Goal: Task Accomplishment & Management: Use online tool/utility

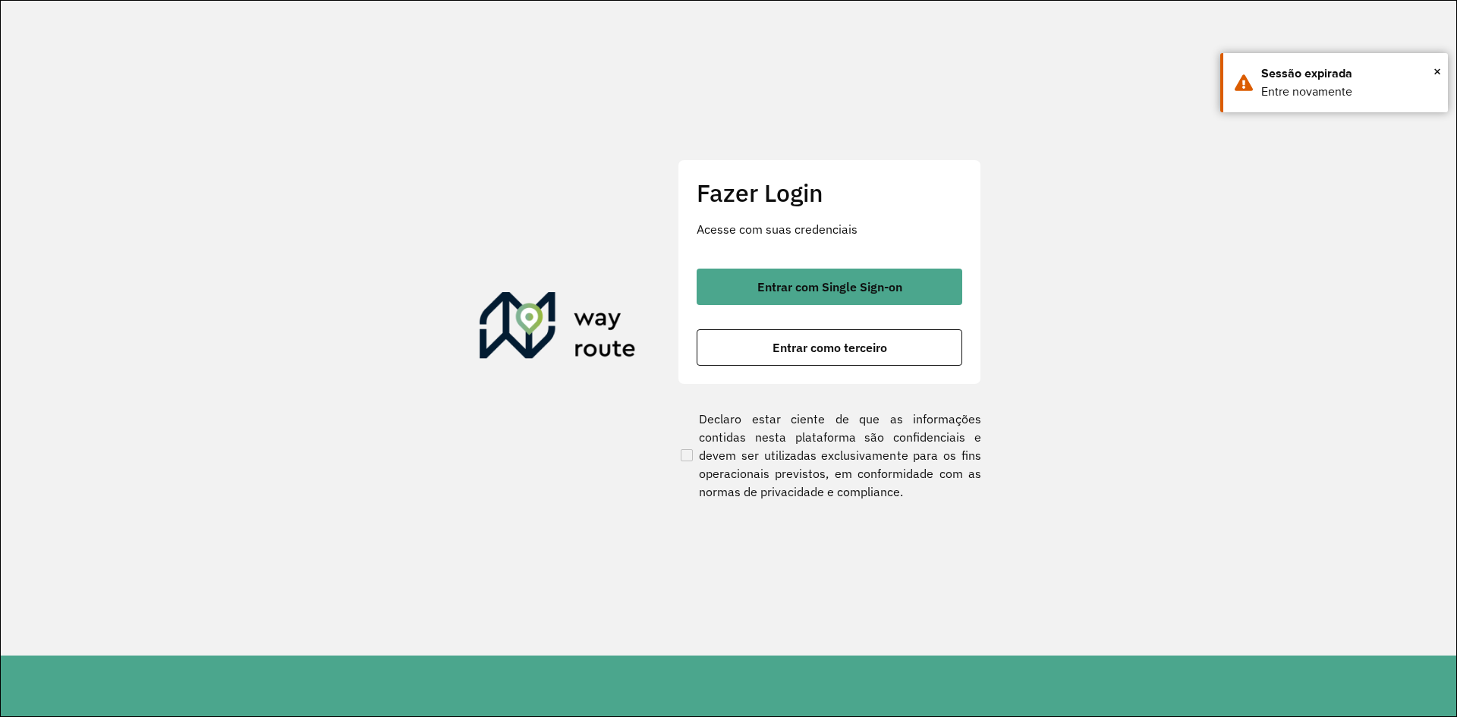
drag, startPoint x: 894, startPoint y: 305, endPoint x: 890, endPoint y: 321, distance: 16.4
click at [895, 304] on div "Entrar com Single Sign-on Entrar como terceiro" at bounding box center [830, 317] width 266 height 97
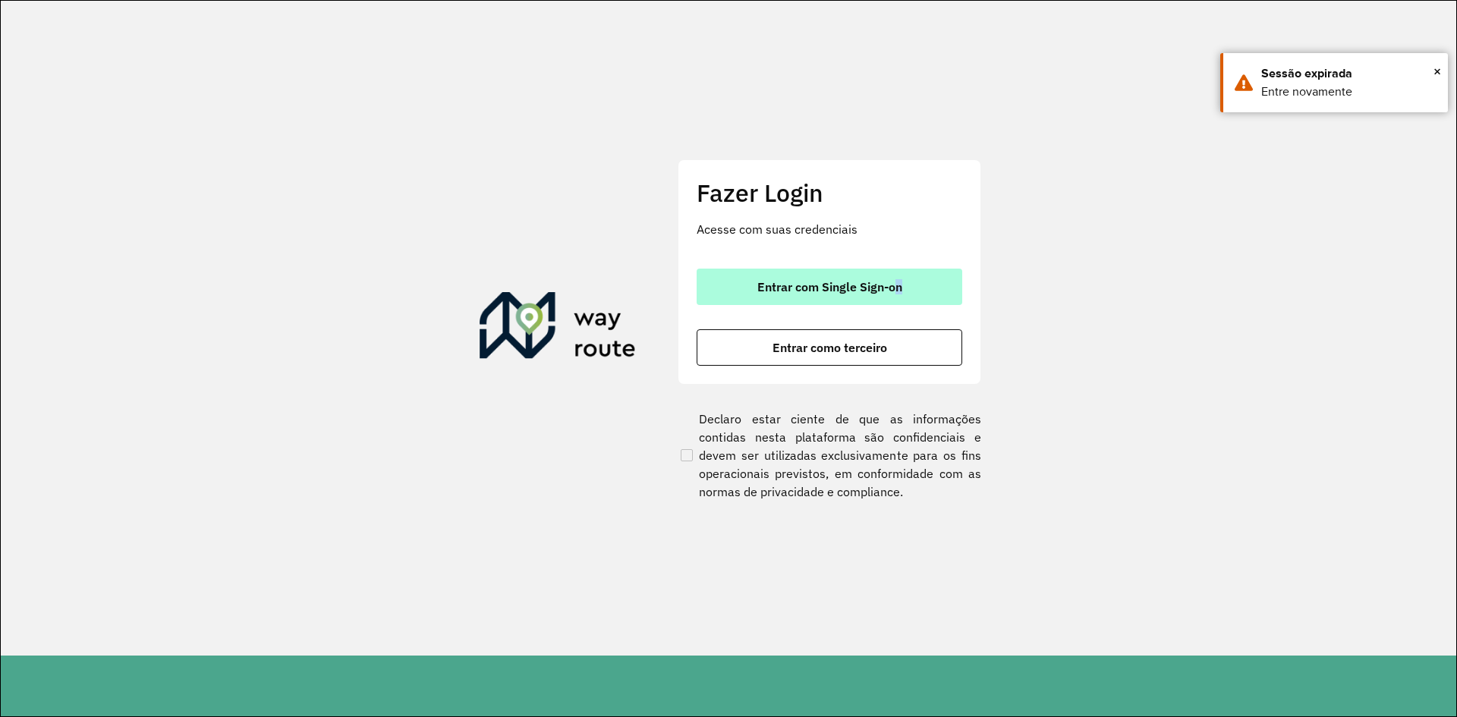
click at [835, 291] on span "Entrar com Single Sign-on" at bounding box center [830, 287] width 145 height 12
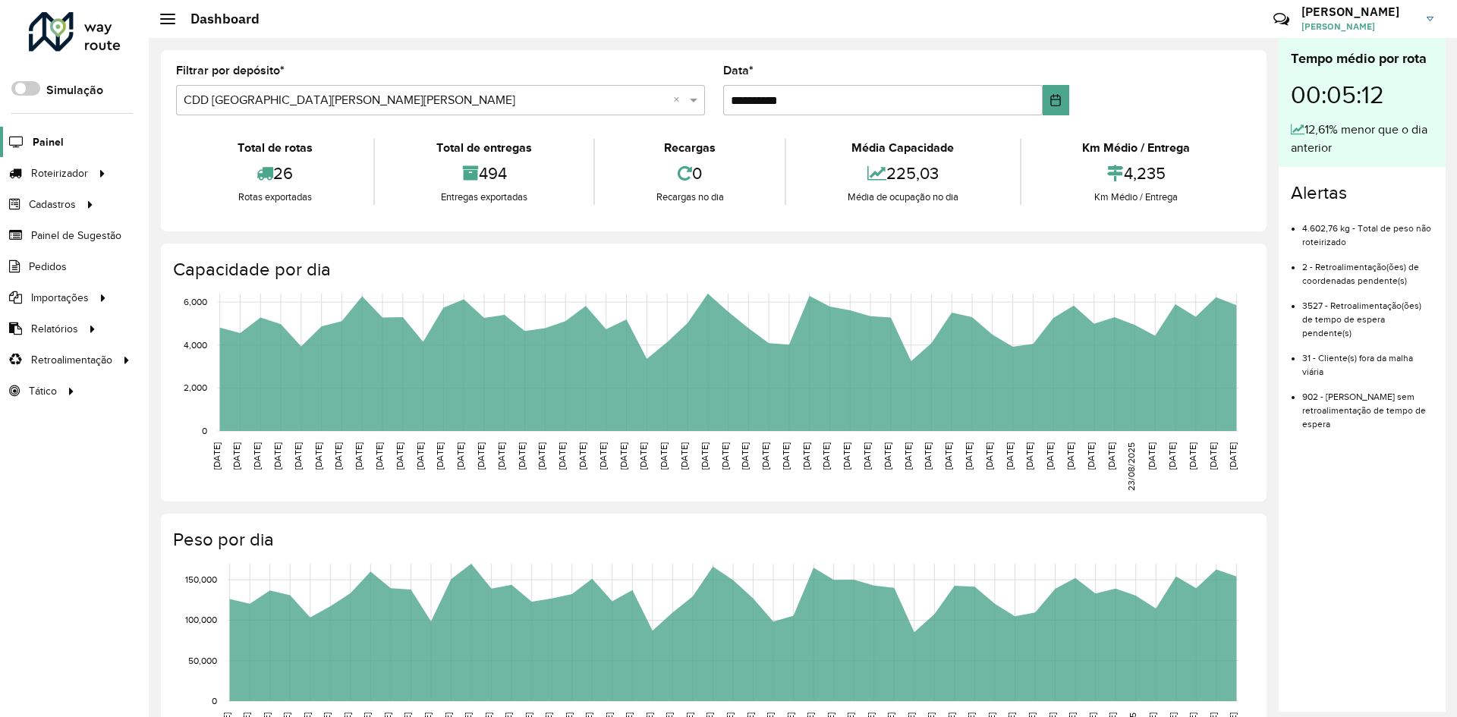
click at [56, 142] on span "Painel" at bounding box center [48, 142] width 31 height 16
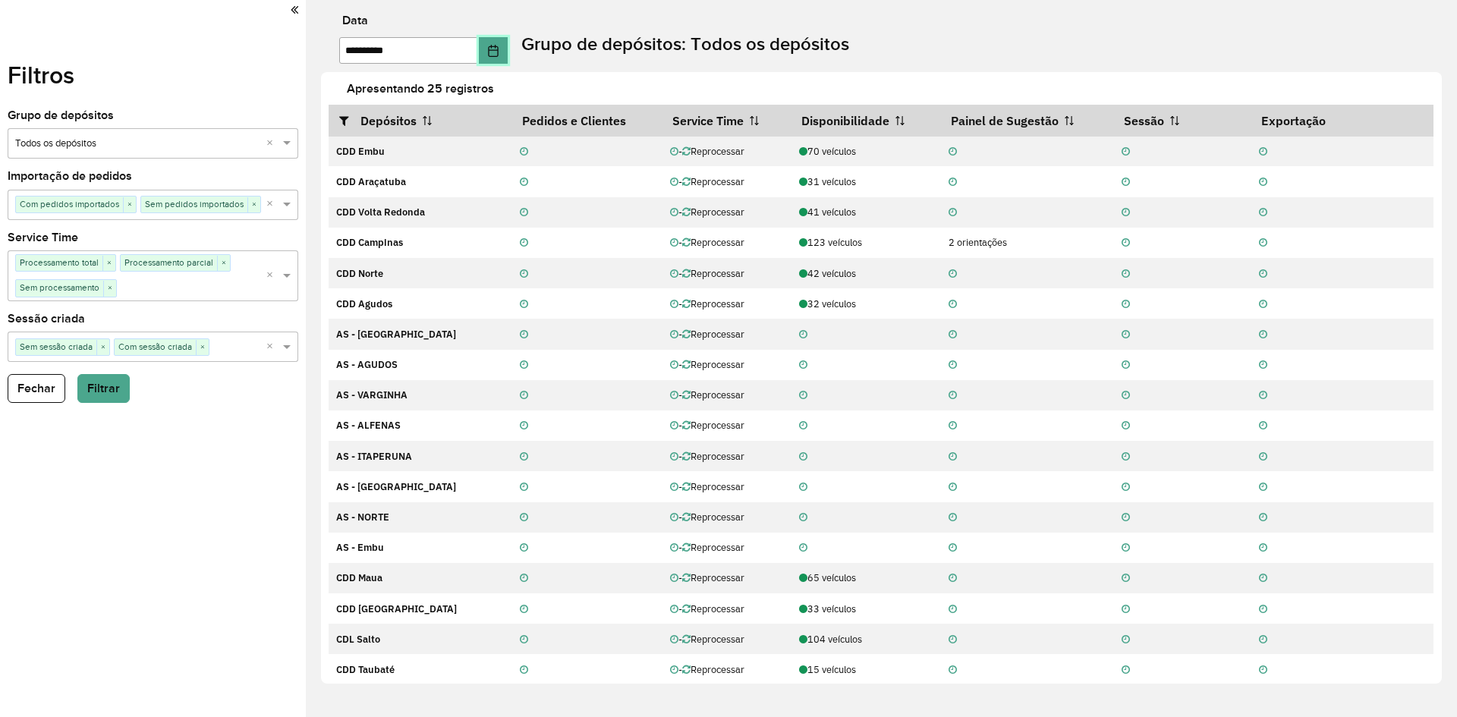
click at [508, 46] on button "Choose Date" at bounding box center [493, 50] width 29 height 27
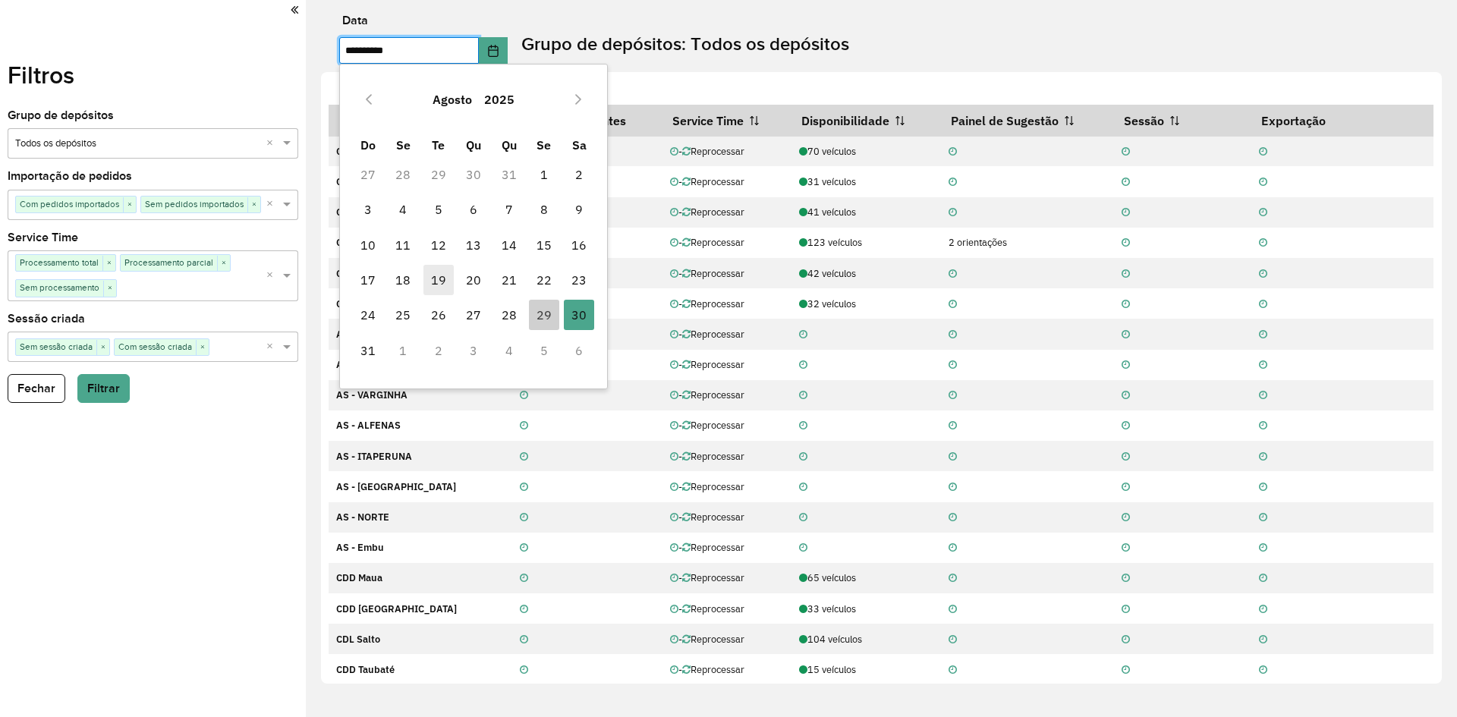
click at [434, 282] on span "19" at bounding box center [439, 280] width 30 height 30
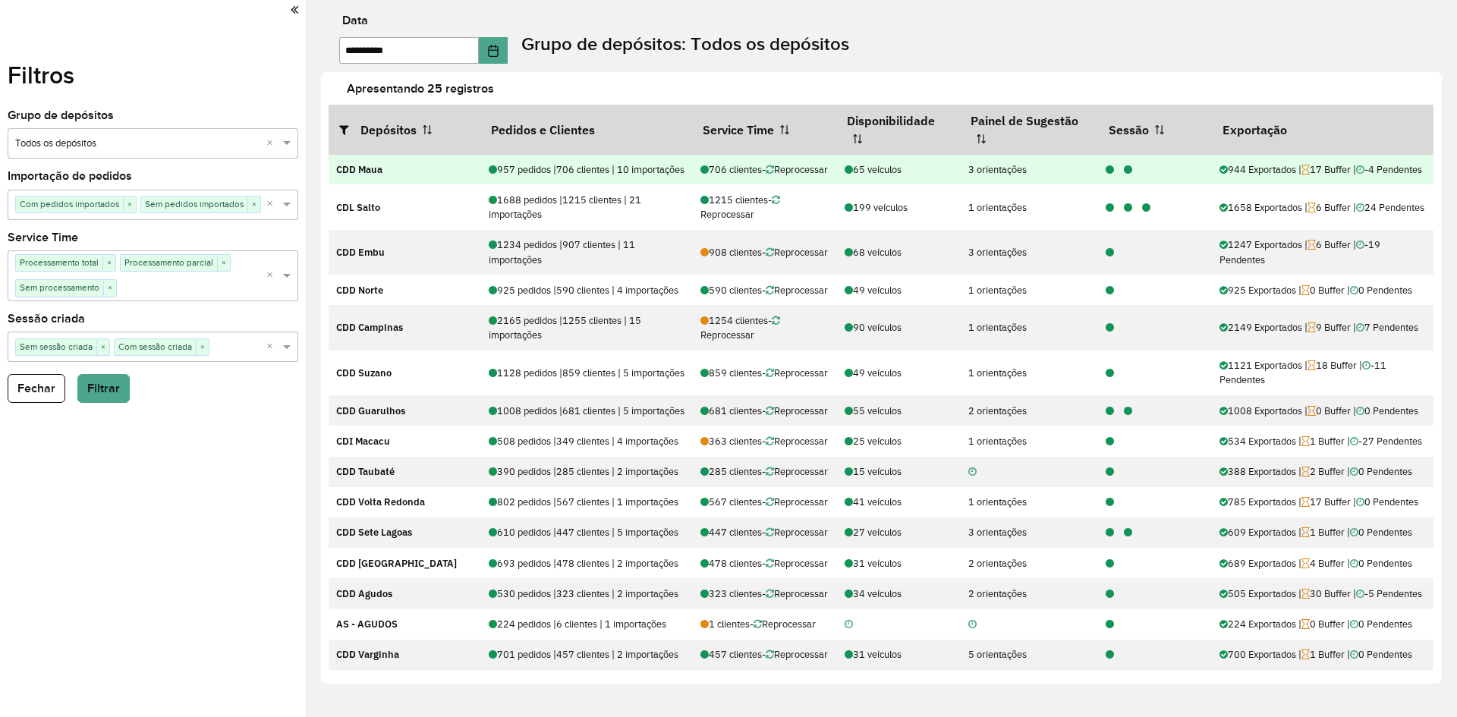
click at [1106, 175] on icon at bounding box center [1110, 170] width 8 height 10
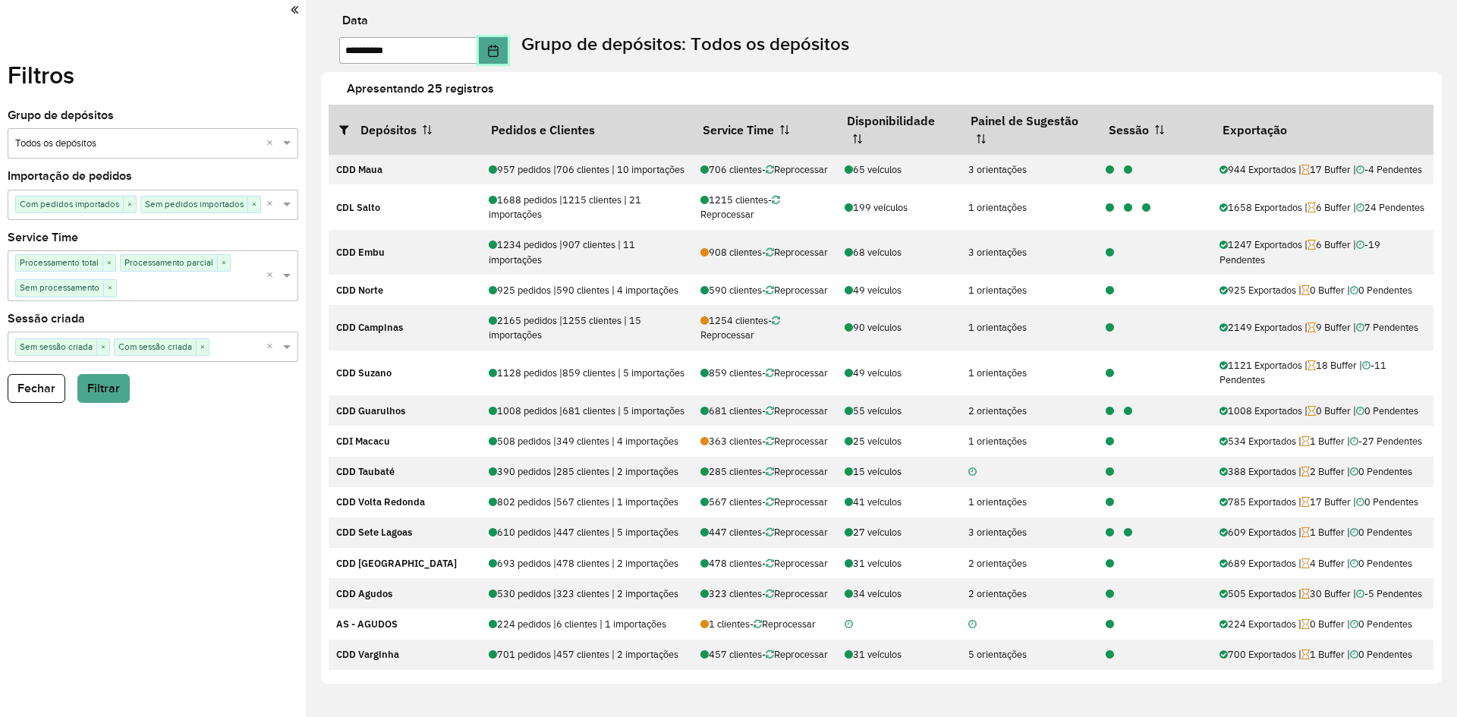
click at [505, 43] on button "Choose Date" at bounding box center [493, 50] width 29 height 27
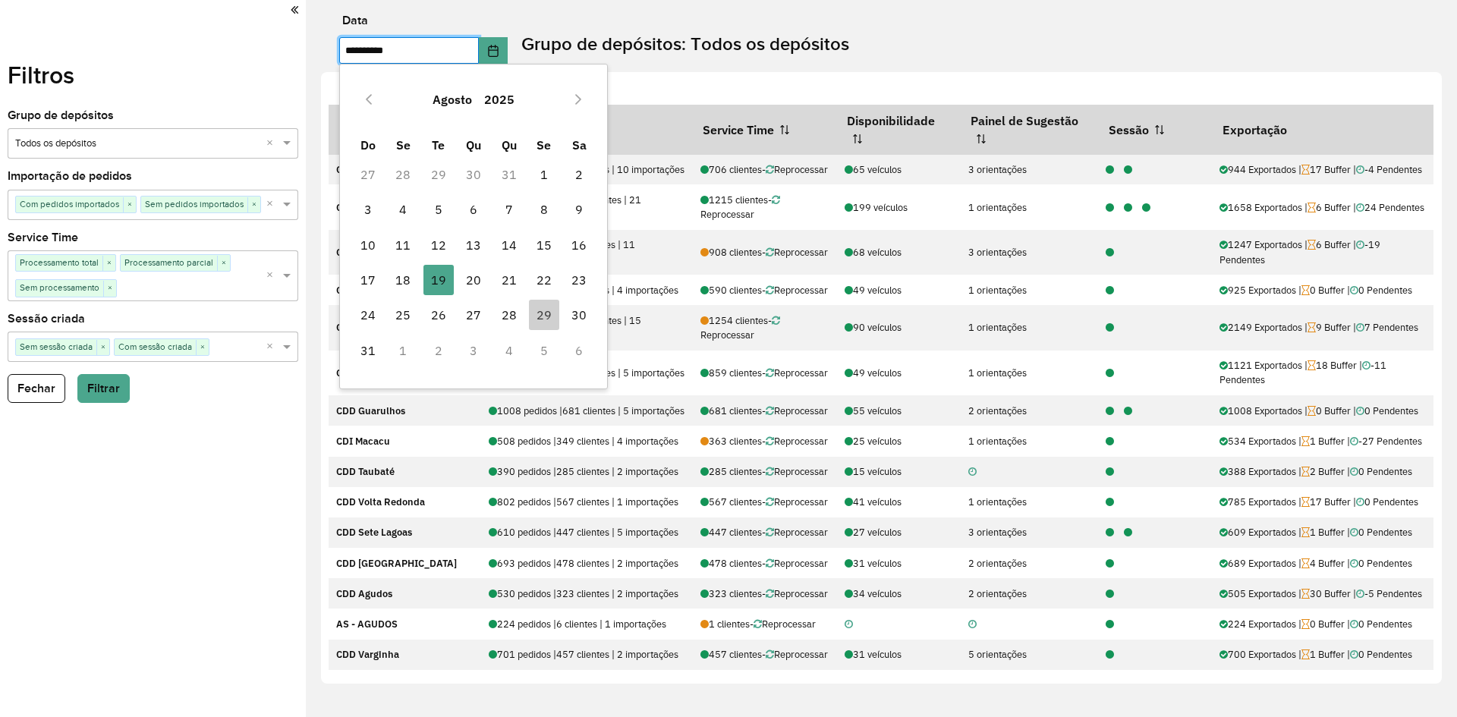
click at [468, 274] on span "20" at bounding box center [473, 280] width 30 height 30
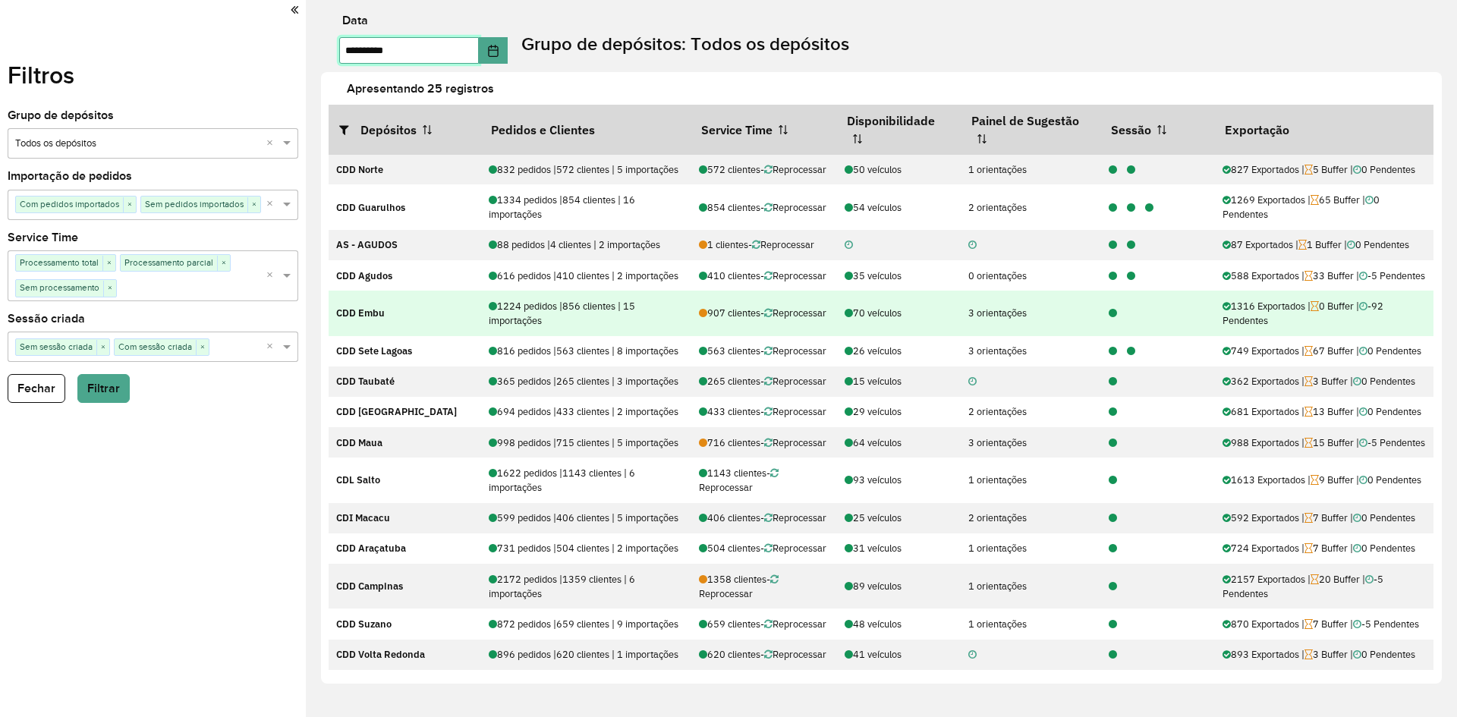
scroll to position [76, 0]
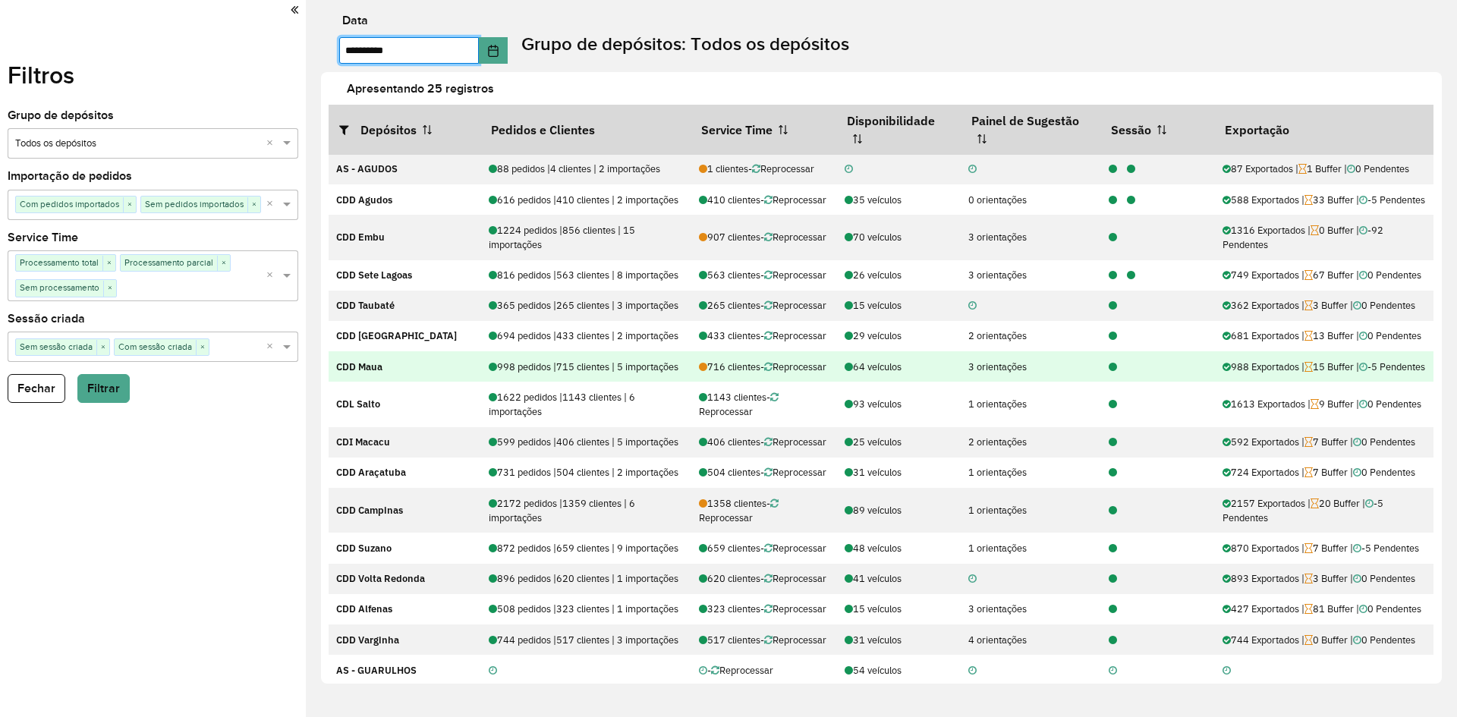
click at [1109, 373] on icon at bounding box center [1113, 368] width 8 height 10
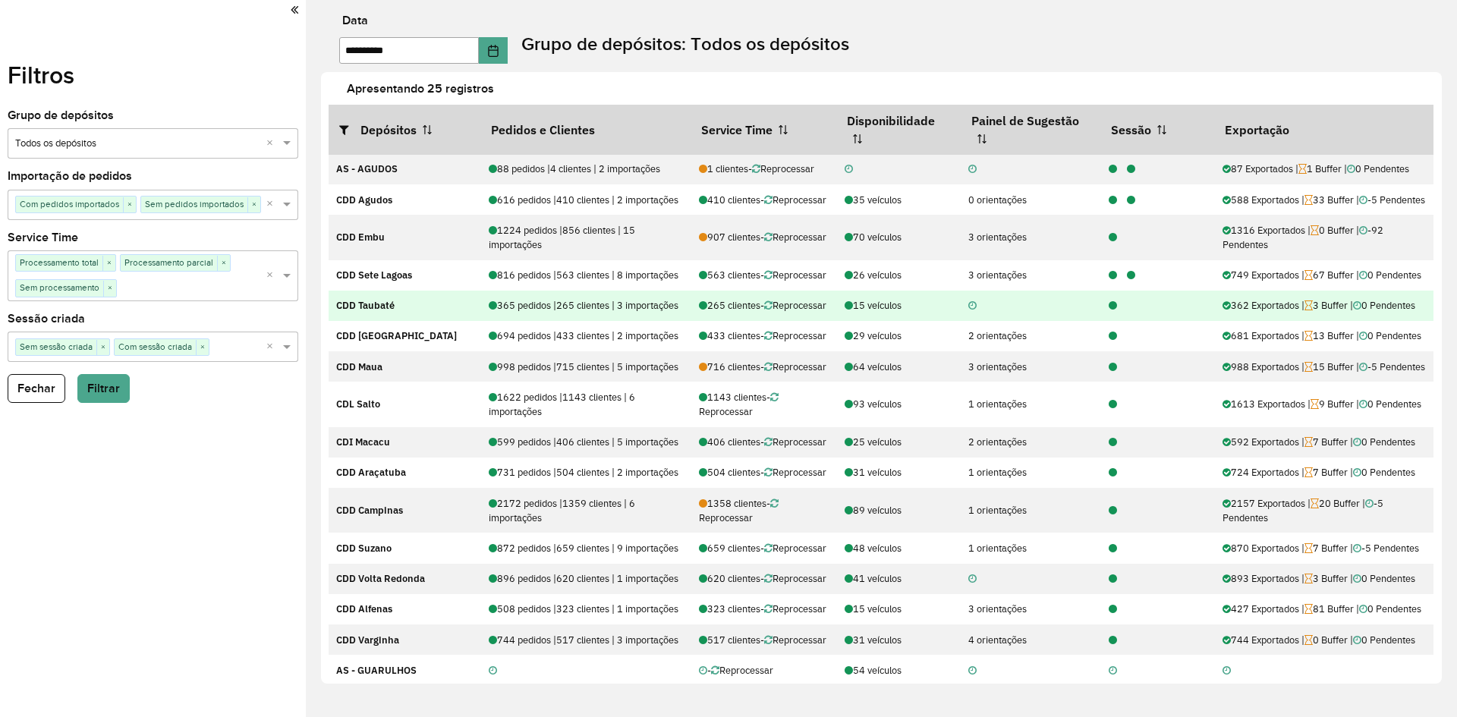
scroll to position [0, 0]
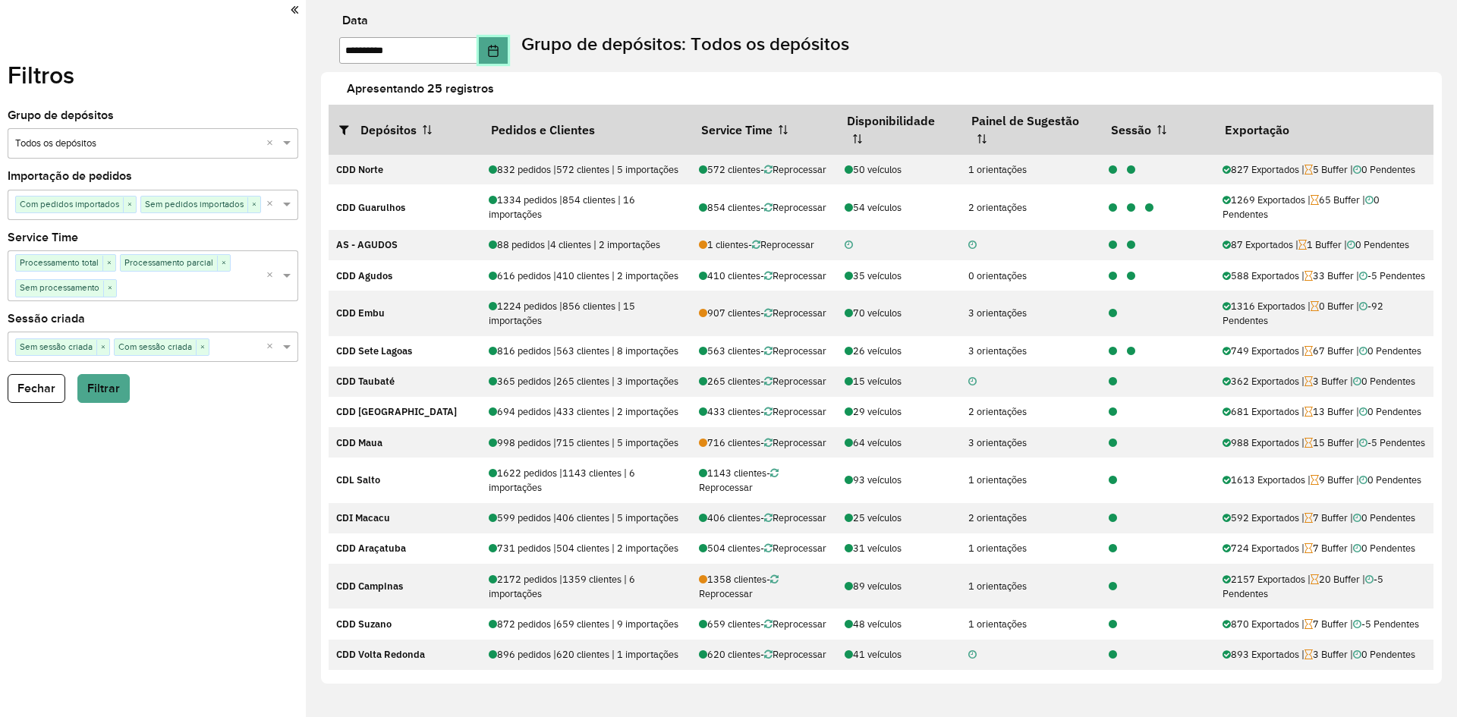
click at [499, 53] on icon "Choose Date" at bounding box center [493, 51] width 12 height 12
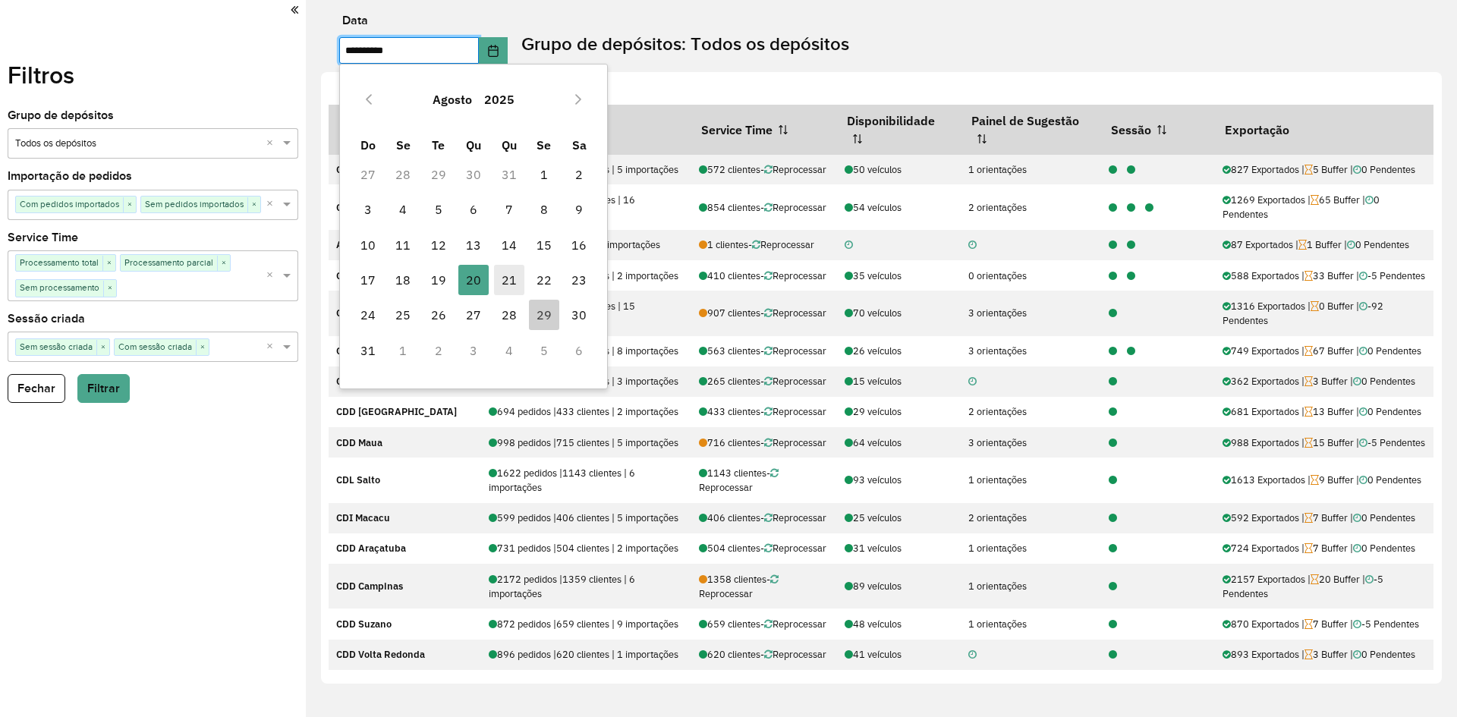
click at [499, 281] on span "21" at bounding box center [509, 280] width 30 height 30
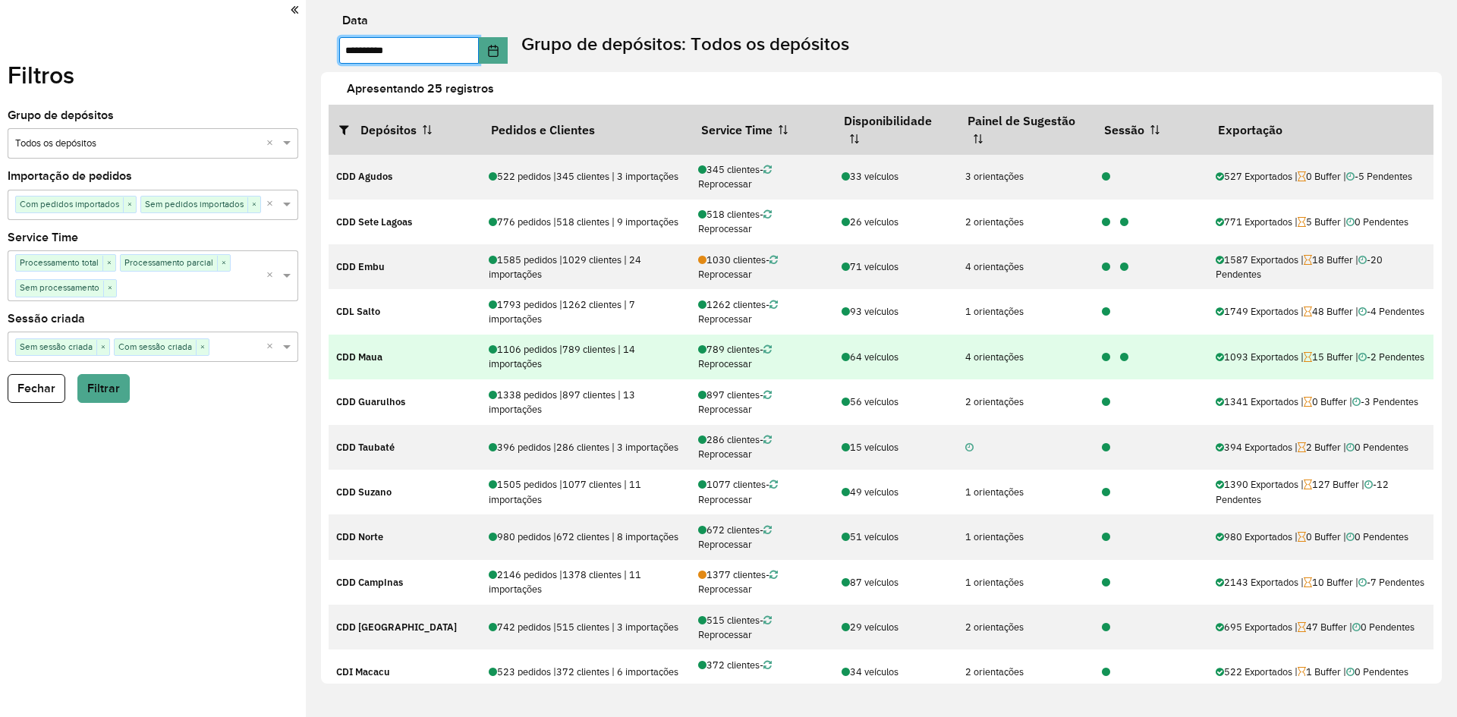
click at [1111, 358] on div at bounding box center [1120, 357] width 18 height 14
click at [1104, 358] on icon at bounding box center [1106, 358] width 8 height 10
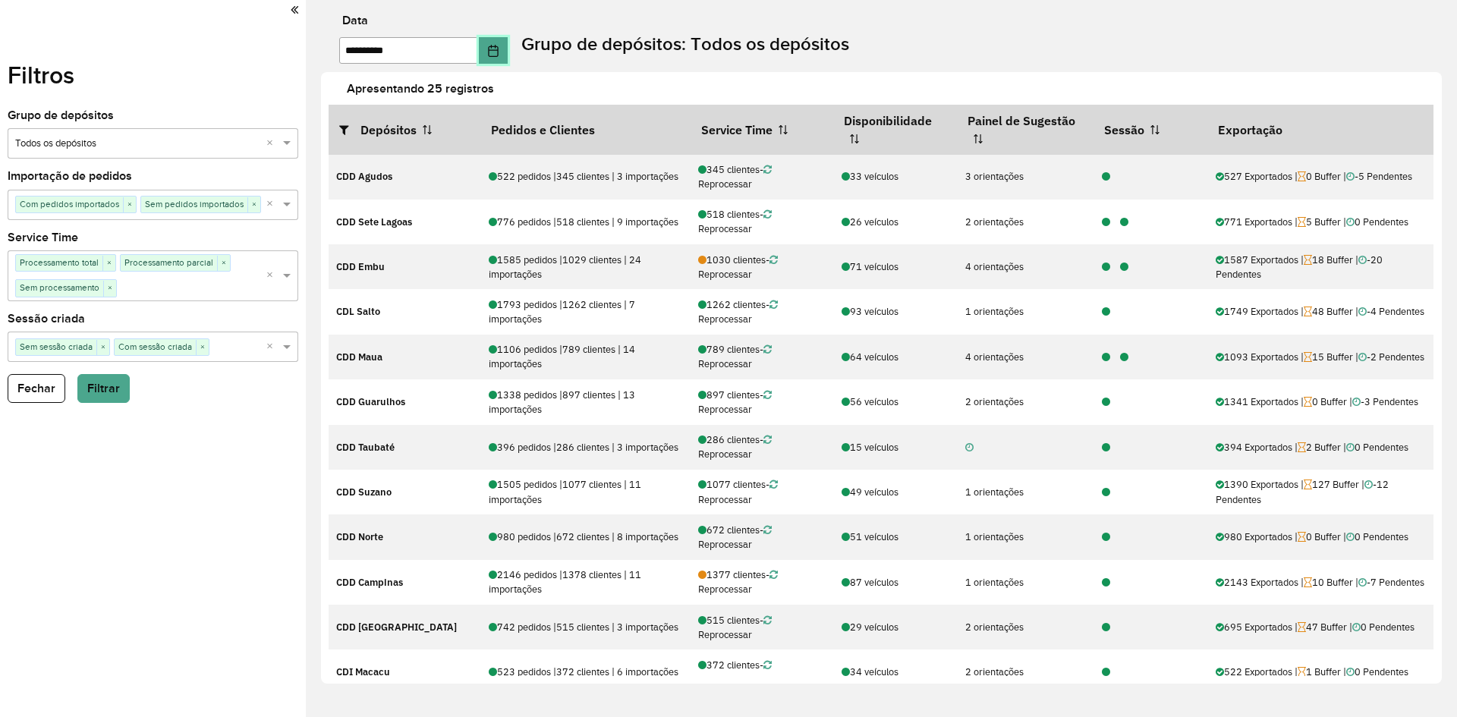
click at [508, 60] on button "Choose Date" at bounding box center [493, 50] width 29 height 27
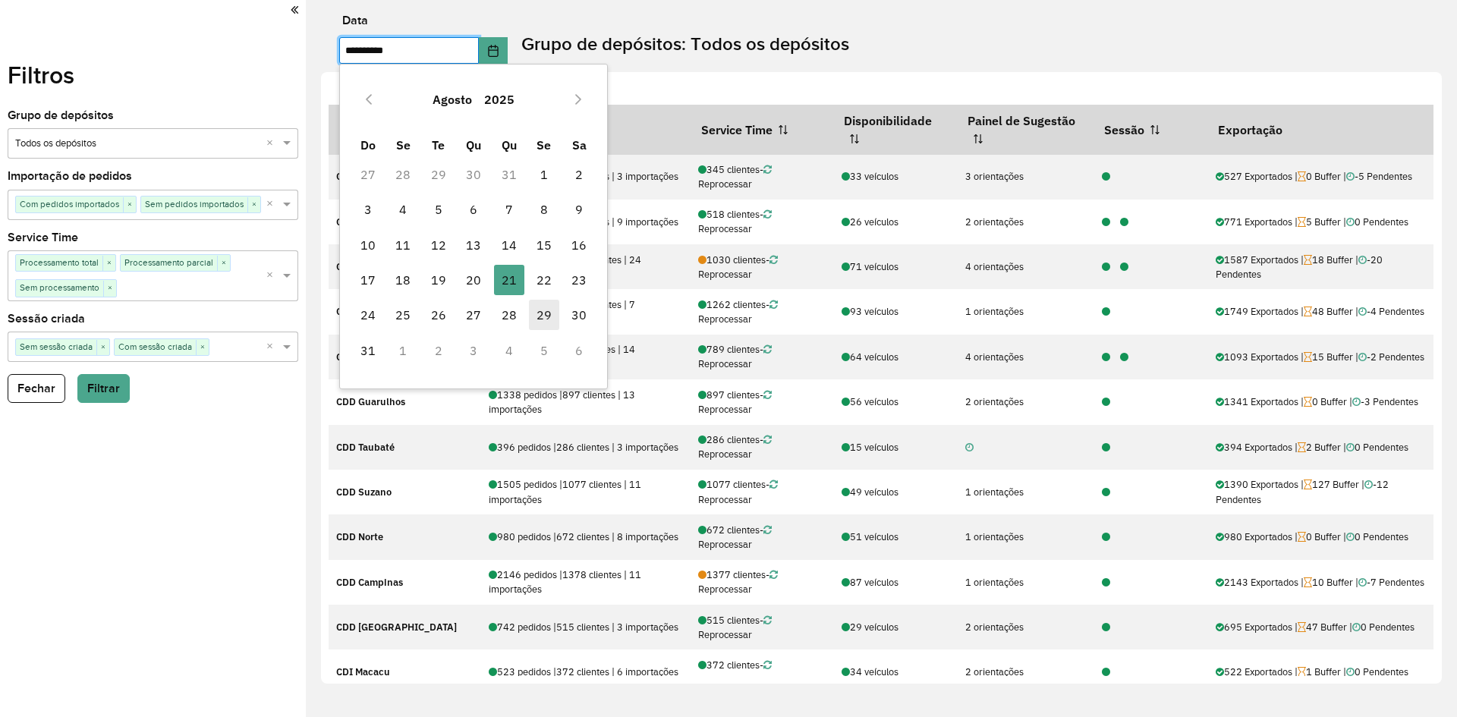
click at [537, 318] on span "29" at bounding box center [544, 315] width 30 height 30
type input "**********"
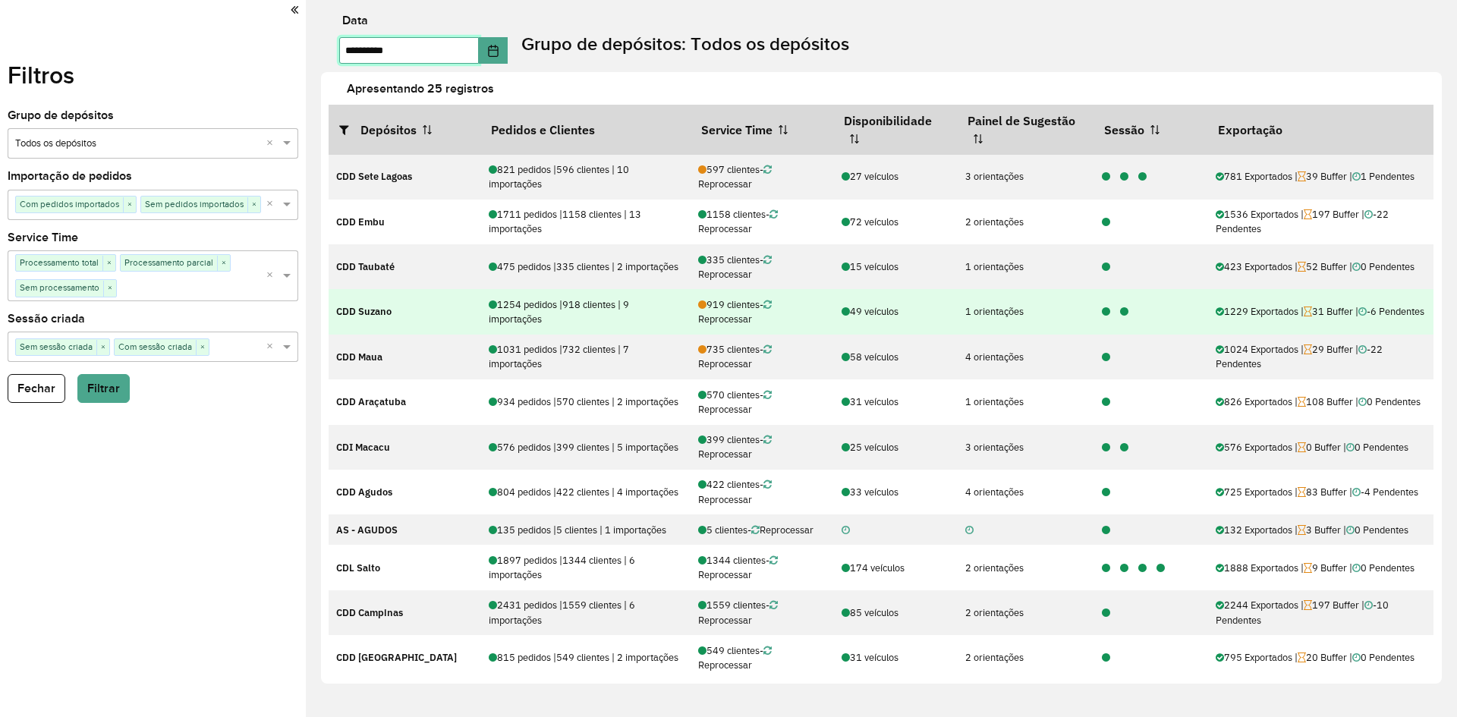
scroll to position [76, 0]
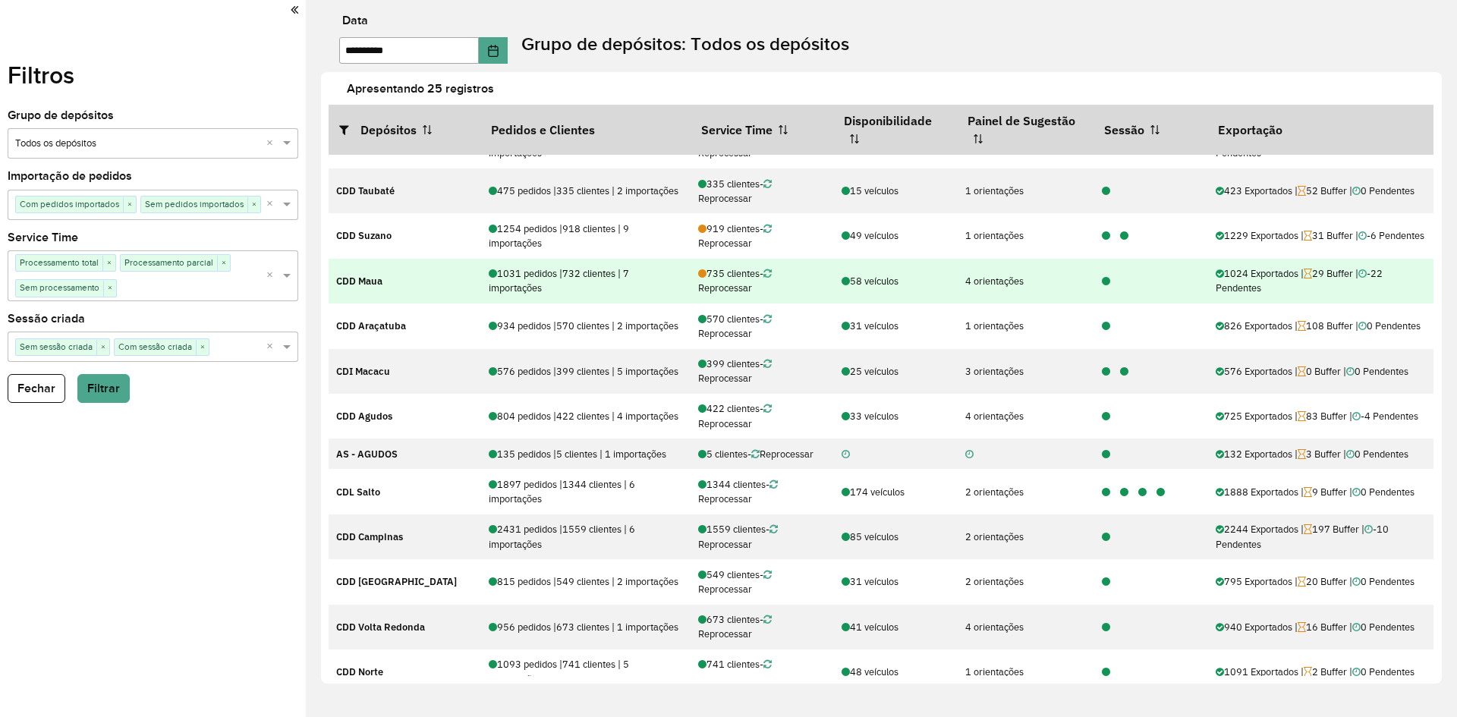
click at [1104, 282] on icon at bounding box center [1106, 282] width 8 height 10
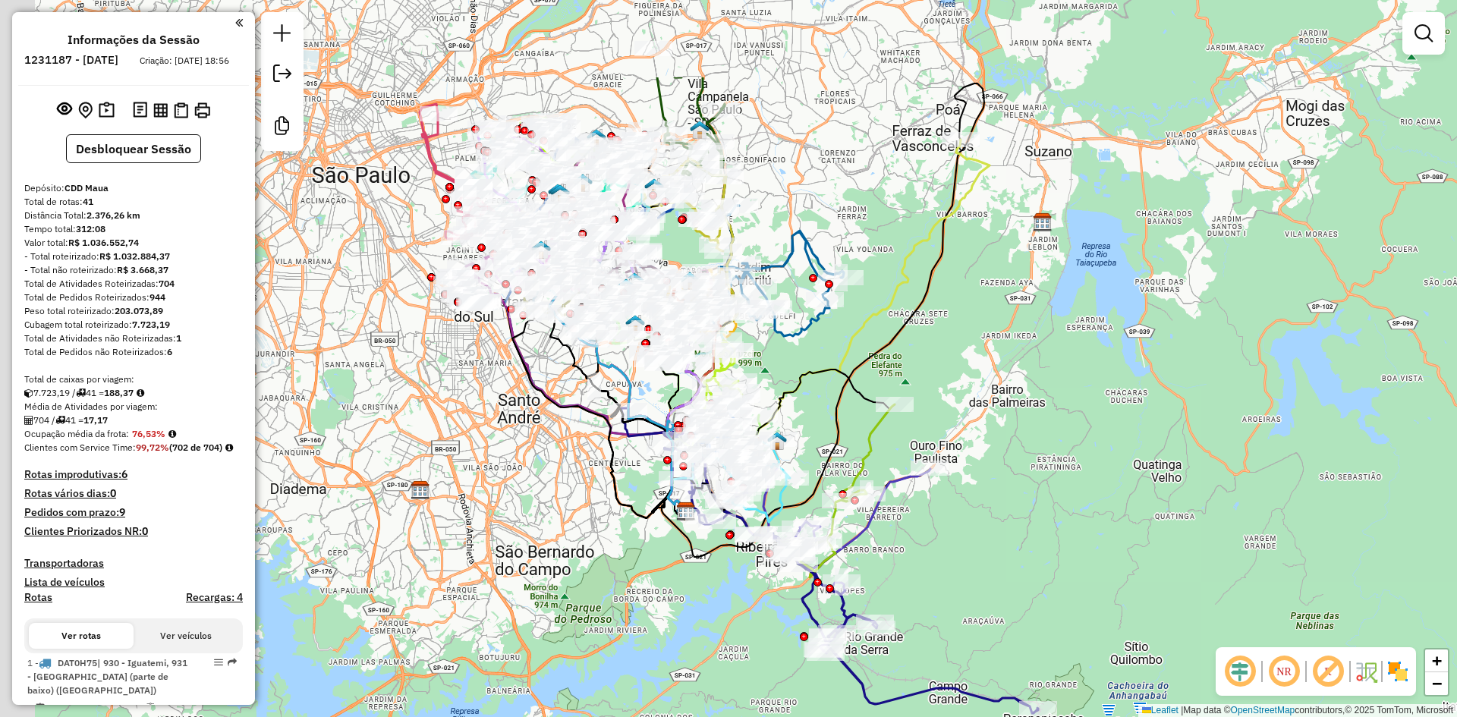
drag, startPoint x: 1142, startPoint y: 190, endPoint x: 1235, endPoint y: 338, distance: 174.6
click at [1235, 338] on div "Janela de atendimento Grade de atendimento Capacidade Transportadoras Veículos …" at bounding box center [728, 358] width 1457 height 717
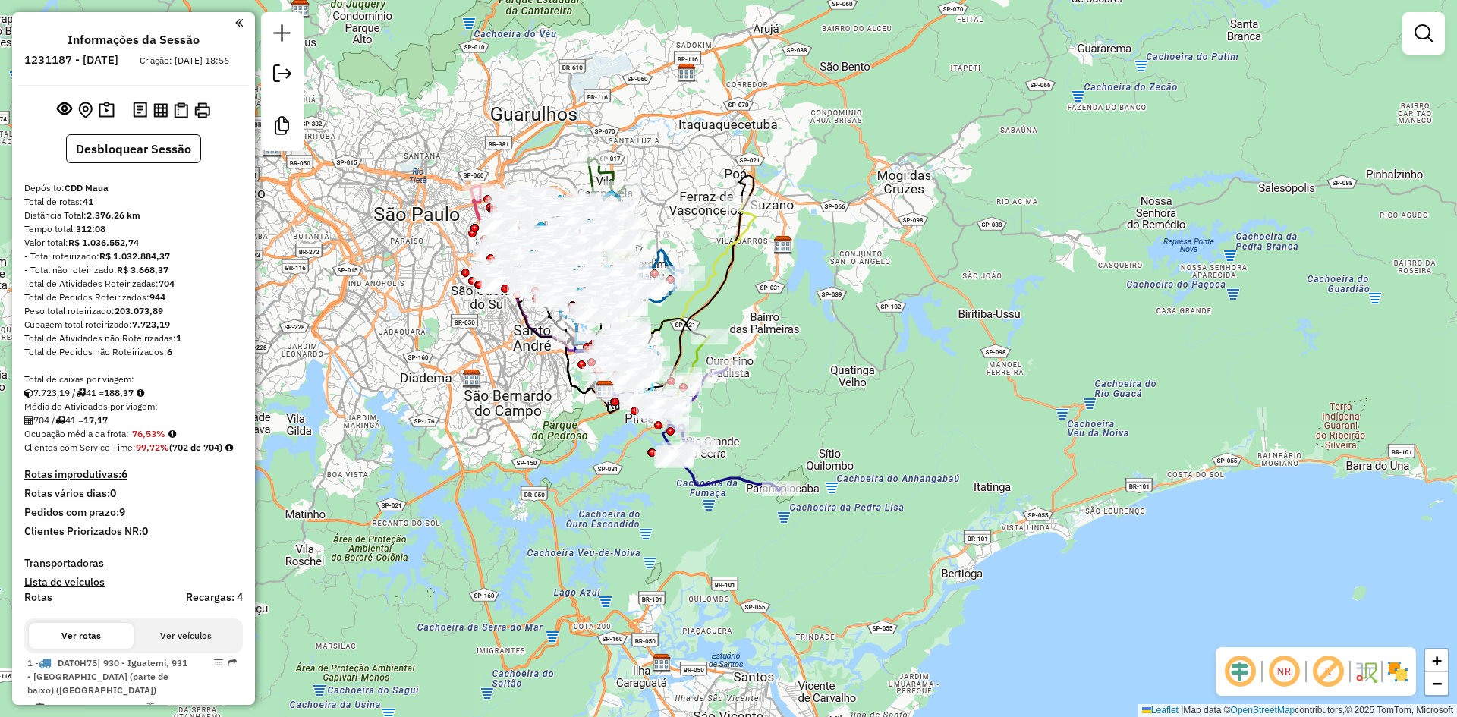
drag, startPoint x: 673, startPoint y: 278, endPoint x: 317, endPoint y: 243, distance: 357.0
click at [317, 243] on div "Janela de atendimento Grade de atendimento Capacidade Transportadoras Veículos …" at bounding box center [728, 358] width 1457 height 717
click at [1237, 660] on em at bounding box center [1240, 672] width 36 height 36
click at [1404, 665] on img at bounding box center [1398, 672] width 24 height 24
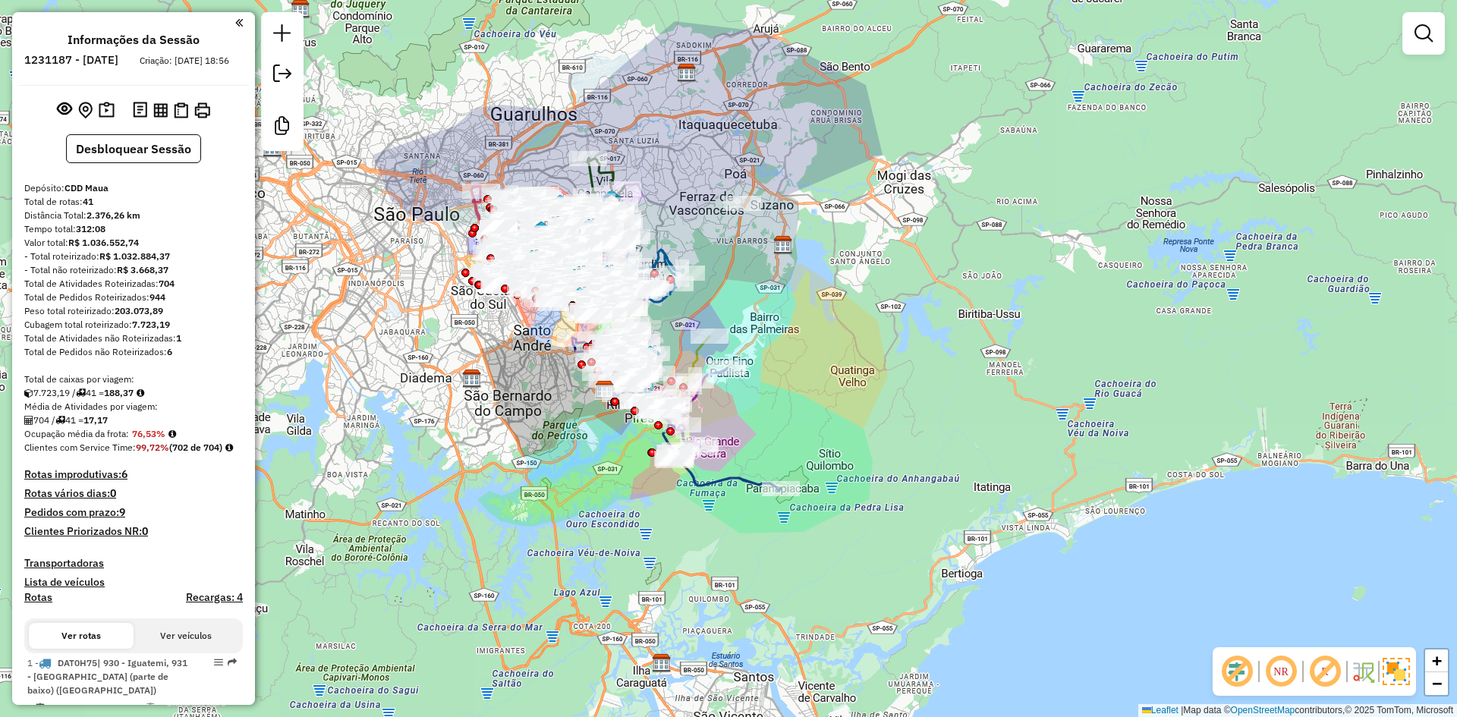
click at [1329, 667] on em at bounding box center [1325, 672] width 36 height 36
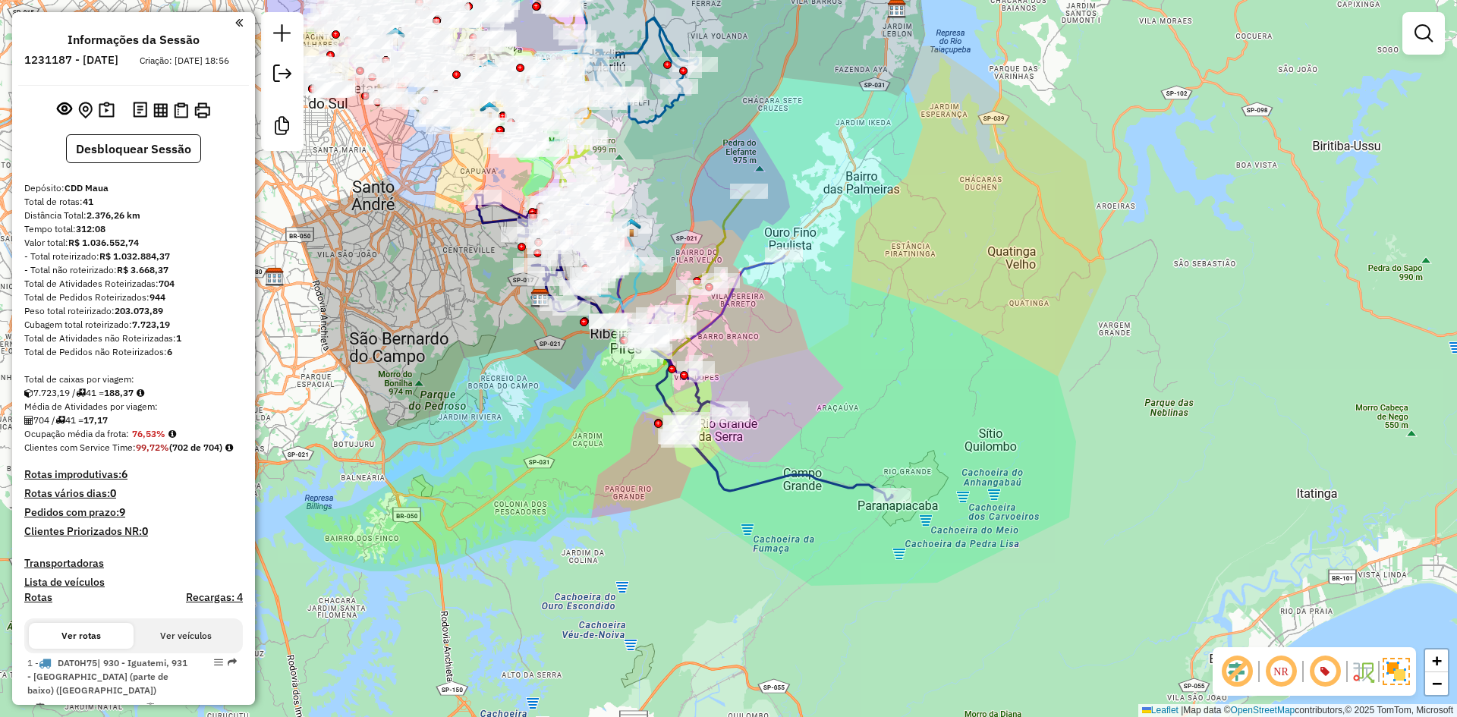
click at [712, 467] on icon at bounding box center [684, 347] width 418 height 305
select select "**********"
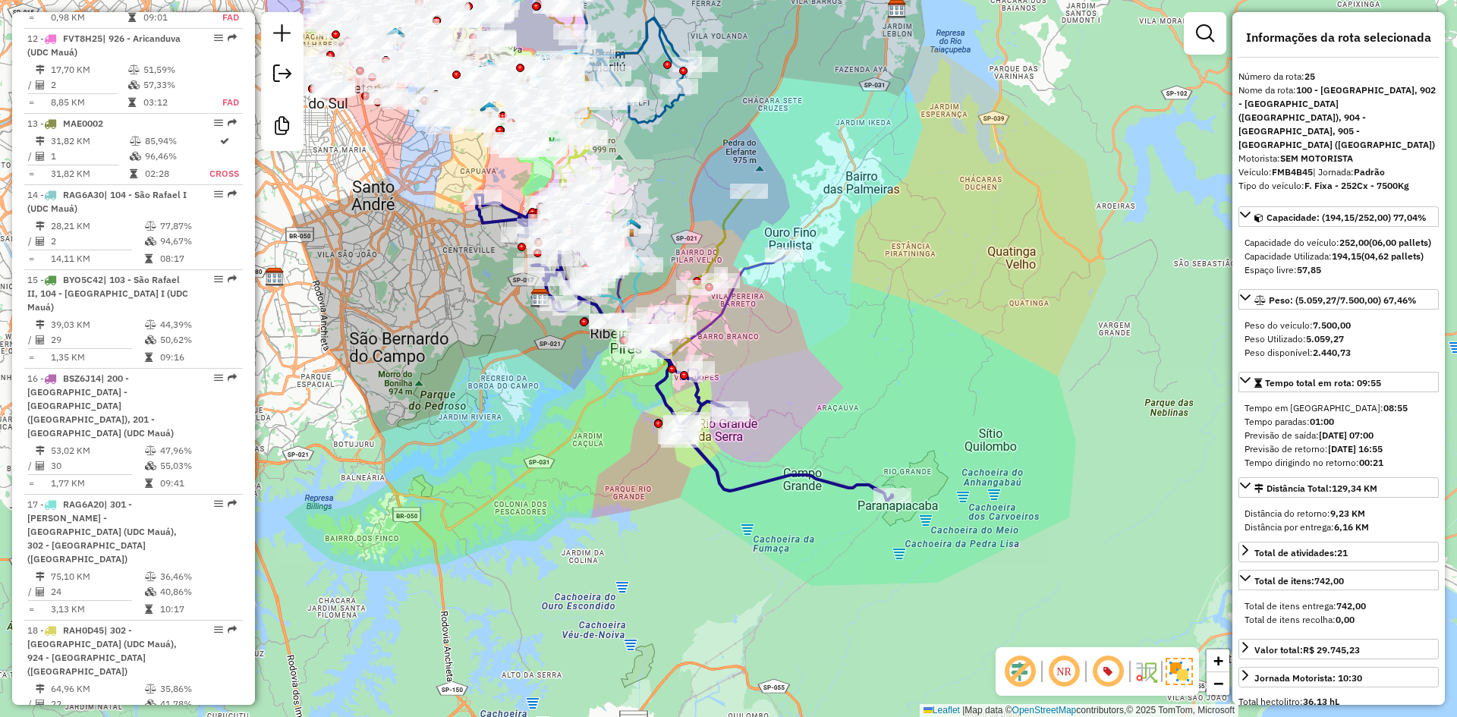
scroll to position [3092, 0]
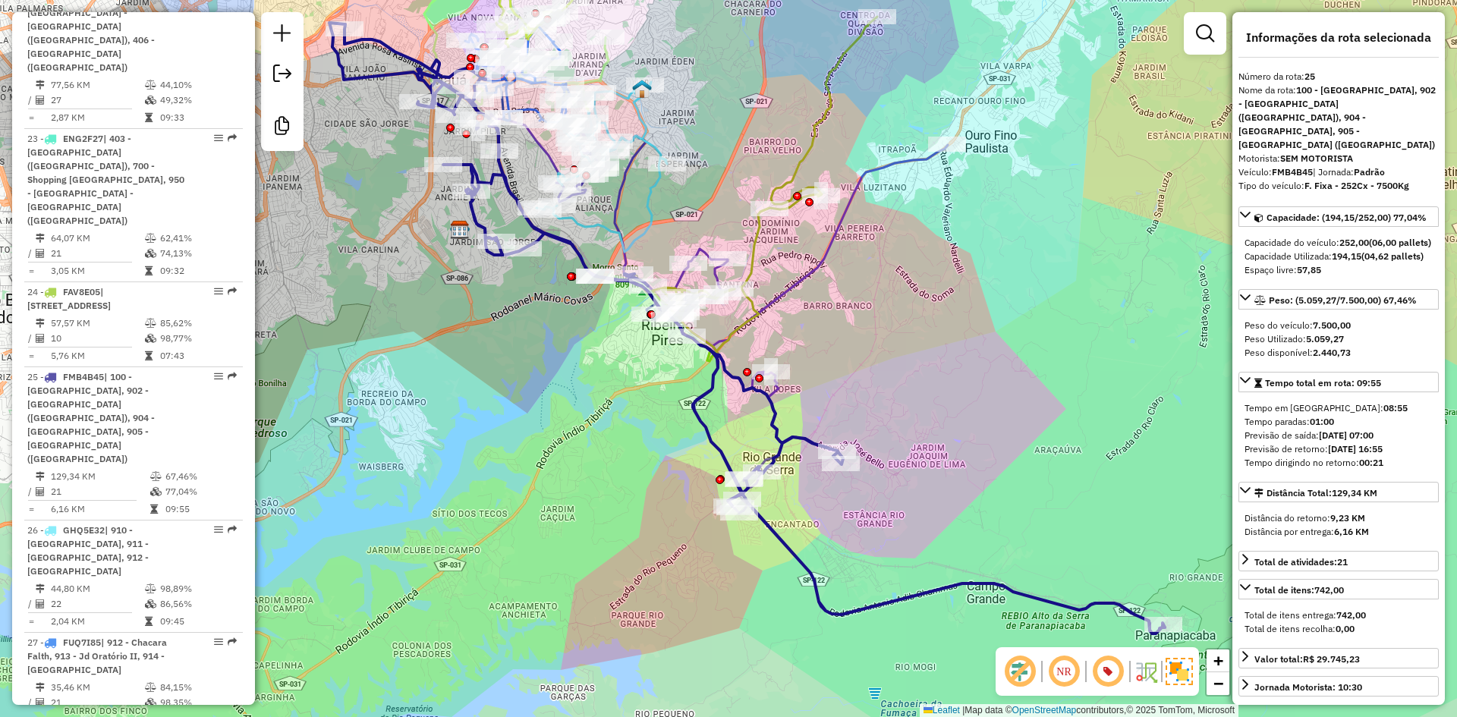
drag, startPoint x: 625, startPoint y: 404, endPoint x: 636, endPoint y: 441, distance: 38.9
click at [636, 441] on div "Janela de atendimento Grade de atendimento Capacidade Transportadoras Veículos …" at bounding box center [728, 358] width 1457 height 717
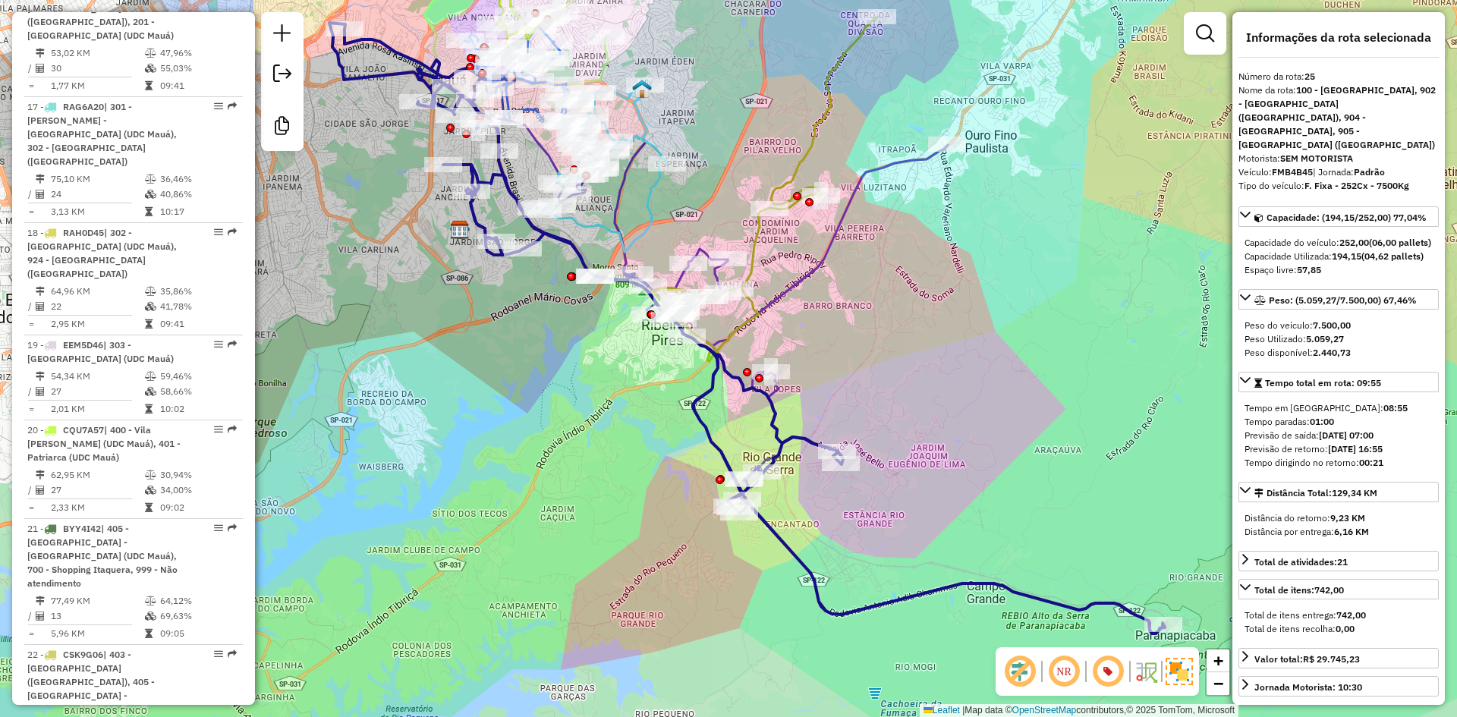
scroll to position [2333, 0]
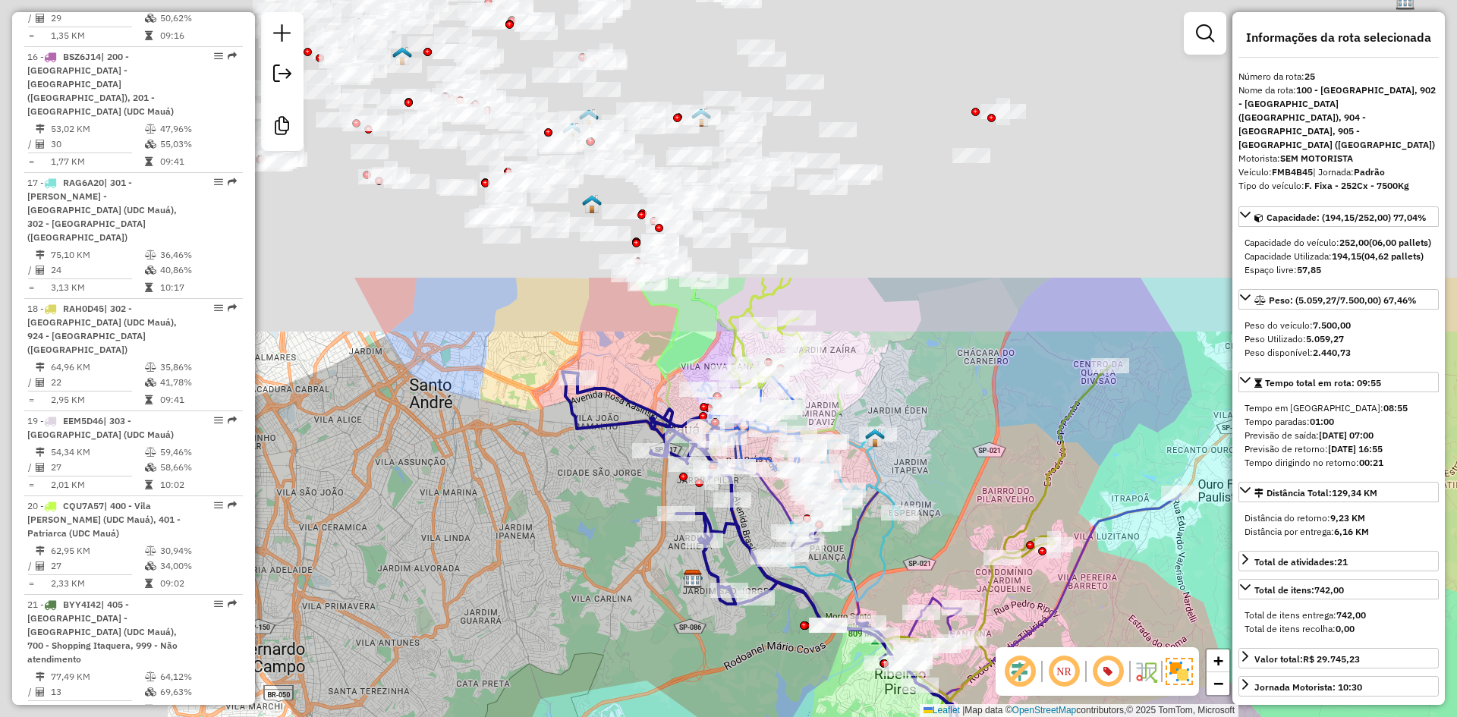
drag, startPoint x: 518, startPoint y: 354, endPoint x: 752, endPoint y: 704, distance: 420.9
click at [752, 704] on div "Janela de atendimento Grade de atendimento Capacidade Transportadoras Veículos …" at bounding box center [728, 358] width 1457 height 717
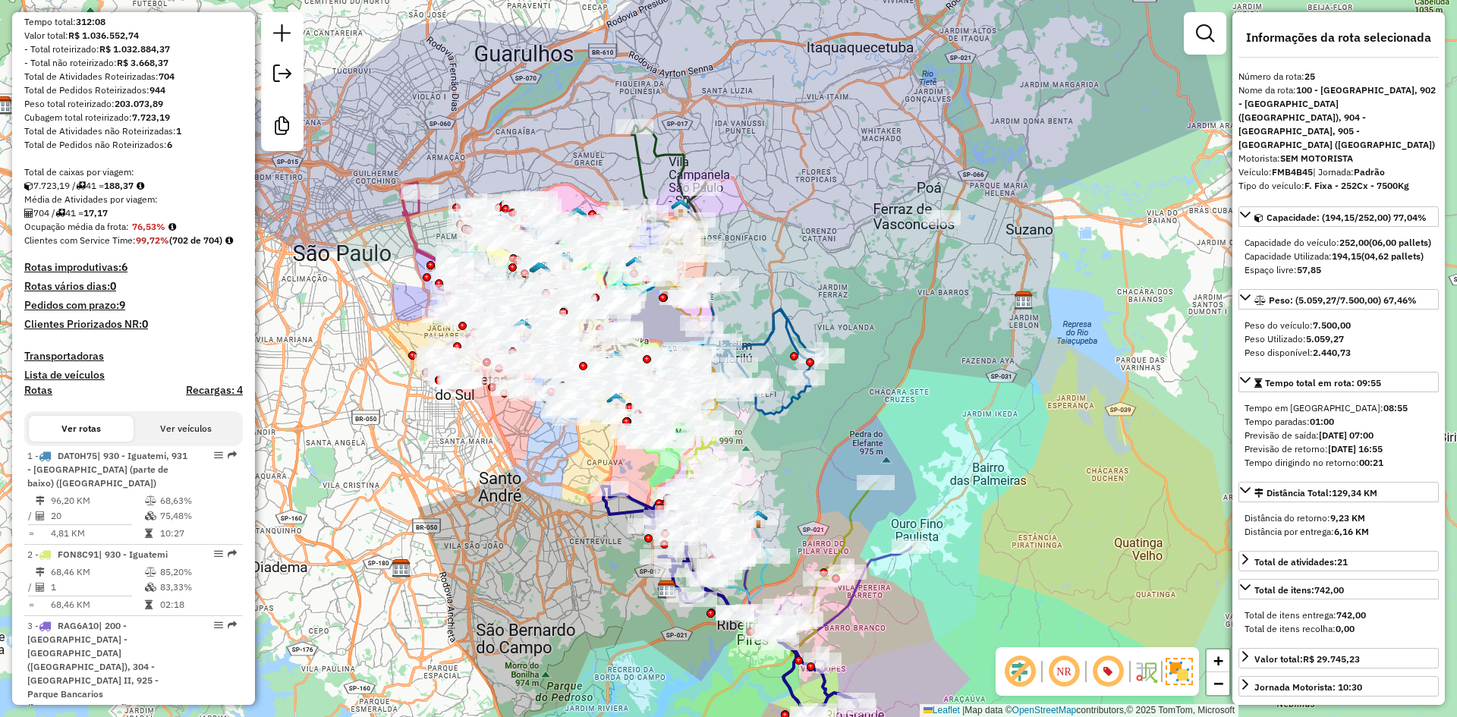
scroll to position [0, 0]
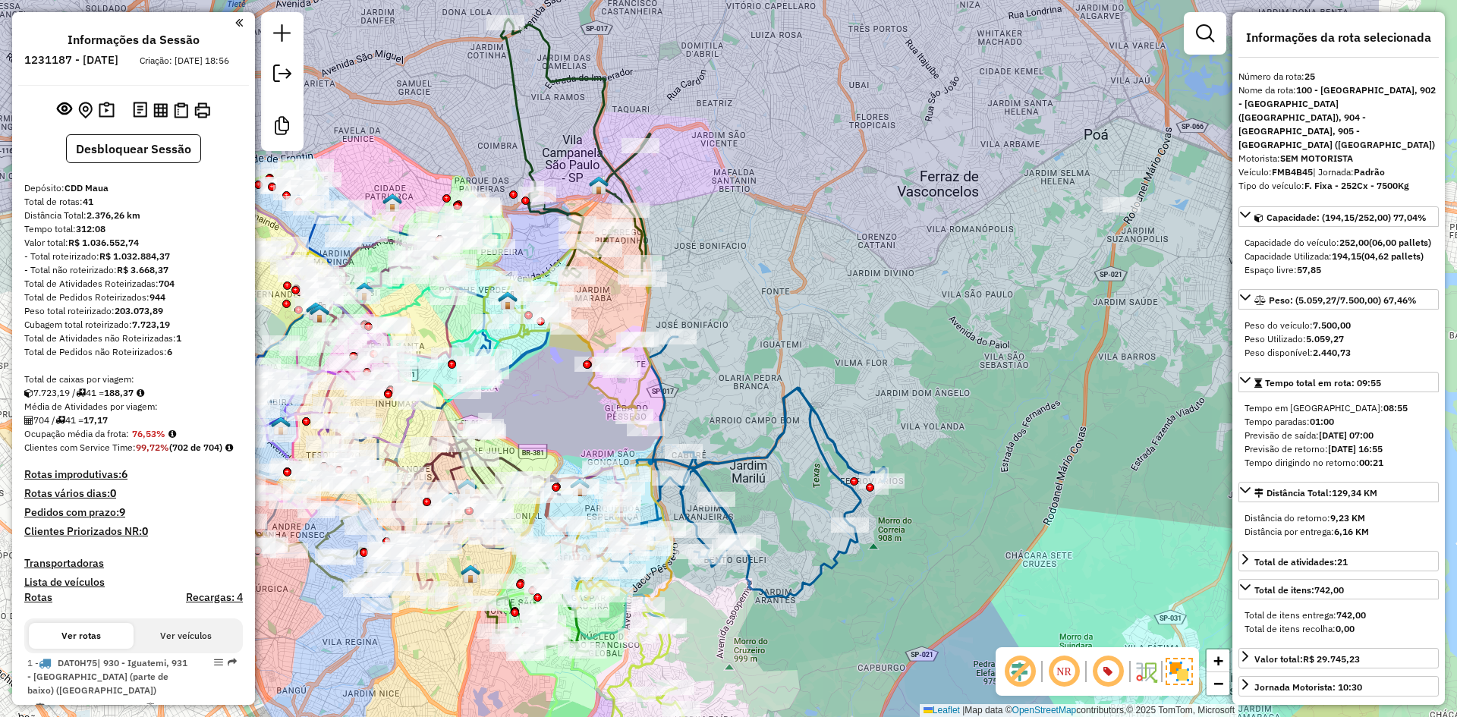
drag, startPoint x: 778, startPoint y: 348, endPoint x: 554, endPoint y: 407, distance: 231.6
click at [554, 407] on div "Janela de atendimento Grade de atendimento Capacidade Transportadoras Veículos …" at bounding box center [728, 358] width 1457 height 717
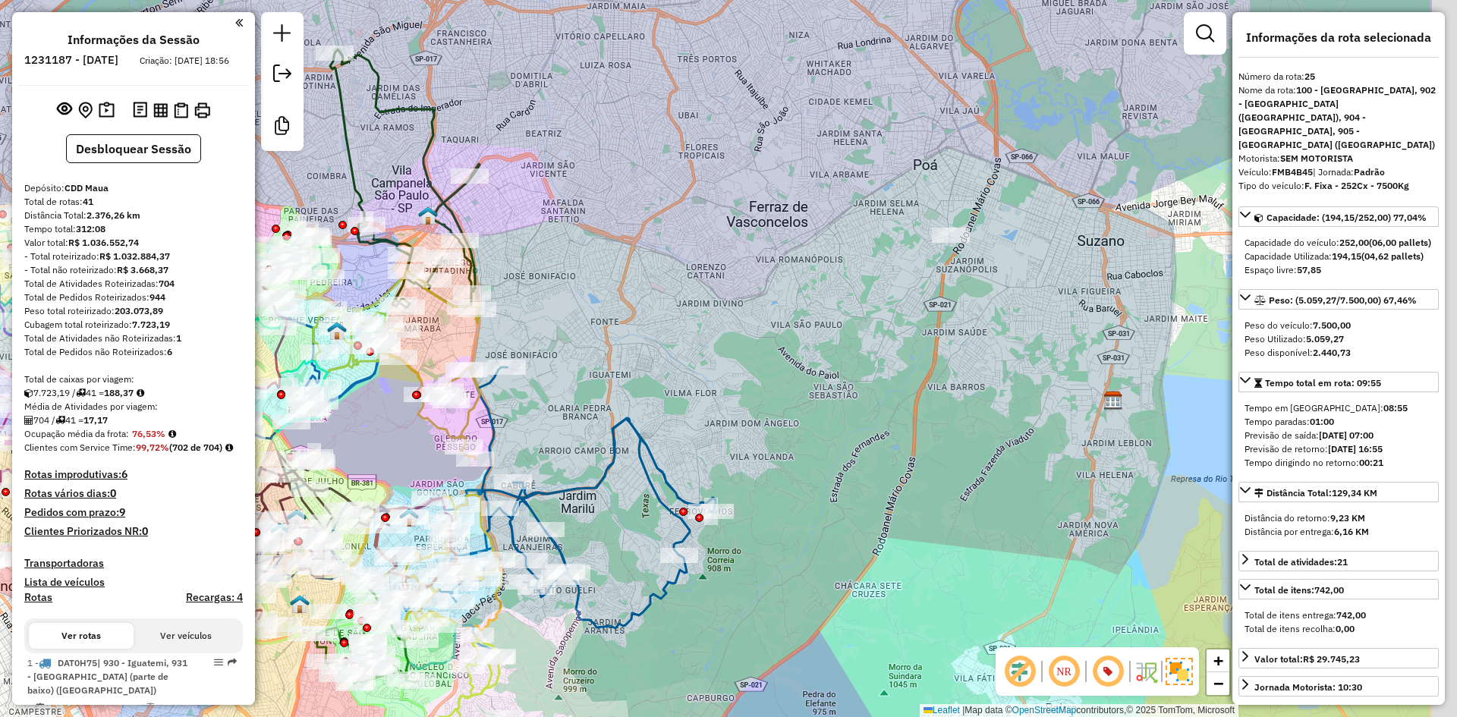
drag, startPoint x: 809, startPoint y: 312, endPoint x: 357, endPoint y: 355, distance: 454.5
click at [357, 355] on div "Janela de atendimento Grade de atendimento Capacidade Transportadoras Veículos …" at bounding box center [728, 358] width 1457 height 717
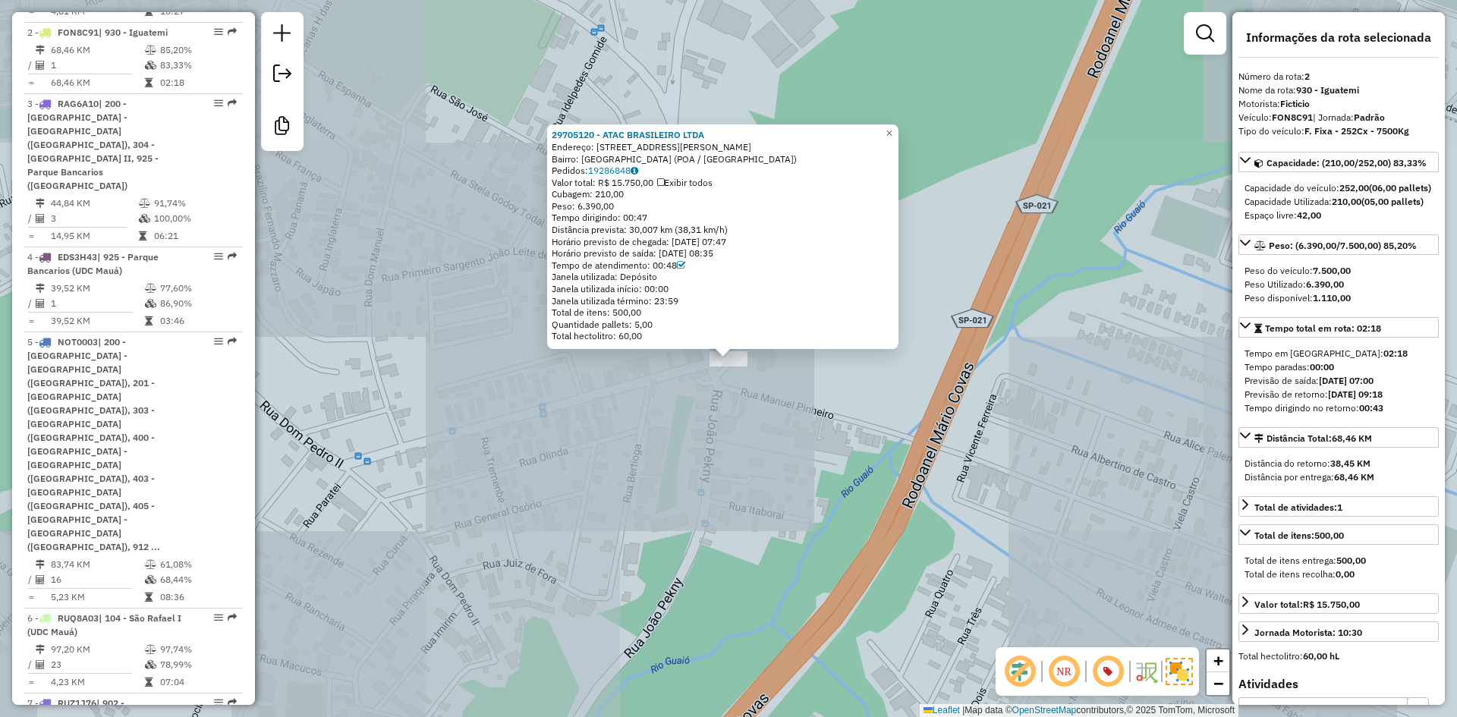
scroll to position [767, 0]
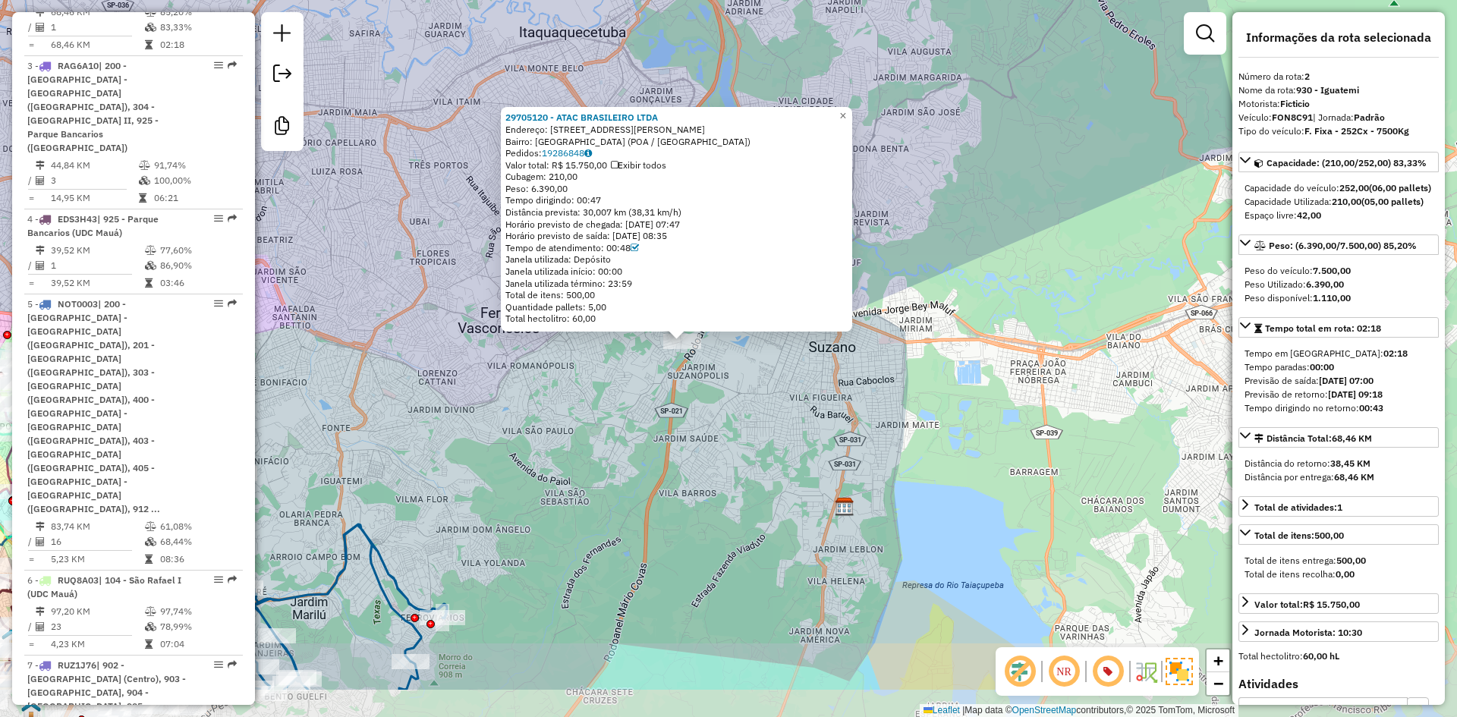
drag, startPoint x: 594, startPoint y: 540, endPoint x: 666, endPoint y: 440, distance: 122.8
click at [666, 440] on div "29705120 - ATAC BRASILEIRO LTDA Endereço: R JOaO PEKNY 1203 Bairro: JARDIM ITAM…" at bounding box center [728, 358] width 1457 height 717
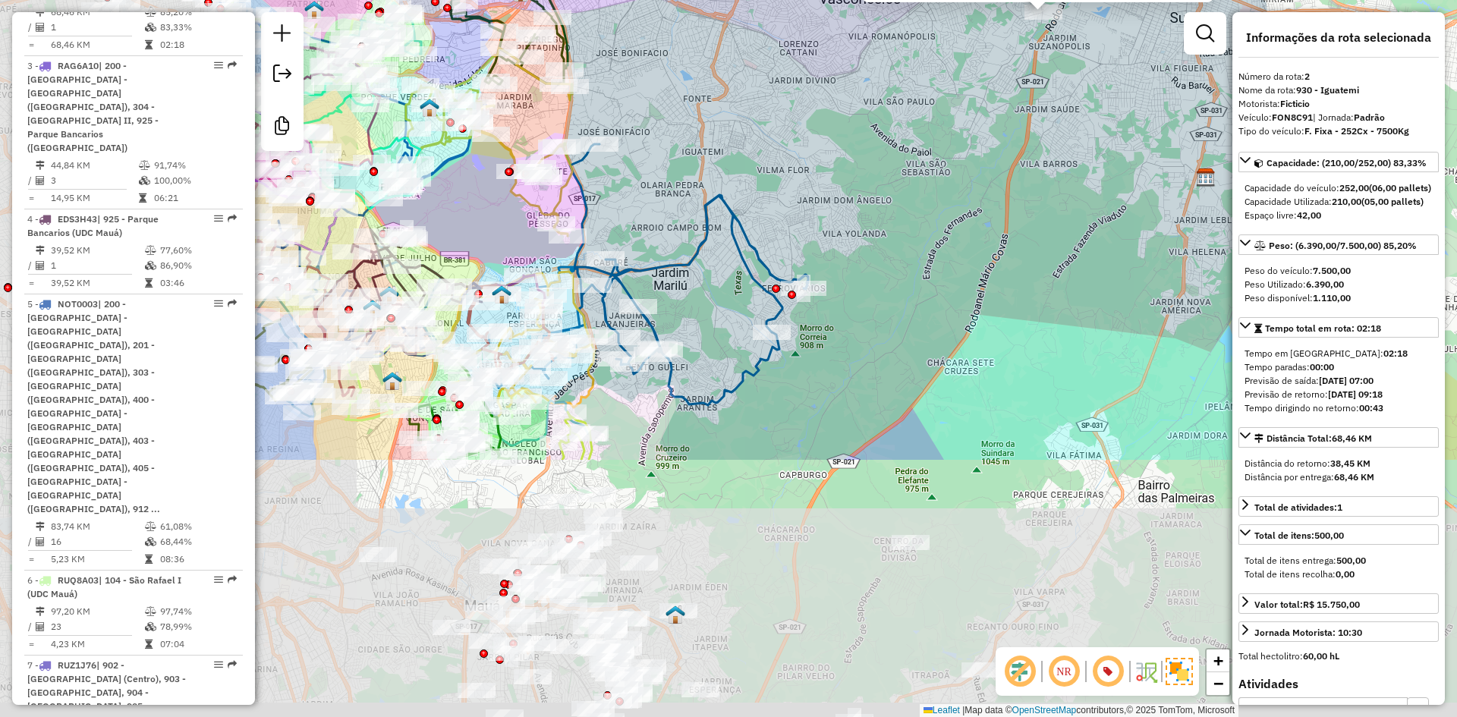
drag, startPoint x: 582, startPoint y: 462, endPoint x: 946, endPoint y: 130, distance: 492.7
click at [946, 130] on div "29705120 - ATAC BRASILEIRO LTDA Endereço: R JOaO PEKNY 1203 Bairro: JARDIM ITAM…" at bounding box center [728, 358] width 1457 height 717
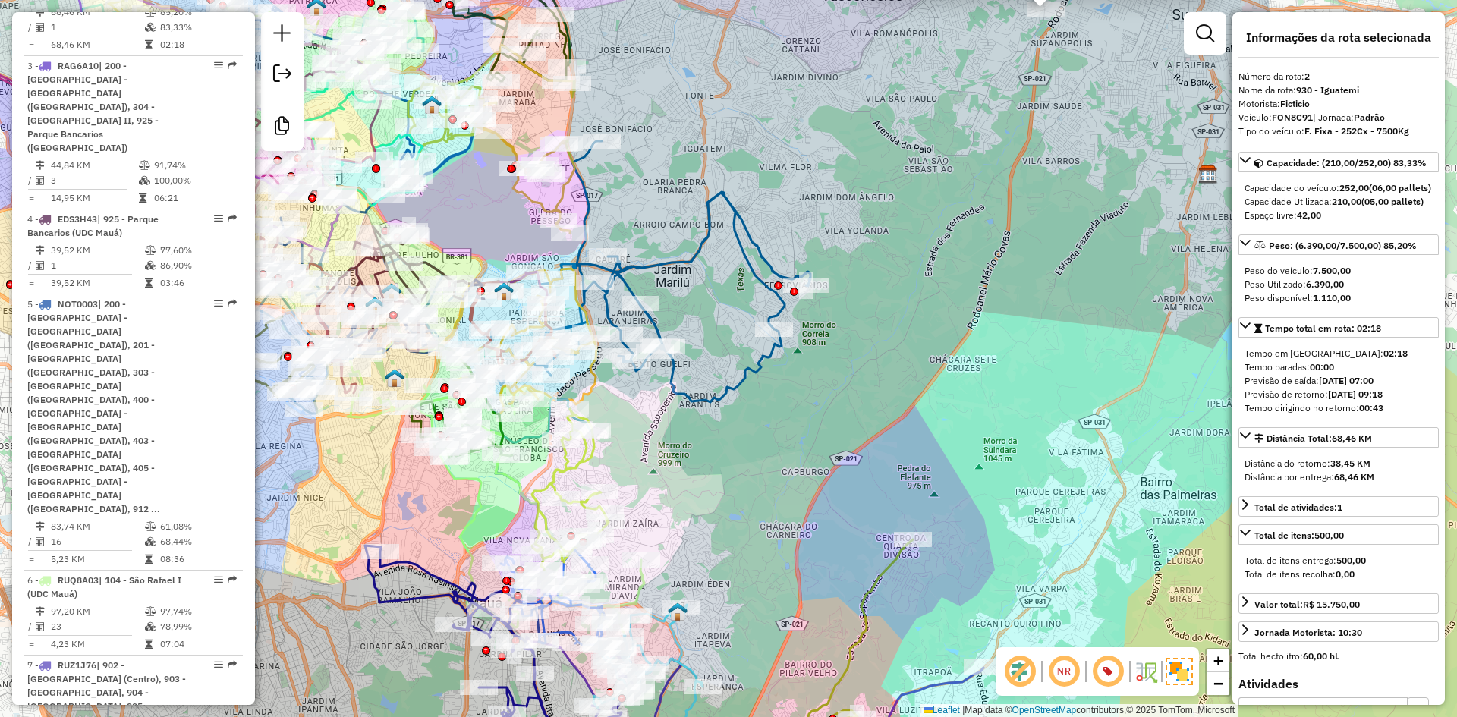
click at [677, 270] on icon at bounding box center [640, 271] width 341 height 261
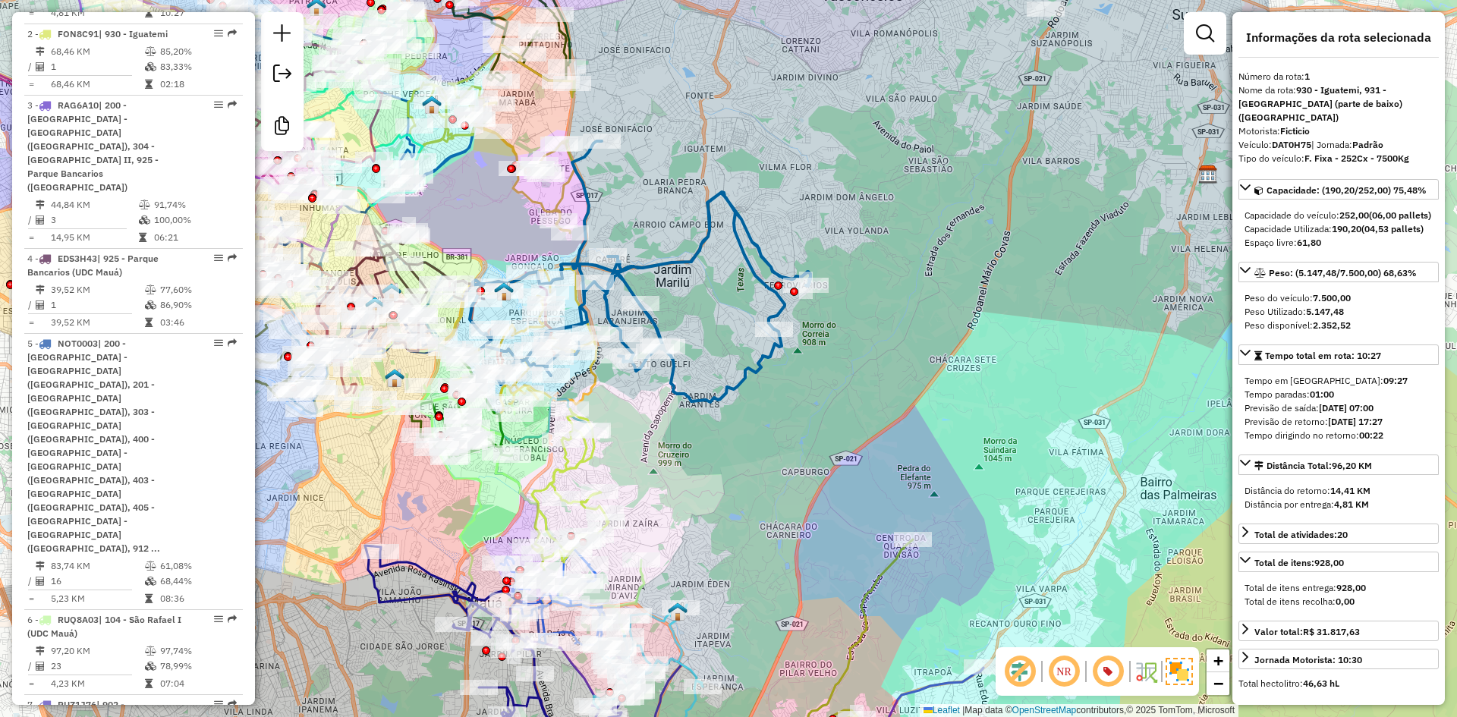
scroll to position [669, 0]
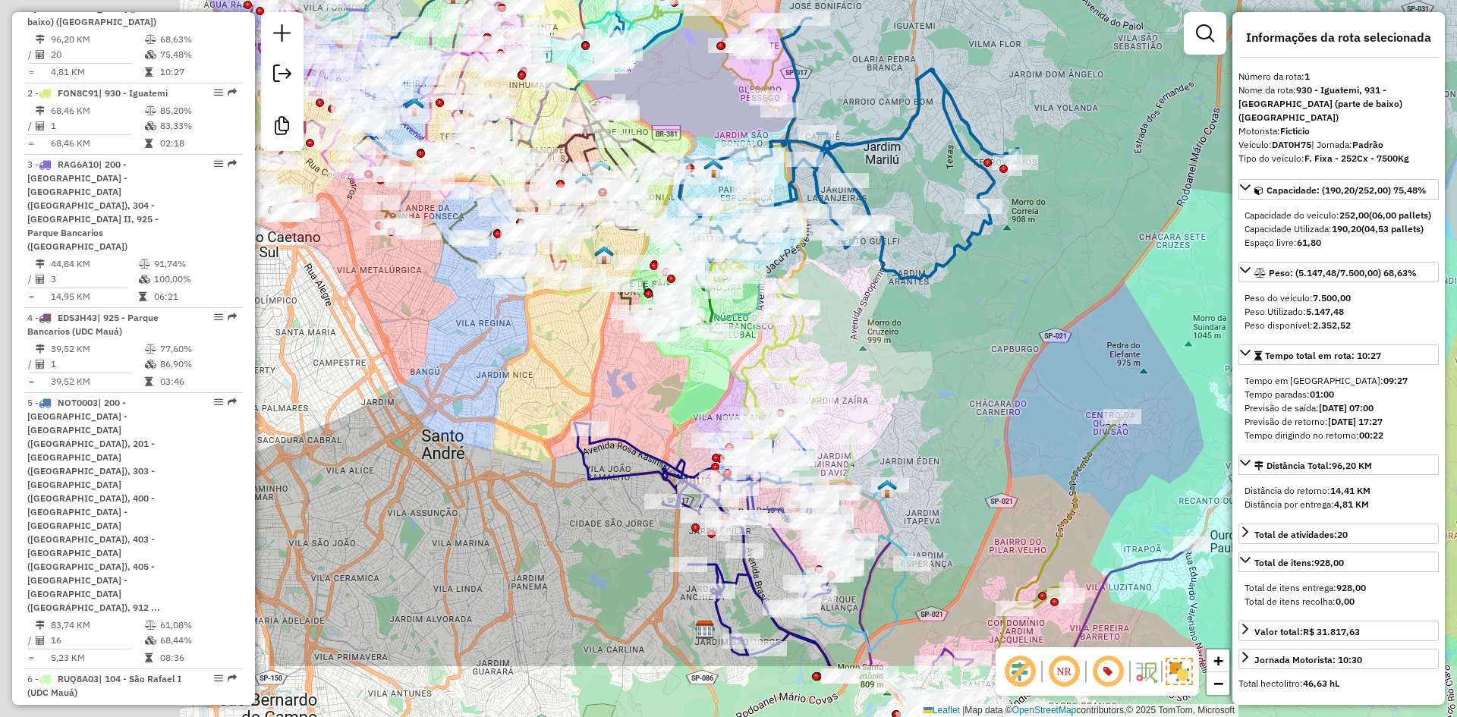
drag, startPoint x: 693, startPoint y: 310, endPoint x: 944, endPoint y: 170, distance: 287.8
click at [944, 170] on div "Janela de atendimento Grade de atendimento Capacidade Transportadoras Veículos …" at bounding box center [728, 358] width 1457 height 717
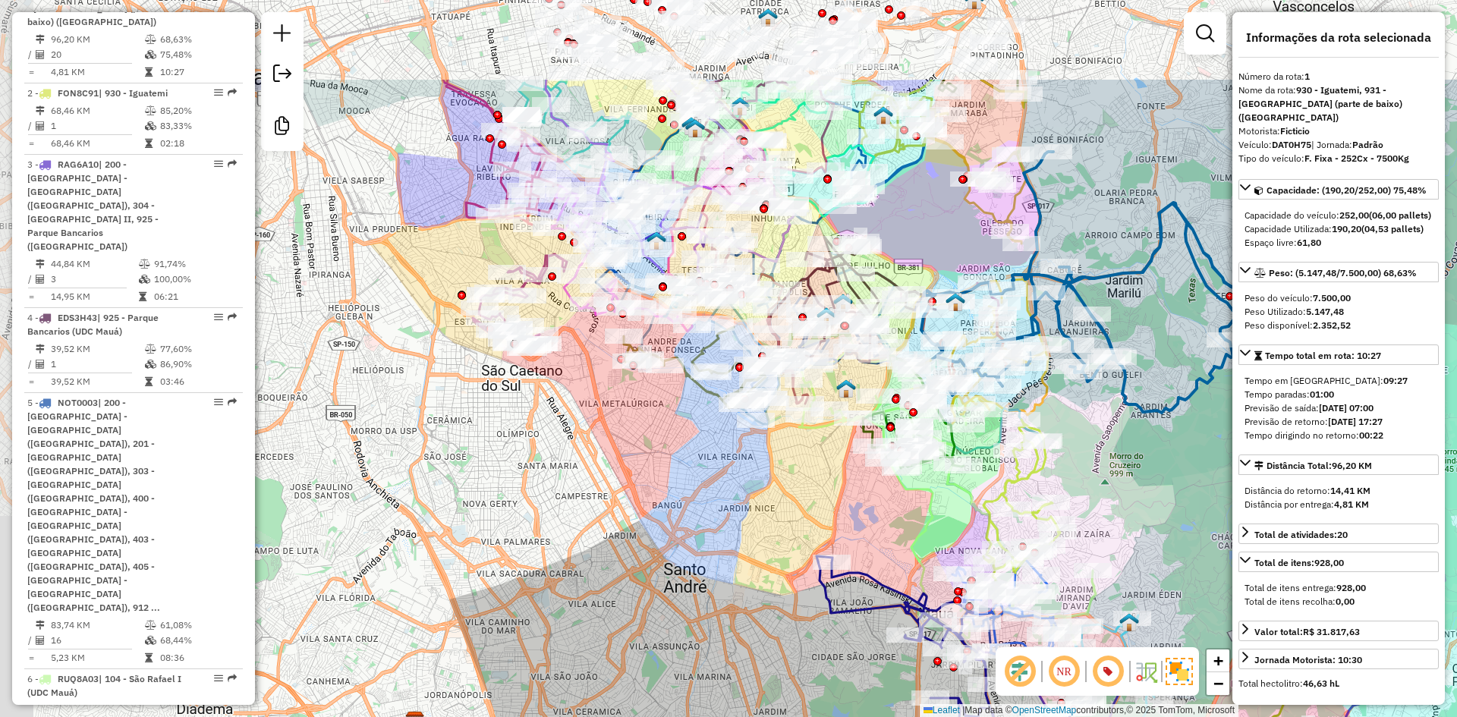
drag, startPoint x: 481, startPoint y: 415, endPoint x: 680, endPoint y: 565, distance: 249.4
click at [680, 565] on div "Janela de atendimento Grade de atendimento Capacidade Transportadoras Veículos …" at bounding box center [728, 358] width 1457 height 717
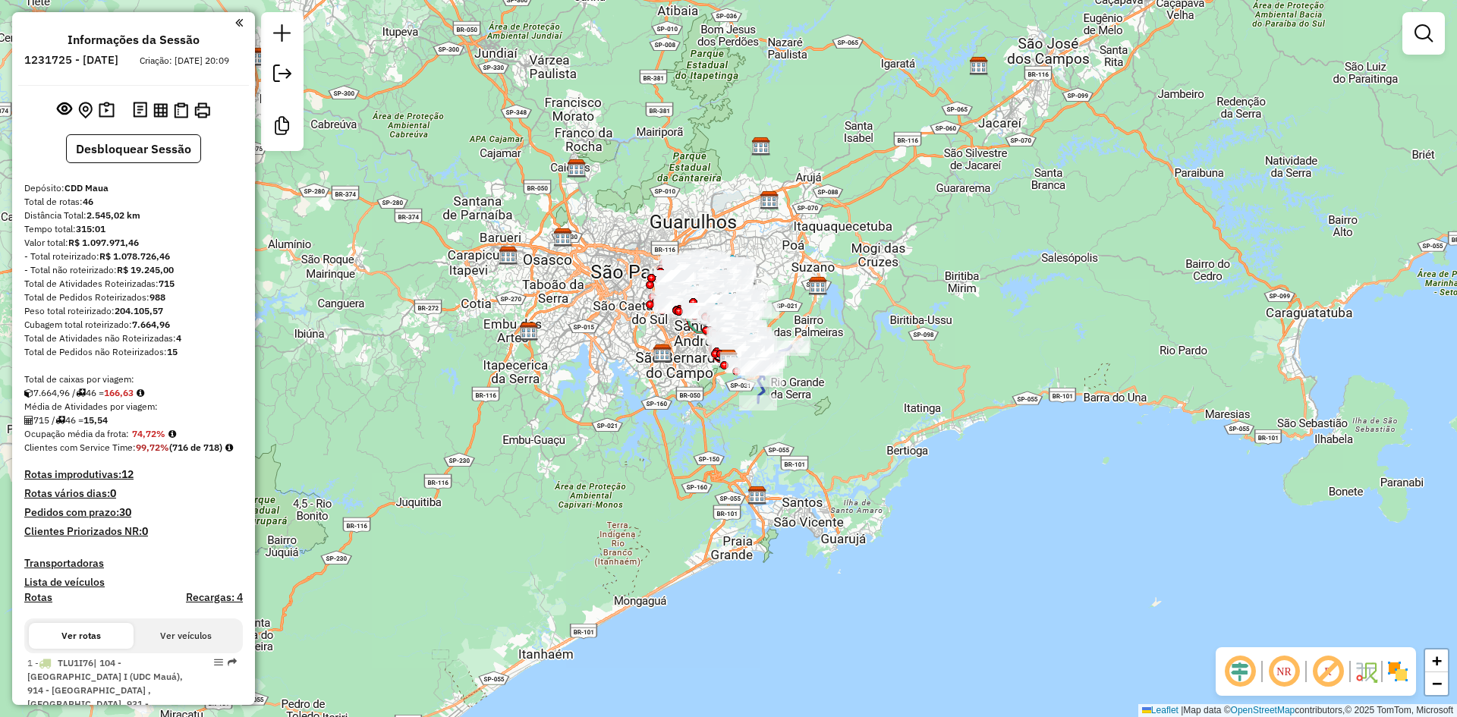
click at [673, 442] on div "Janela de atendimento Grade de atendimento Capacidade Transportadoras Veículos …" at bounding box center [728, 358] width 1457 height 717
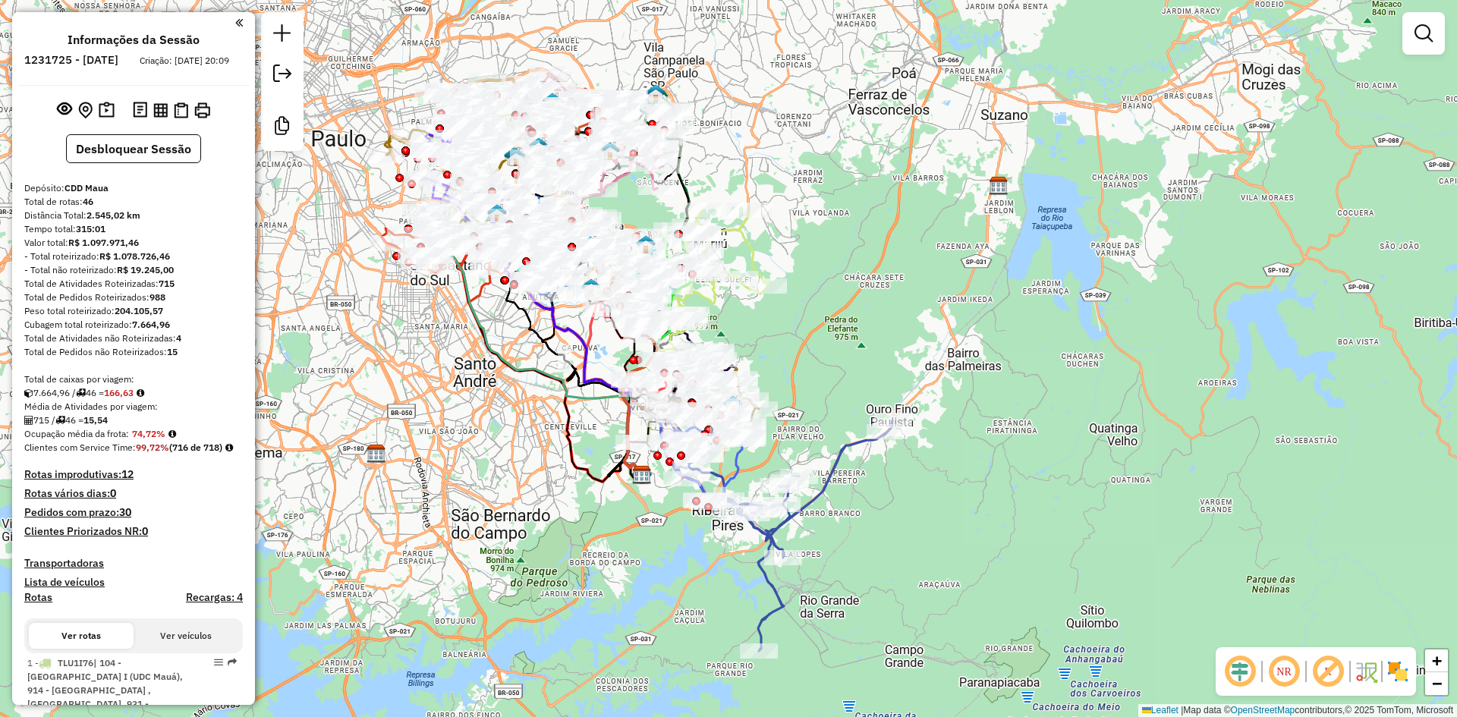
drag, startPoint x: 747, startPoint y: 293, endPoint x: 925, endPoint y: 350, distance: 187.3
click at [925, 350] on div "Janela de atendimento Grade de atendimento Capacidade Transportadoras Veículos …" at bounding box center [728, 358] width 1457 height 717
click at [1396, 675] on img at bounding box center [1398, 672] width 24 height 24
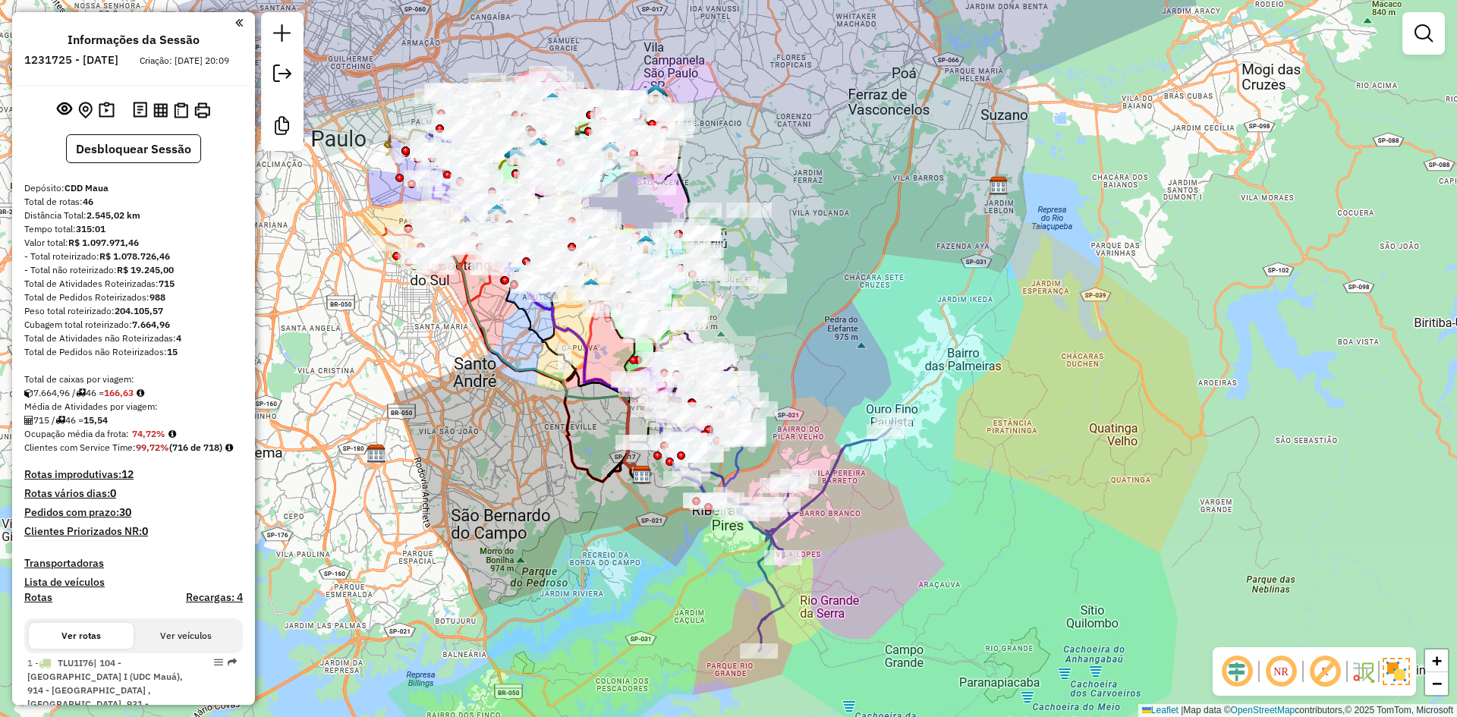
click at [1334, 675] on em at bounding box center [1325, 672] width 36 height 36
click at [1435, 33] on link at bounding box center [1424, 33] width 30 height 30
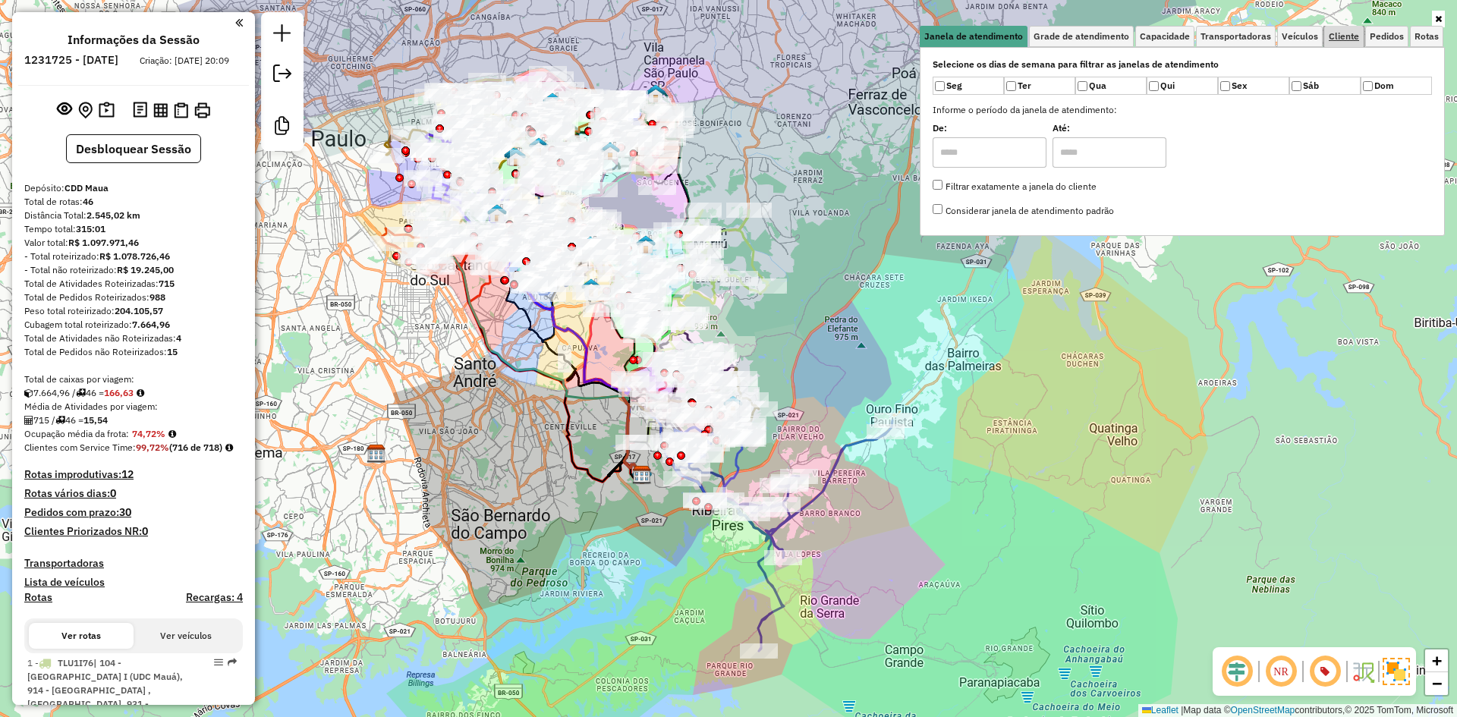
click at [1350, 43] on link "Cliente" at bounding box center [1344, 36] width 39 height 21
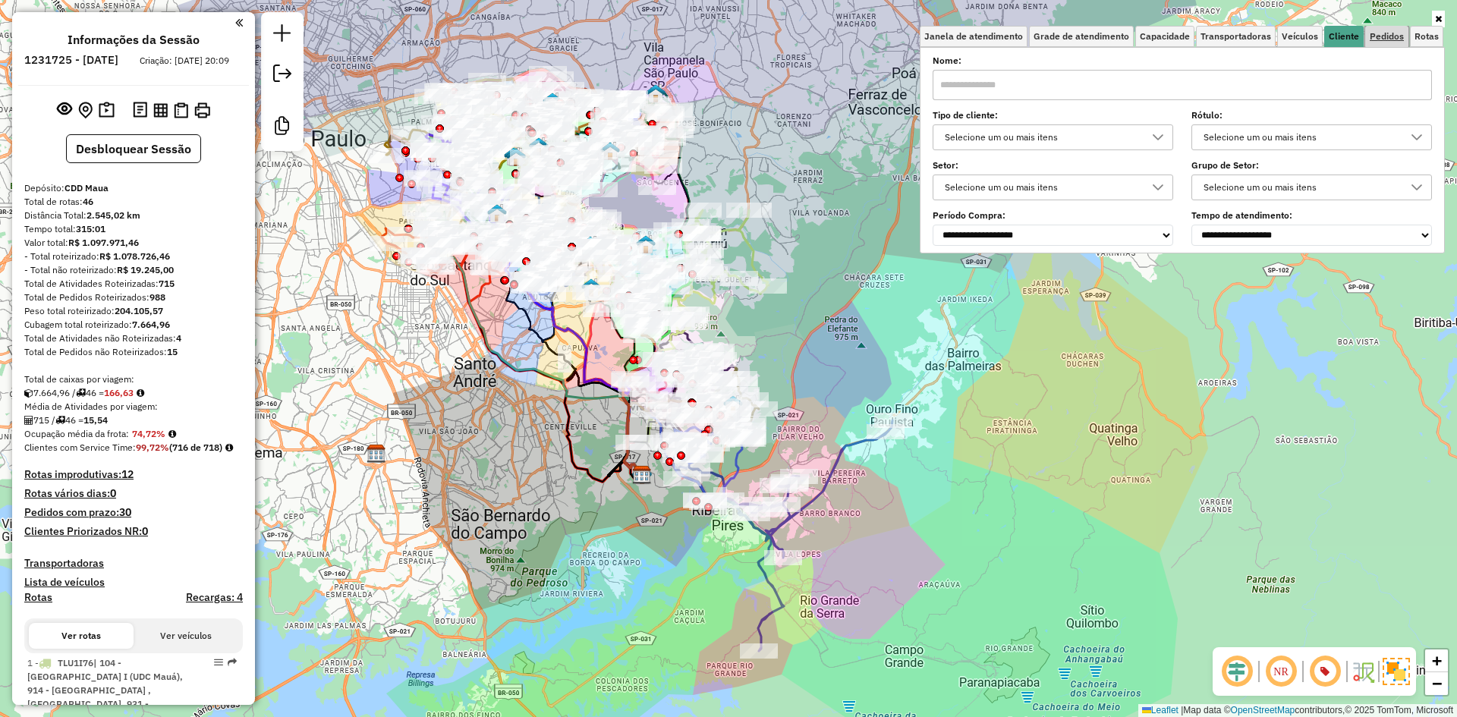
click at [1369, 42] on link "Pedidos" at bounding box center [1387, 36] width 43 height 21
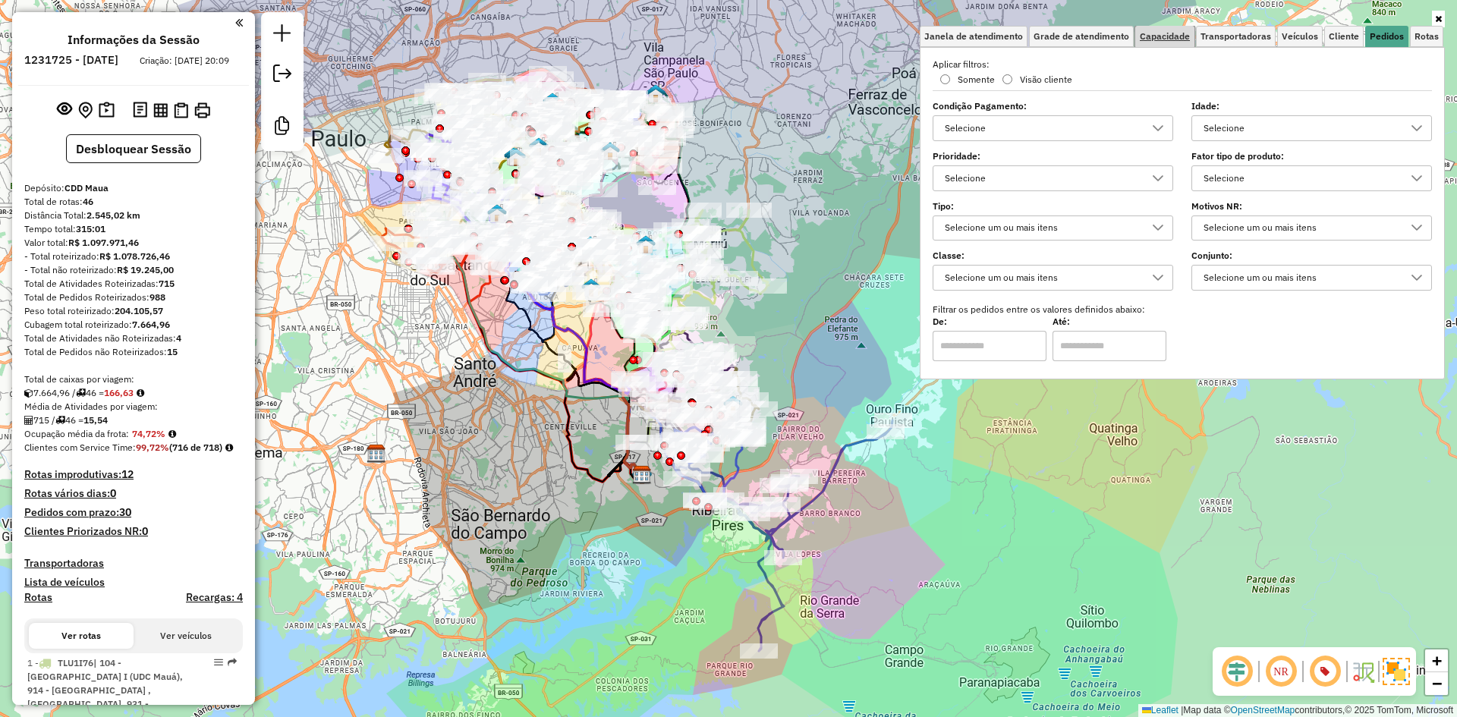
click at [1177, 36] on span "Capacidade" at bounding box center [1165, 36] width 50 height 9
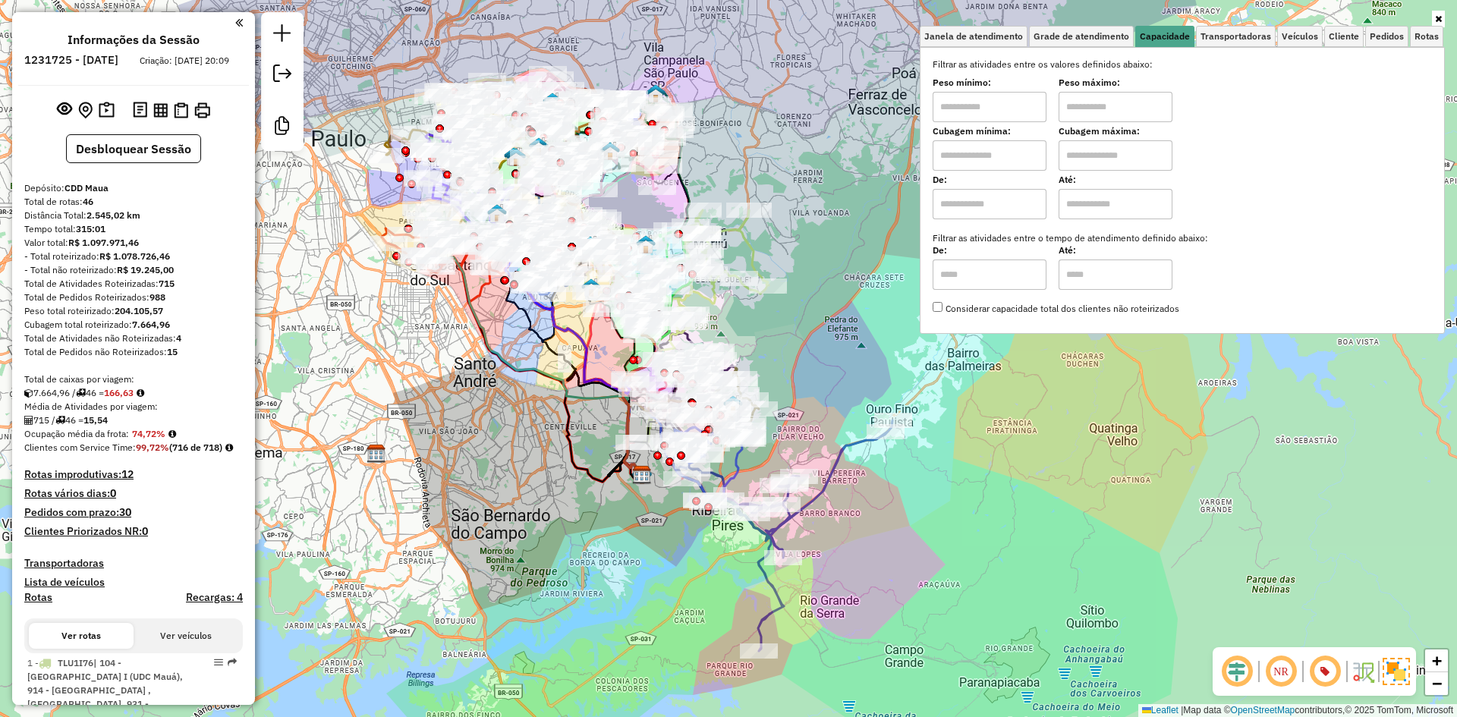
click at [1019, 162] on input "text" at bounding box center [990, 155] width 114 height 30
type input "****"
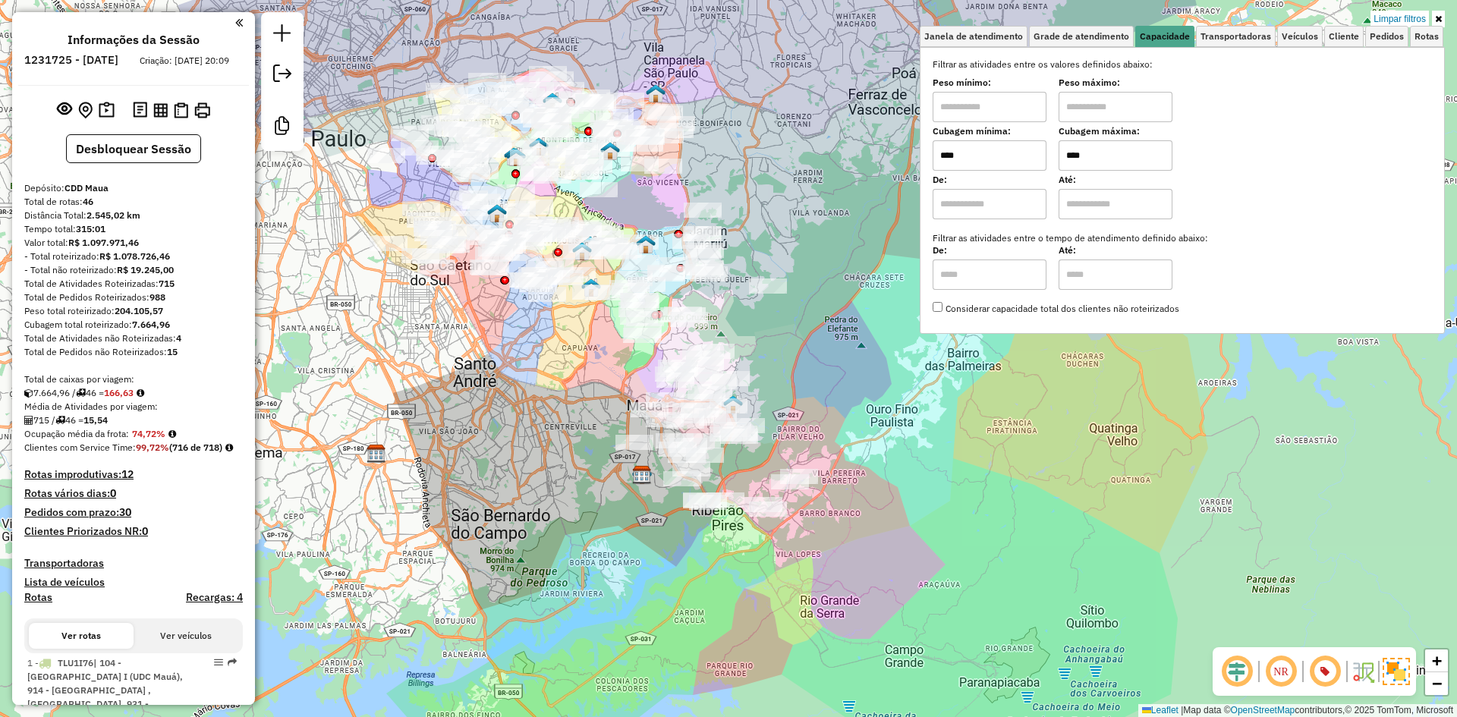
type input "****"
click at [928, 552] on div "Limpar filtros Janela de atendimento Grade de atendimento Capacidade Transporta…" at bounding box center [728, 358] width 1457 height 717
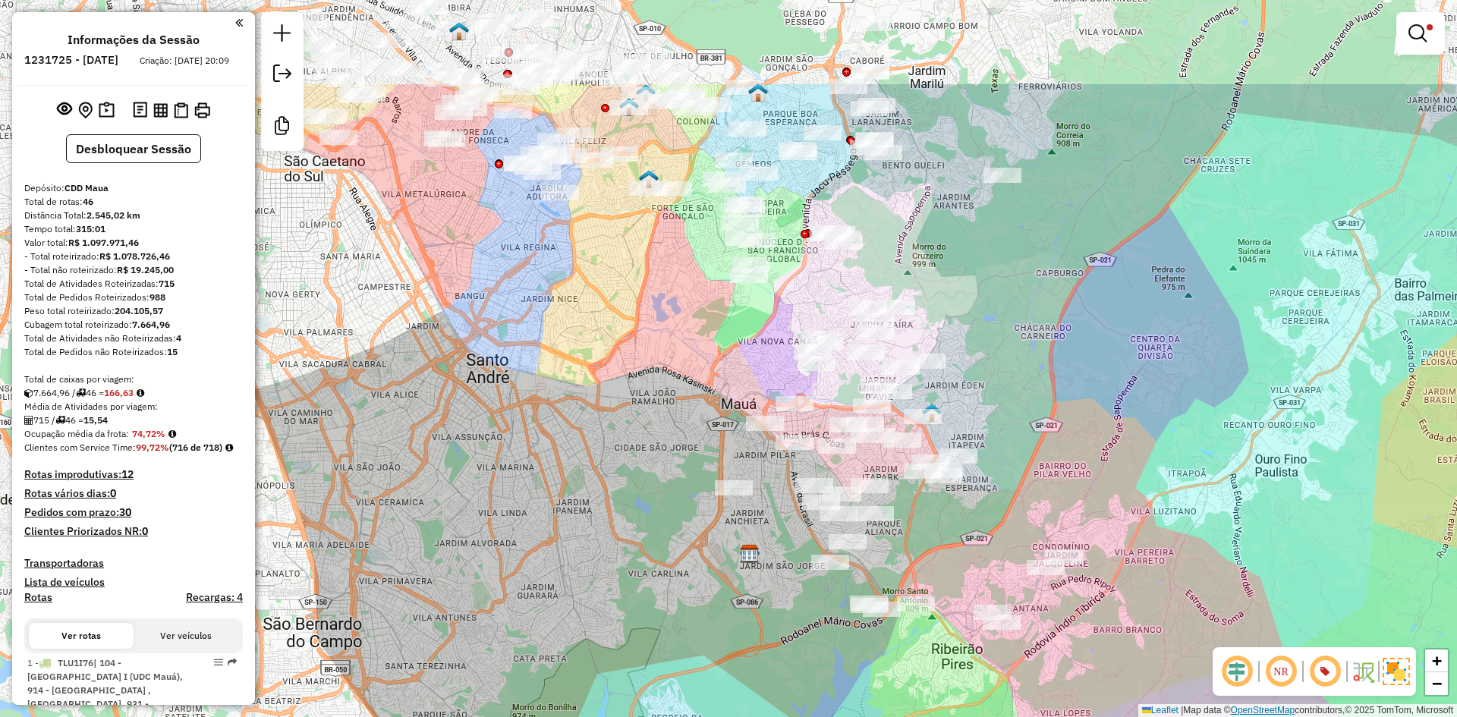
drag, startPoint x: 888, startPoint y: 555, endPoint x: 1281, endPoint y: 711, distance: 422.9
click at [1281, 711] on div "Limpar filtros Janela de atendimento Grade de atendimento Capacidade Transporta…" at bounding box center [728, 358] width 1457 height 717
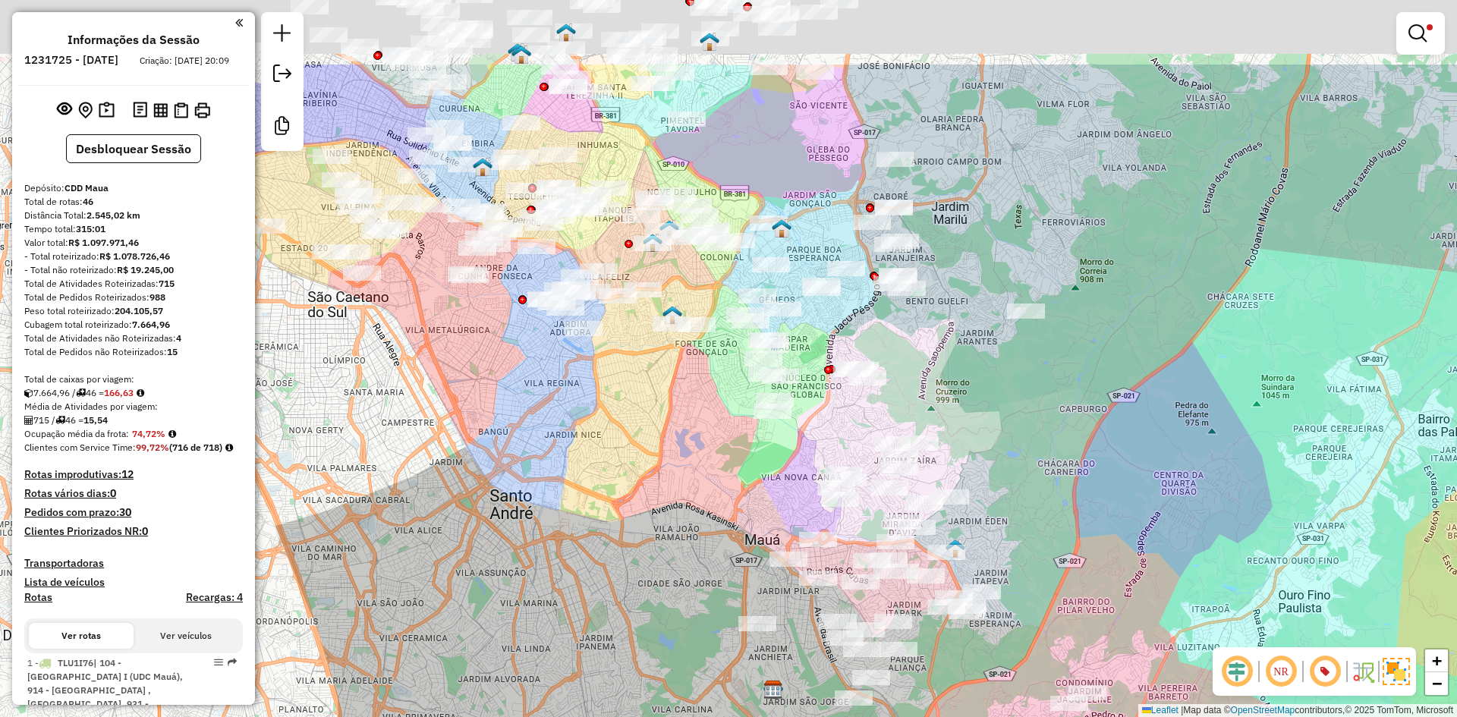
drag, startPoint x: 1183, startPoint y: 406, endPoint x: 1206, endPoint y: 542, distance: 137.9
click at [1206, 542] on div "Limpar filtros Janela de atendimento Grade de atendimento Capacidade Transporta…" at bounding box center [728, 358] width 1457 height 717
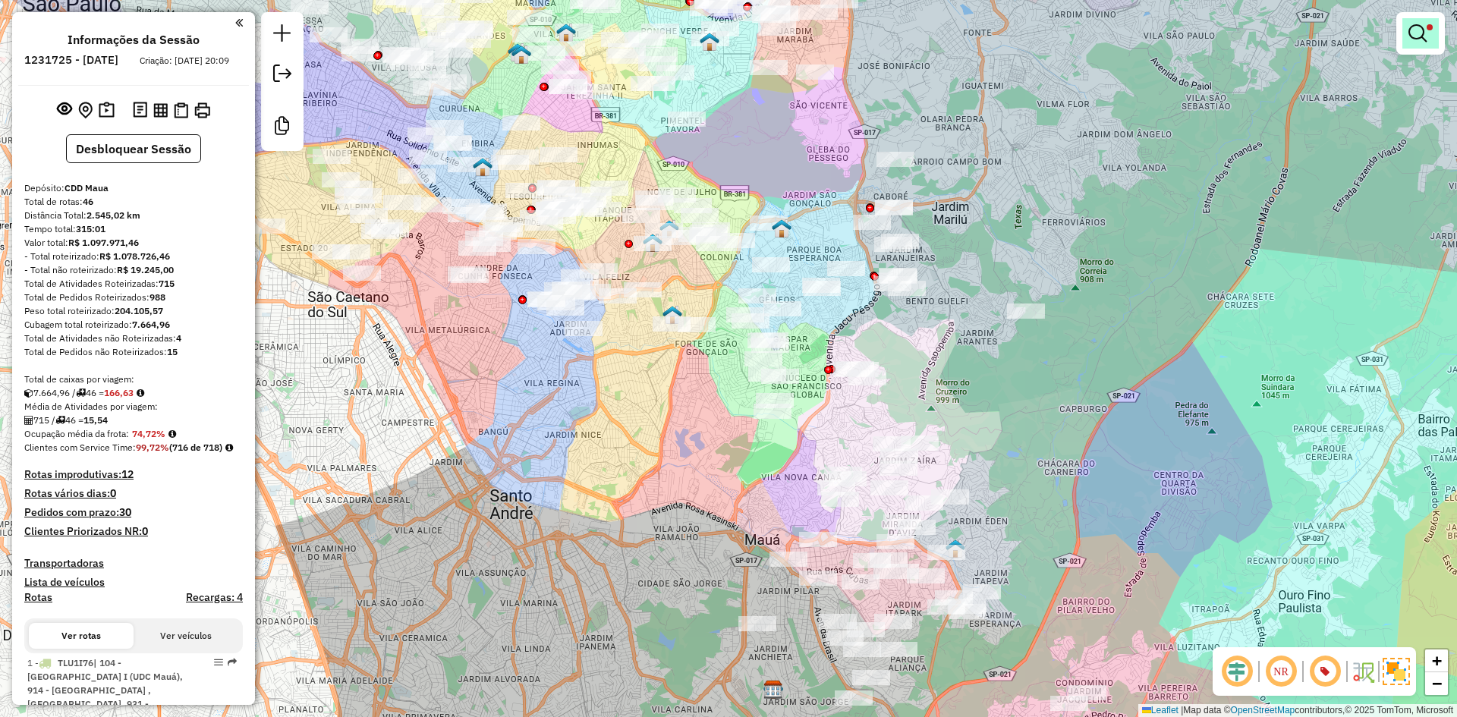
click at [1421, 31] on em at bounding box center [1418, 33] width 18 height 18
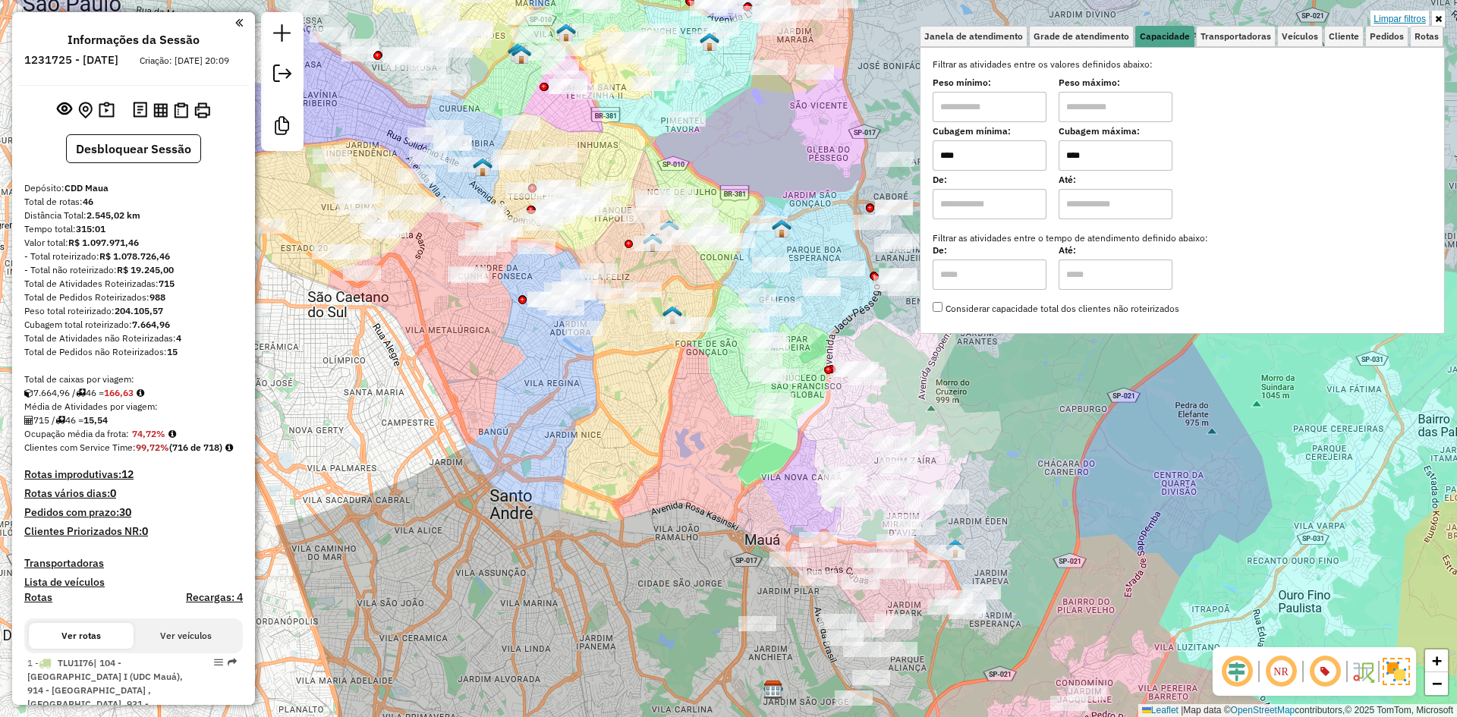
click at [1415, 21] on link "Limpar filtros" at bounding box center [1400, 19] width 58 height 17
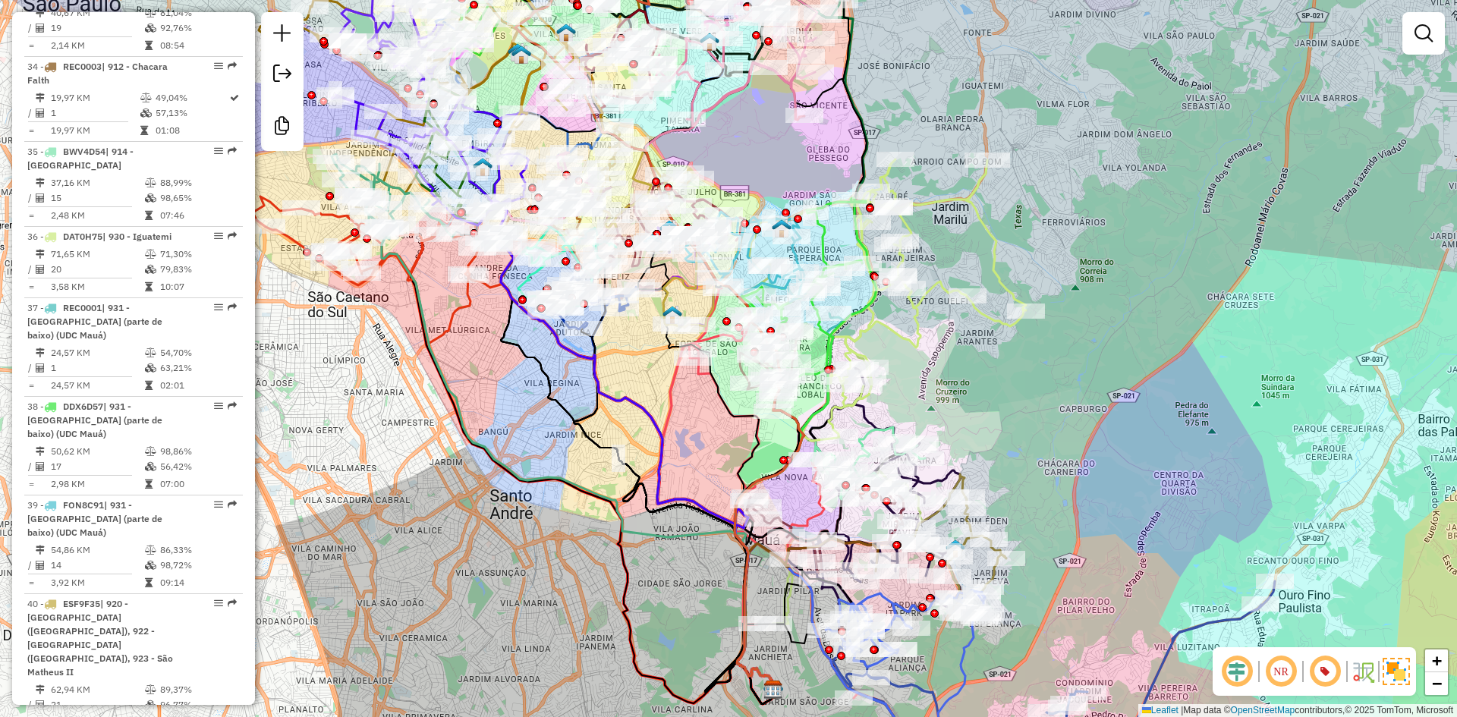
scroll to position [4820, 0]
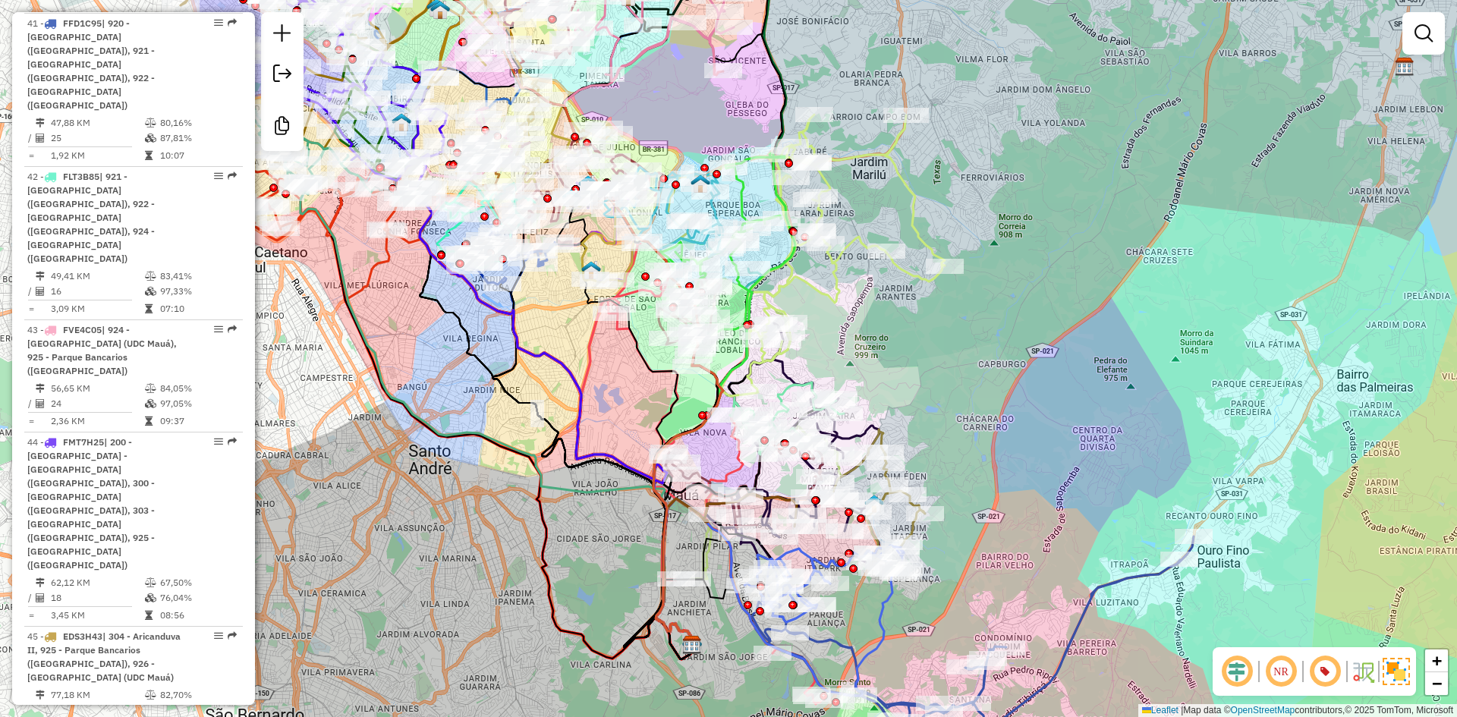
drag, startPoint x: 421, startPoint y: 545, endPoint x: 340, endPoint y: 500, distance: 92.8
click at [340, 500] on div "Janela de atendimento Grade de atendimento Capacidade Transportadoras Veículos …" at bounding box center [728, 358] width 1457 height 717
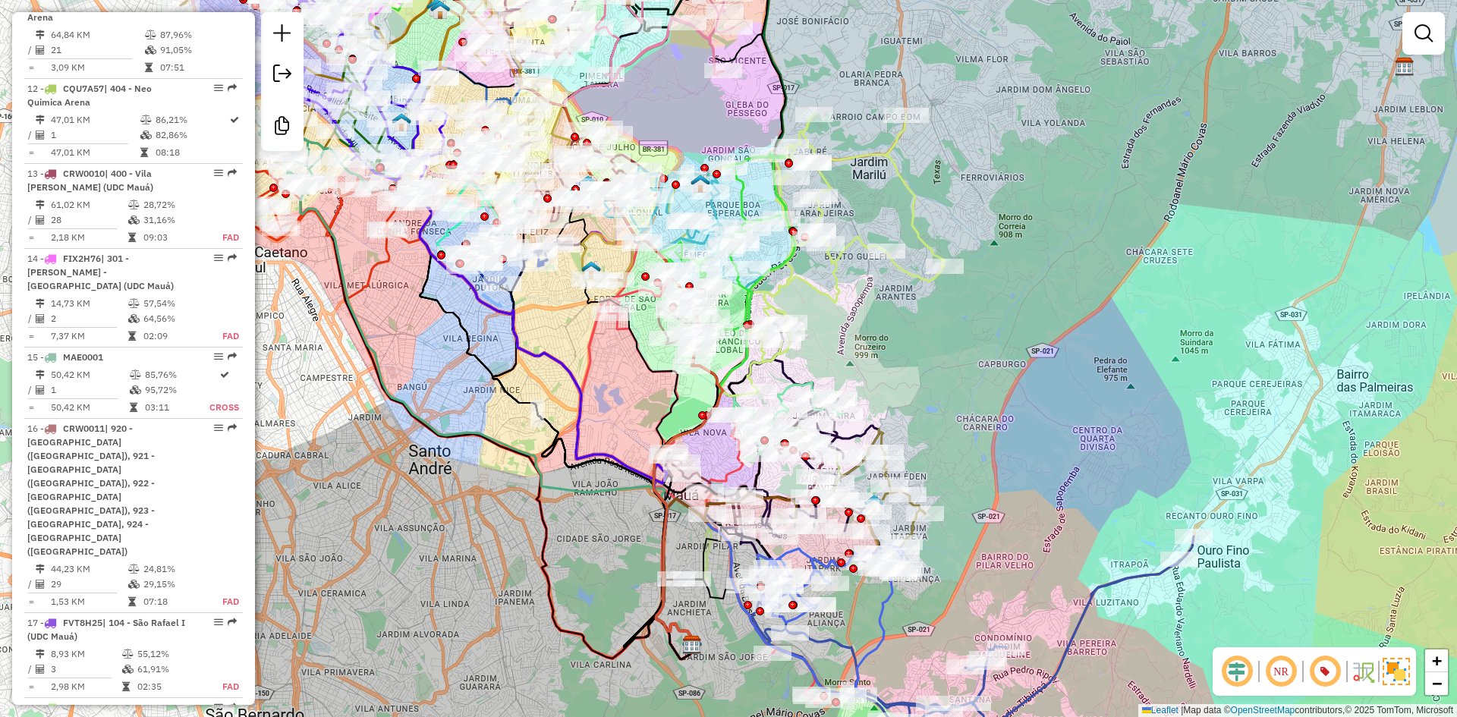
scroll to position [1707, 0]
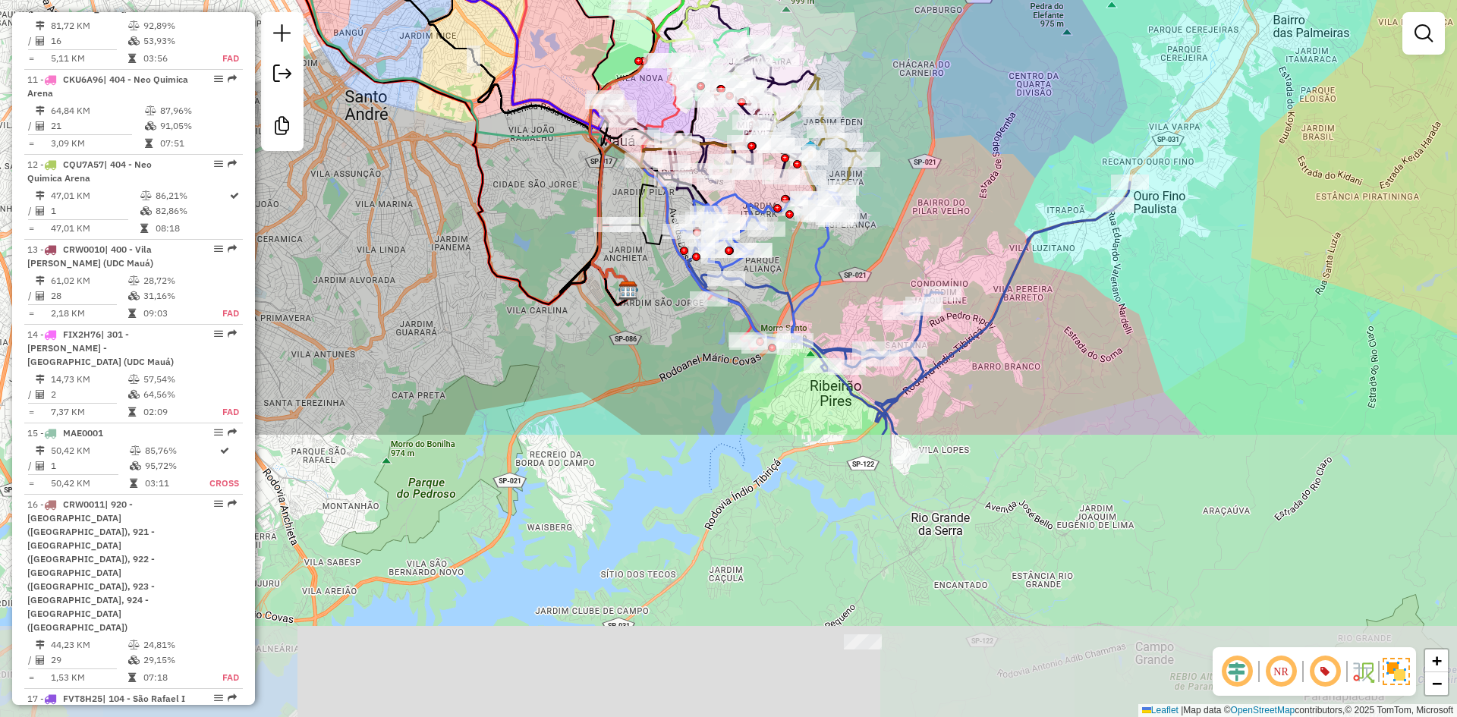
drag, startPoint x: 1139, startPoint y: 322, endPoint x: 1108, endPoint y: 43, distance: 281.2
click at [1108, 43] on div "Janela de atendimento Grade de atendimento Capacidade Transportadoras Veículos …" at bounding box center [728, 358] width 1457 height 717
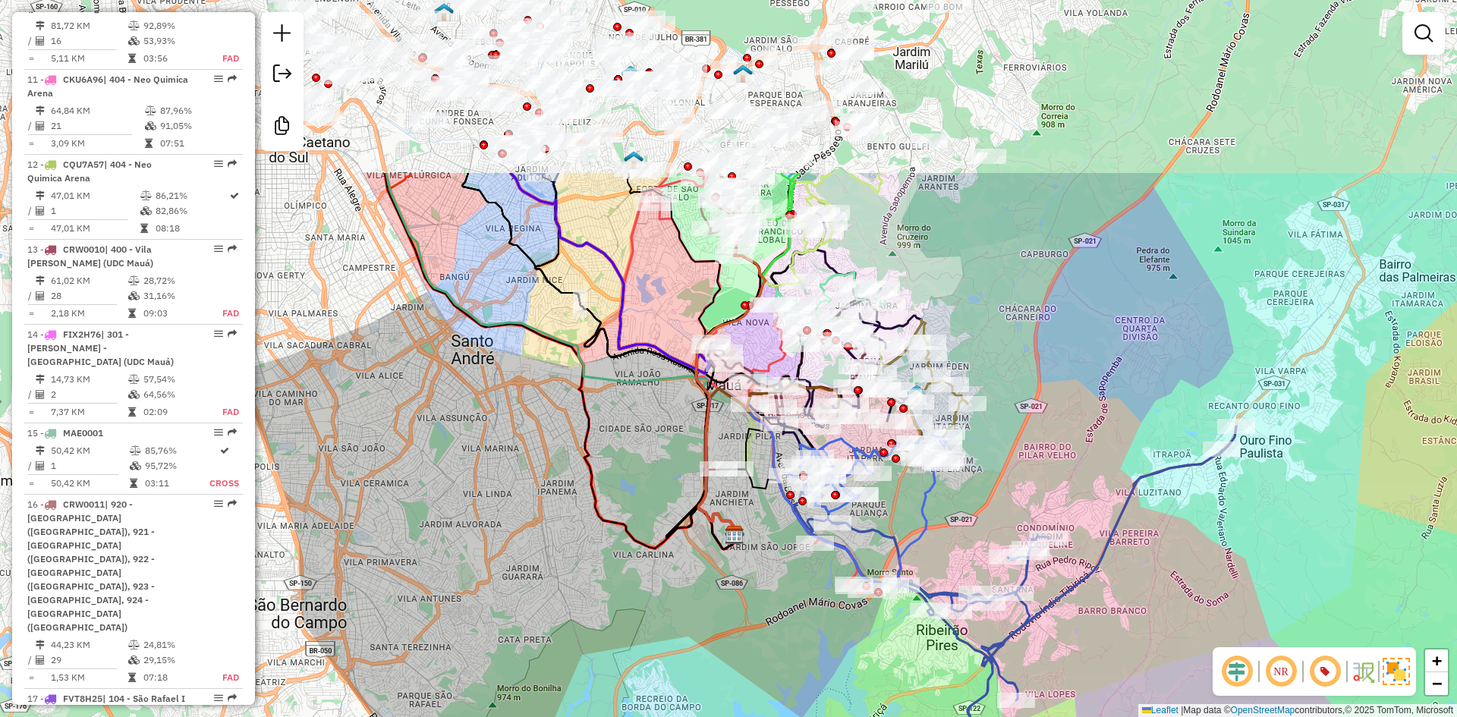
drag, startPoint x: 696, startPoint y: 453, endPoint x: 797, endPoint y: 712, distance: 277.8
click at [800, 713] on div "Janela de atendimento Grade de atendimento Capacidade Transportadoras Veículos …" at bounding box center [728, 358] width 1457 height 717
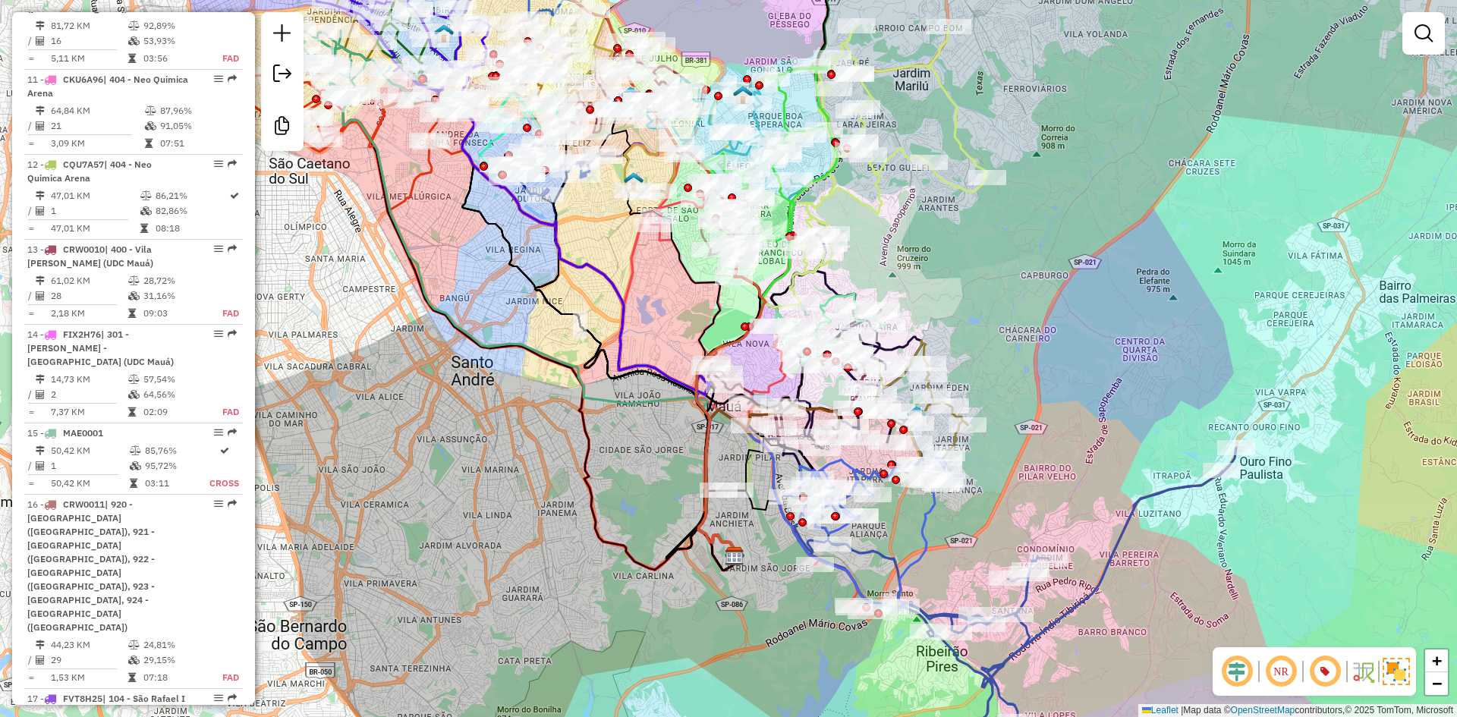
click at [654, 244] on icon at bounding box center [760, 384] width 219 height 464
select select "**********"
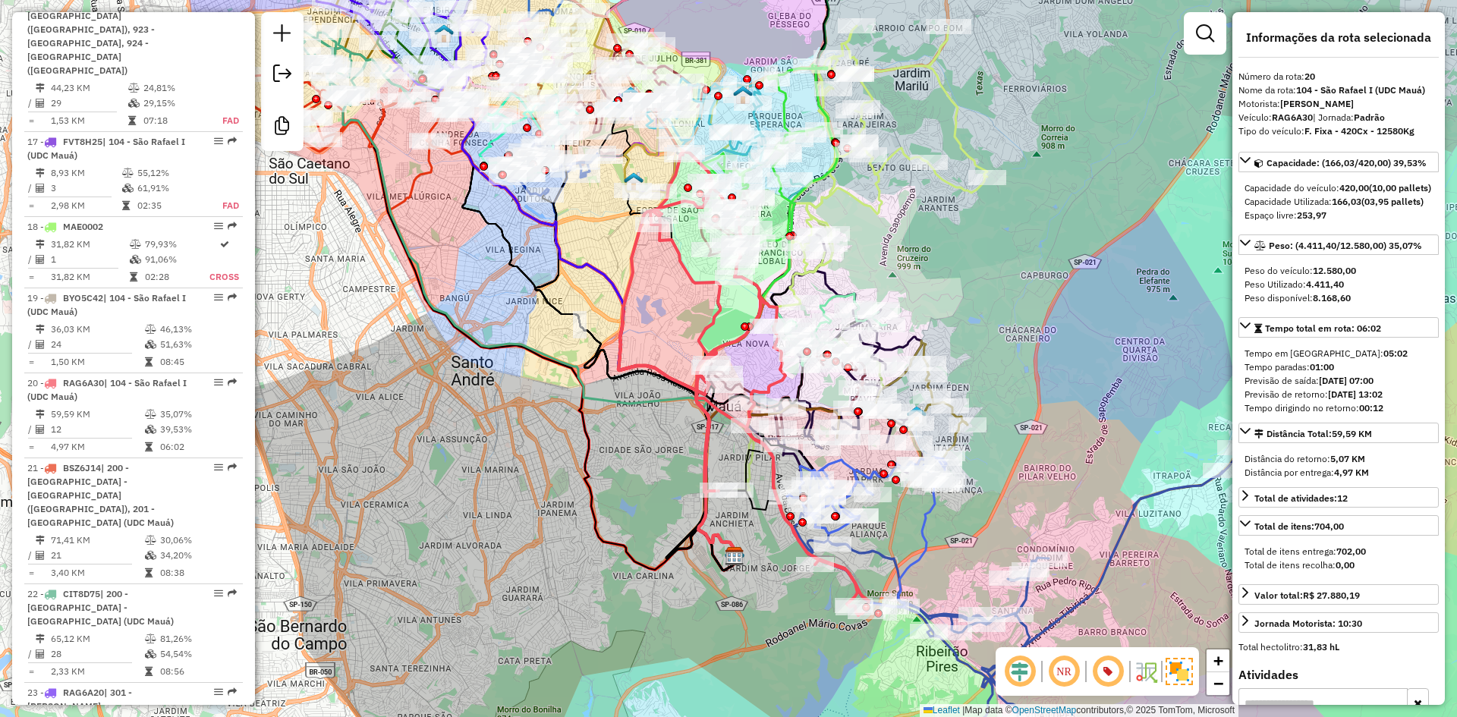
scroll to position [2448, 0]
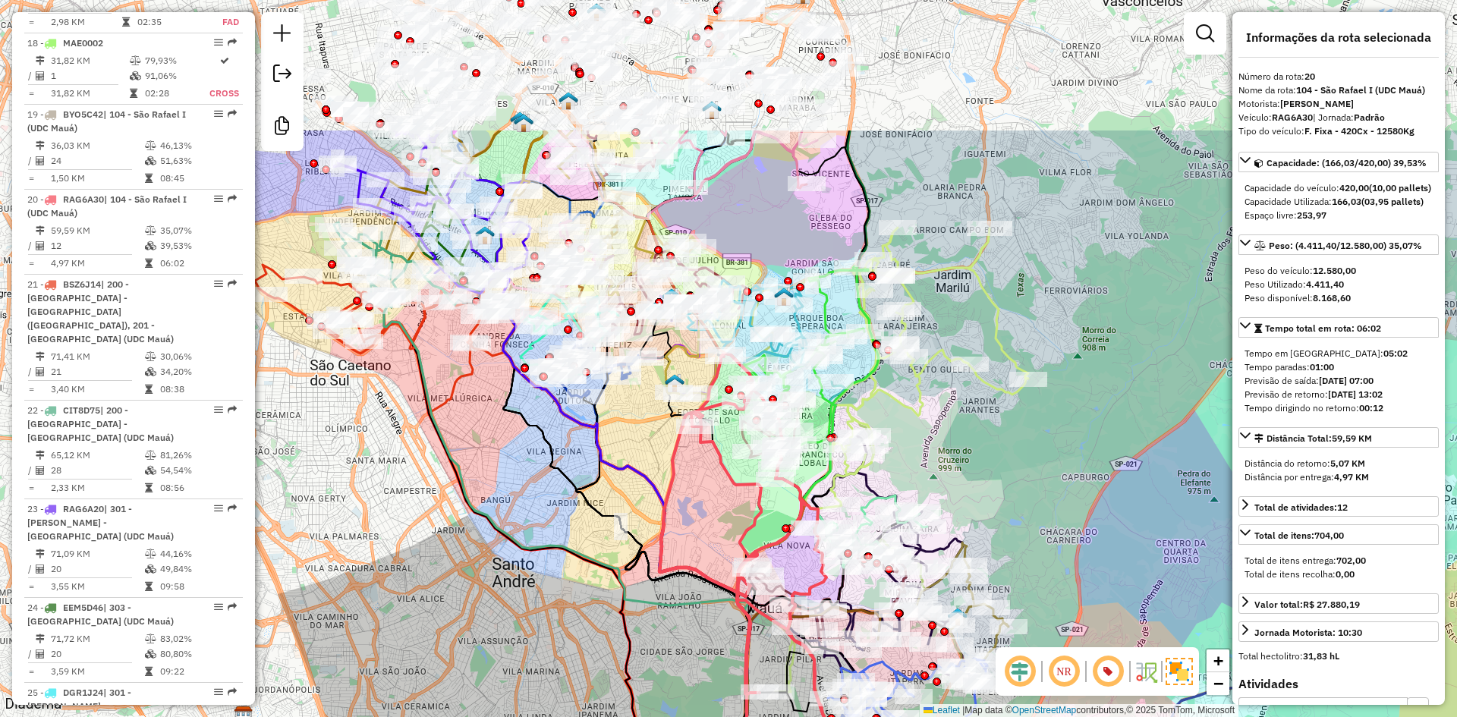
drag, startPoint x: 455, startPoint y: 490, endPoint x: 462, endPoint y: 590, distance: 100.4
click at [462, 590] on div "Janela de atendimento Grade de atendimento Capacidade Transportadoras Veículos …" at bounding box center [728, 358] width 1457 height 717
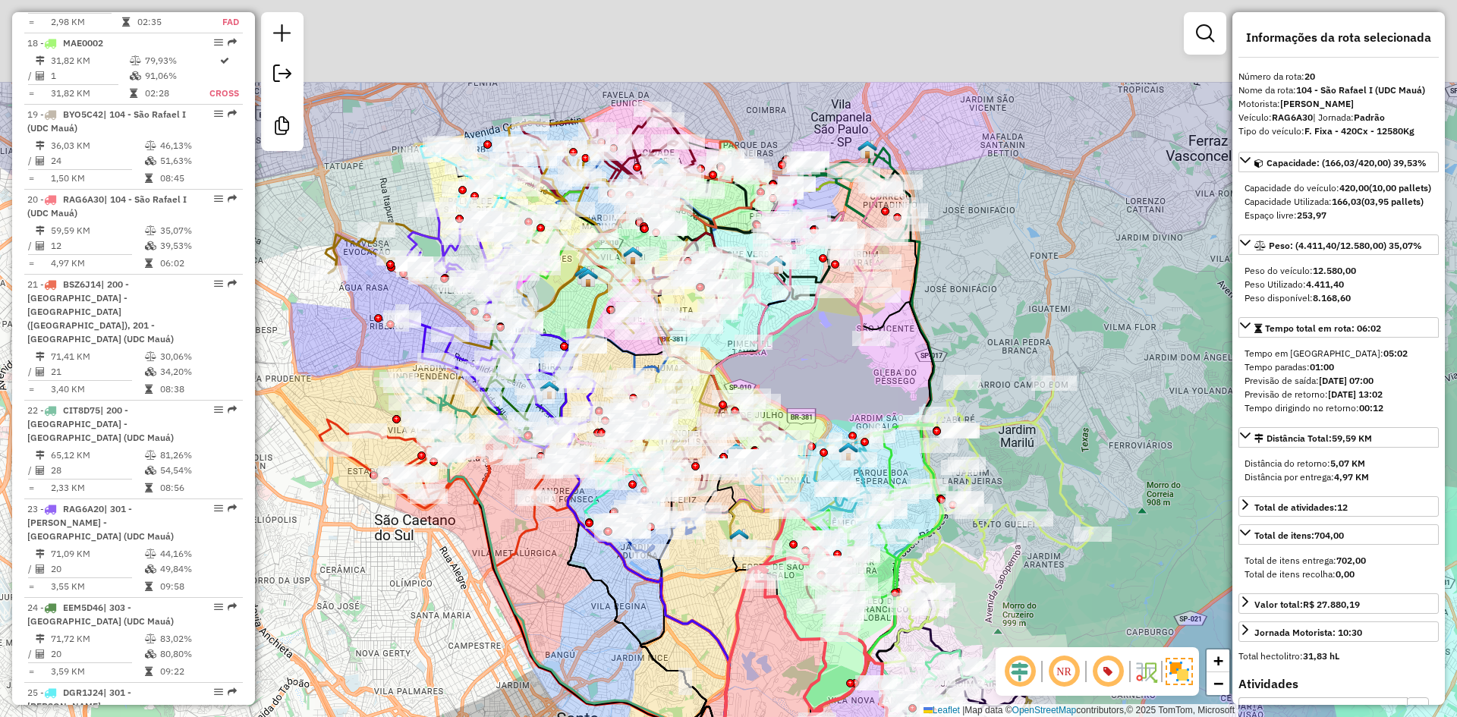
drag, startPoint x: 573, startPoint y: 542, endPoint x: 622, endPoint y: 628, distance: 99.0
click at [622, 628] on icon at bounding box center [692, 680] width 298 height 495
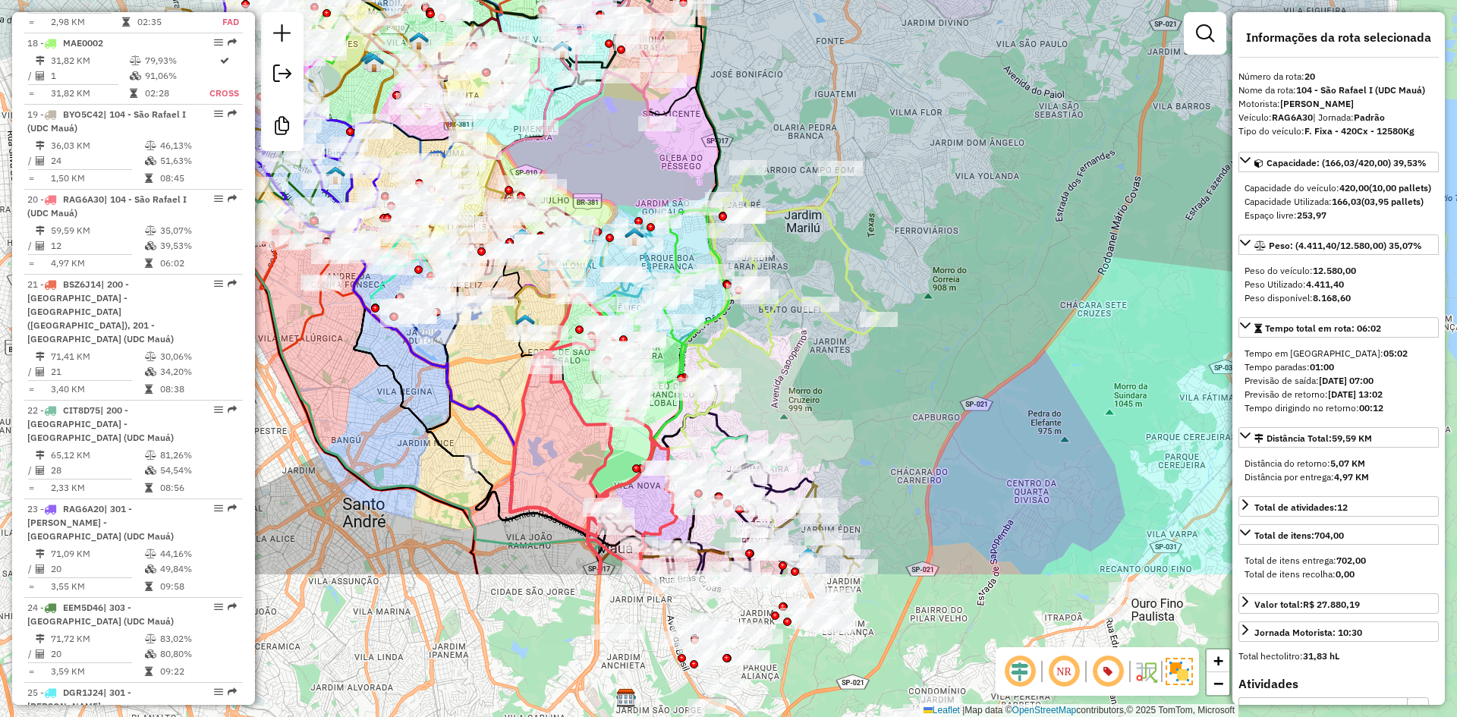
drag, startPoint x: 846, startPoint y: 361, endPoint x: 637, endPoint y: 134, distance: 309.4
click at [632, 136] on div "Janela de atendimento Grade de atendimento Capacidade Transportadoras Veículos …" at bounding box center [728, 358] width 1457 height 717
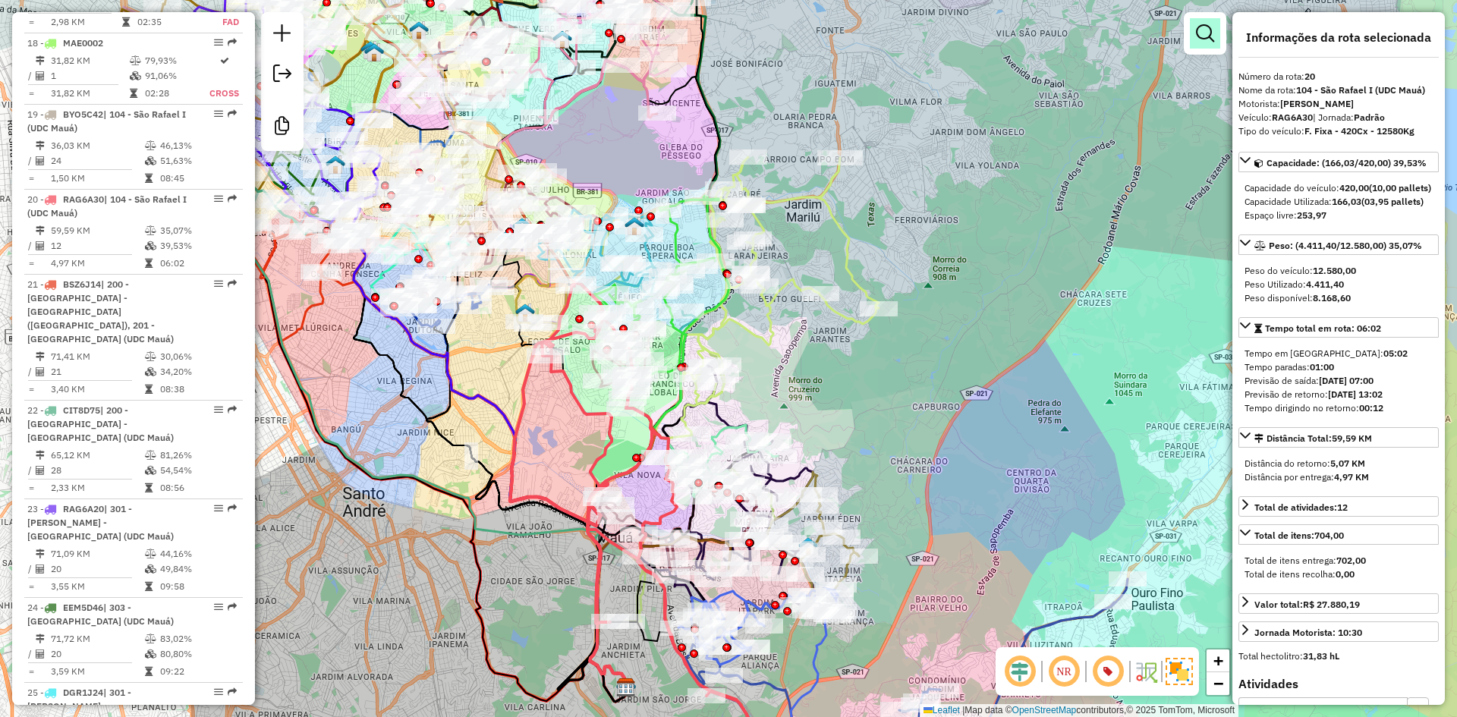
click at [1206, 18] on link at bounding box center [1205, 33] width 30 height 30
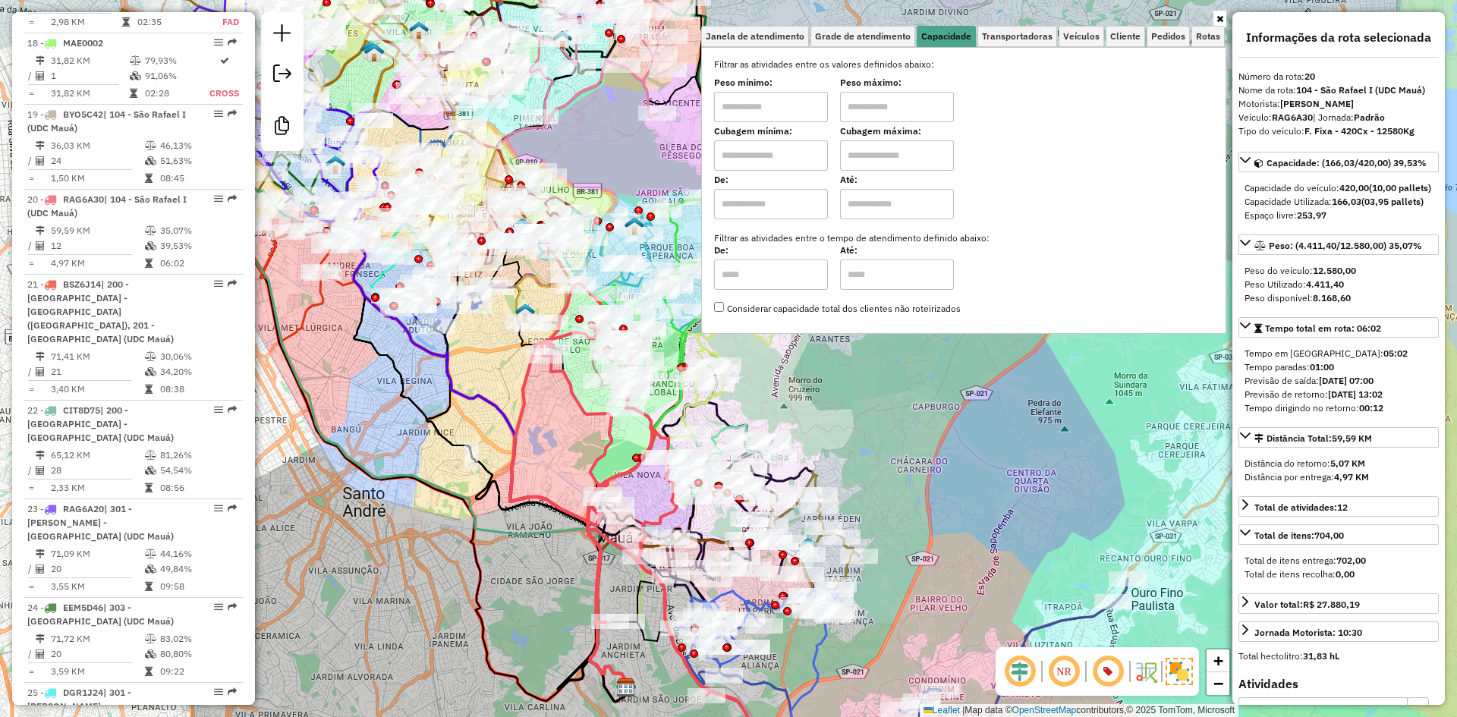
click at [763, 170] on input "text" at bounding box center [771, 155] width 114 height 30
type input "****"
click at [874, 167] on input "text" at bounding box center [897, 155] width 114 height 30
type input "****"
click at [918, 419] on div "Janela de atendimento Grade de atendimento Capacidade Transportadoras Veículos …" at bounding box center [728, 358] width 1457 height 717
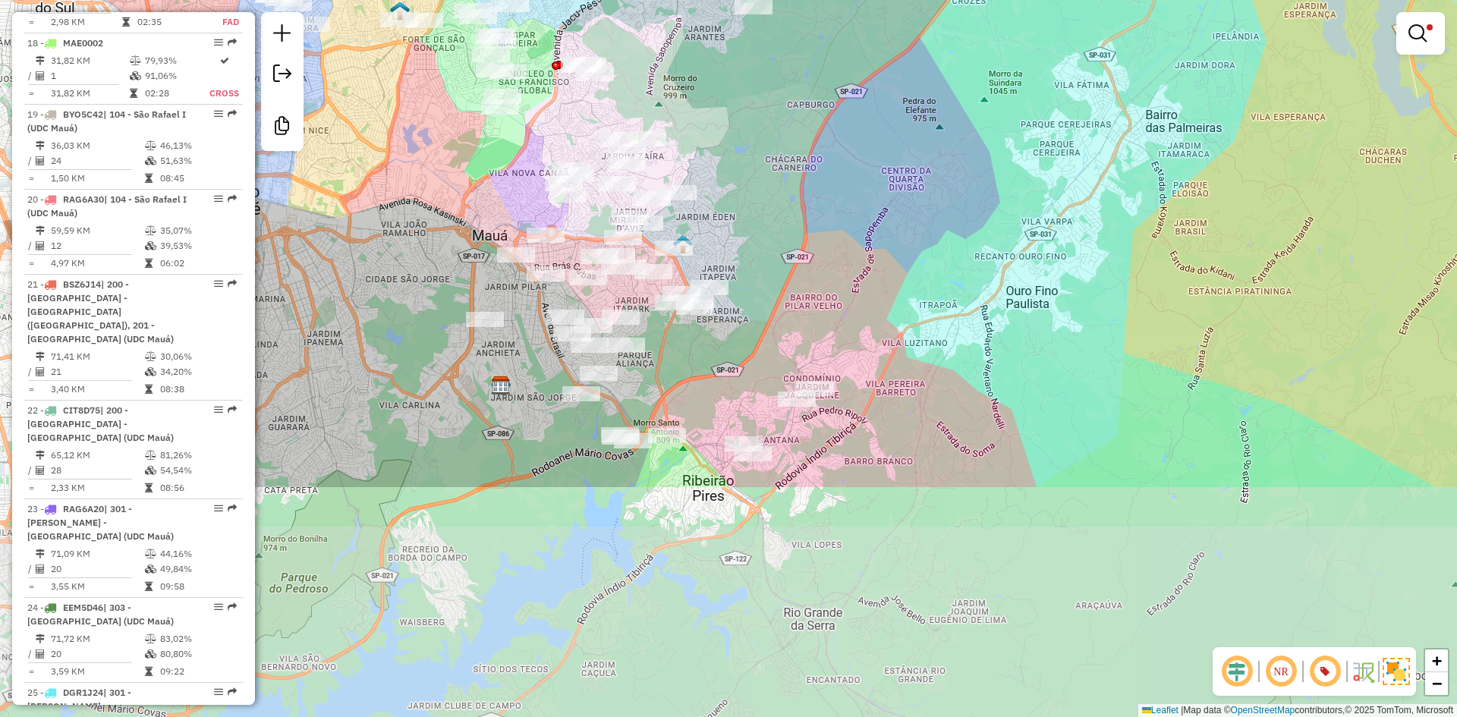
drag, startPoint x: 947, startPoint y: 489, endPoint x: 821, endPoint y: 190, distance: 324.3
click at [821, 190] on div "Limpar filtros Janela de atendimento Grade de atendimento Capacidade Transporta…" at bounding box center [728, 358] width 1457 height 717
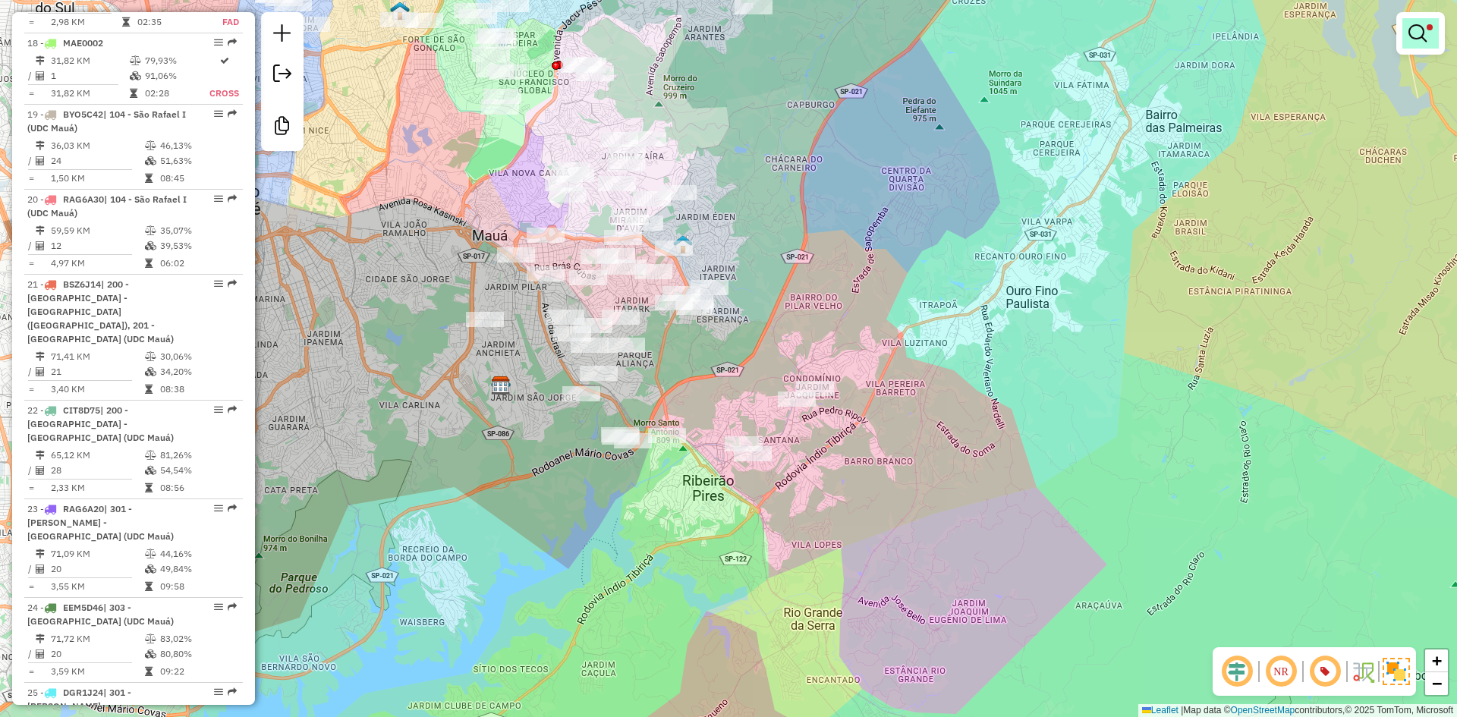
click at [1410, 28] on em at bounding box center [1418, 33] width 18 height 18
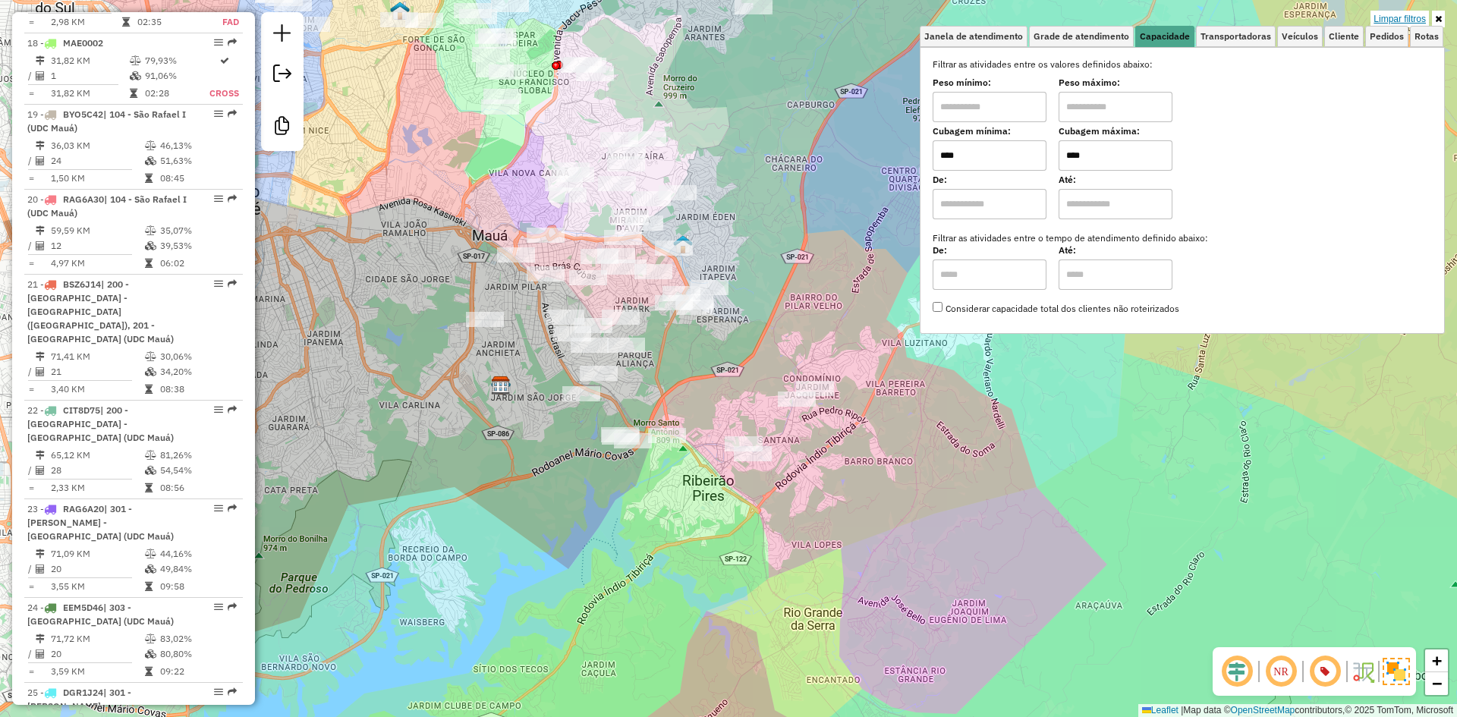
click at [1375, 24] on link "Limpar filtros" at bounding box center [1400, 19] width 58 height 17
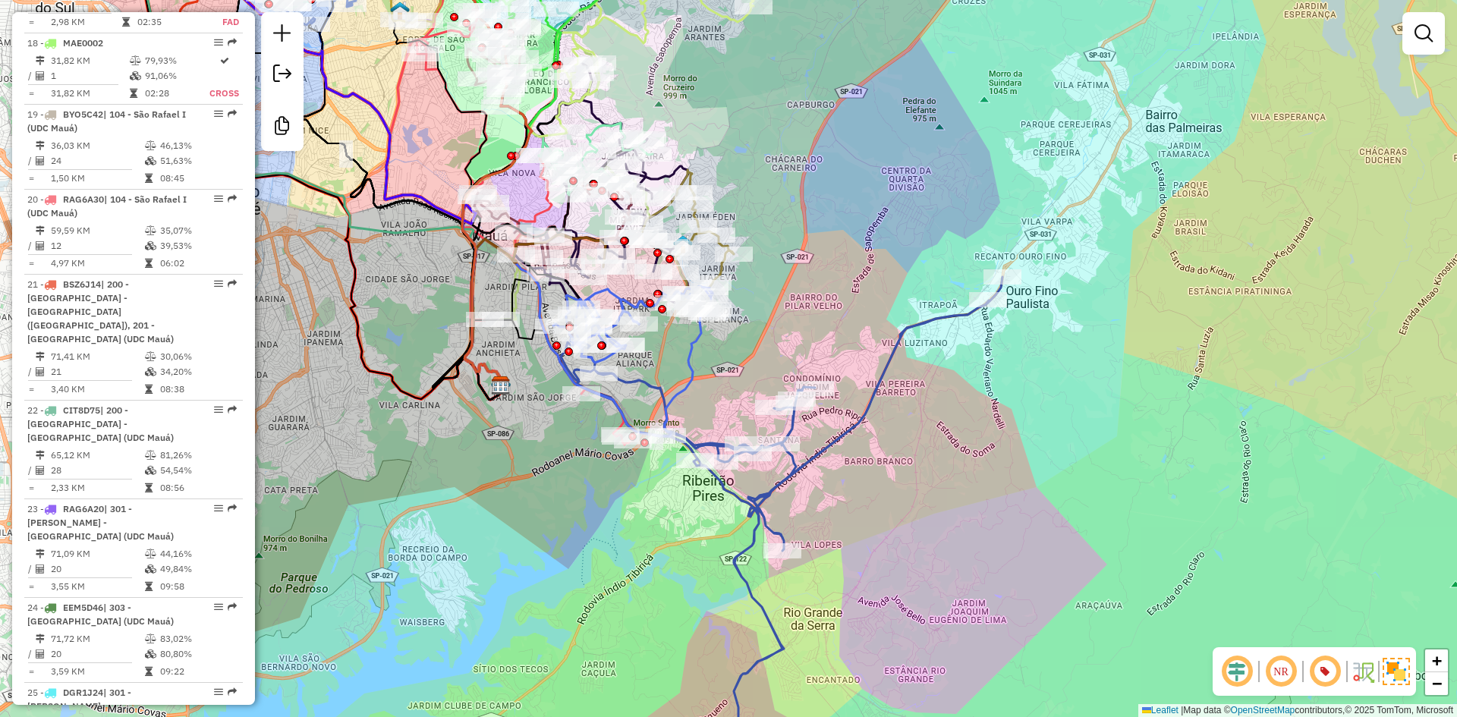
click at [816, 466] on icon at bounding box center [782, 507] width 442 height 460
select select "**********"
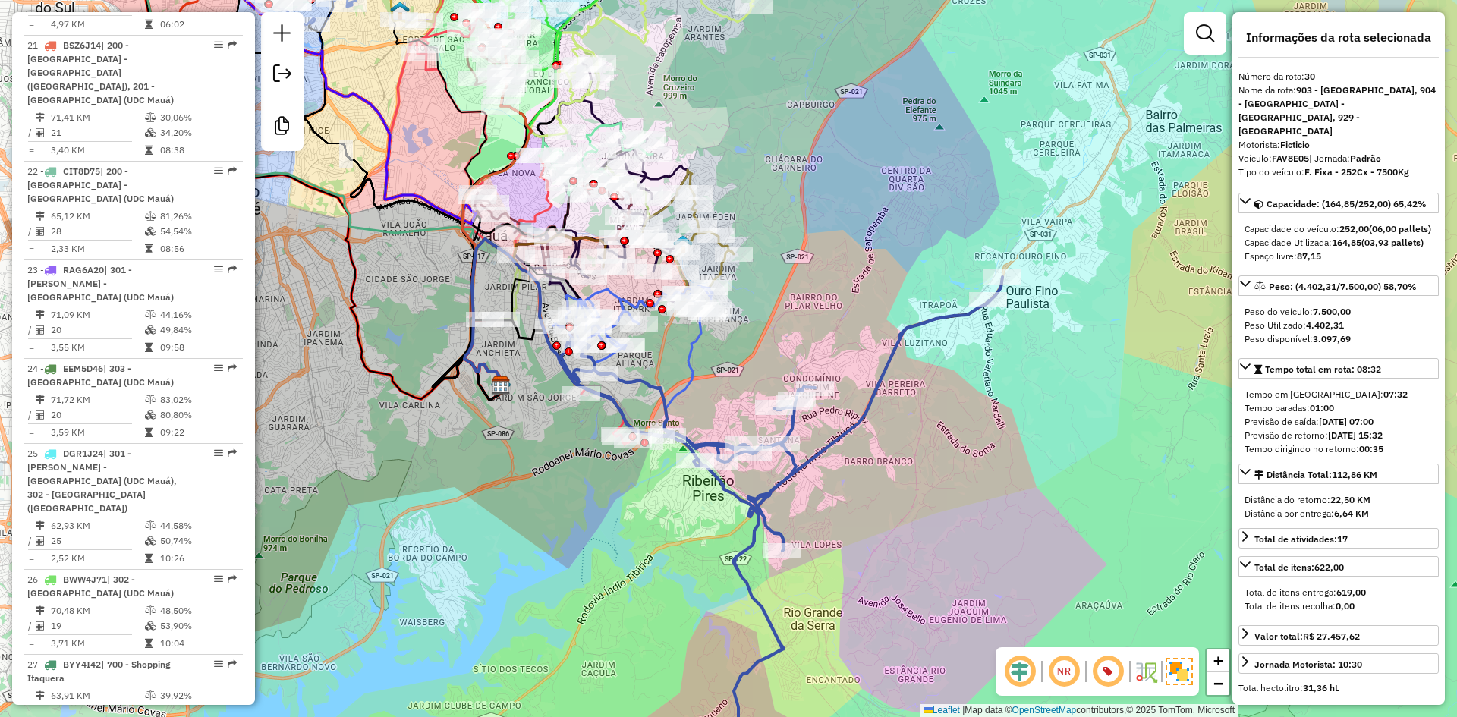
click at [811, 452] on icon at bounding box center [782, 507] width 442 height 460
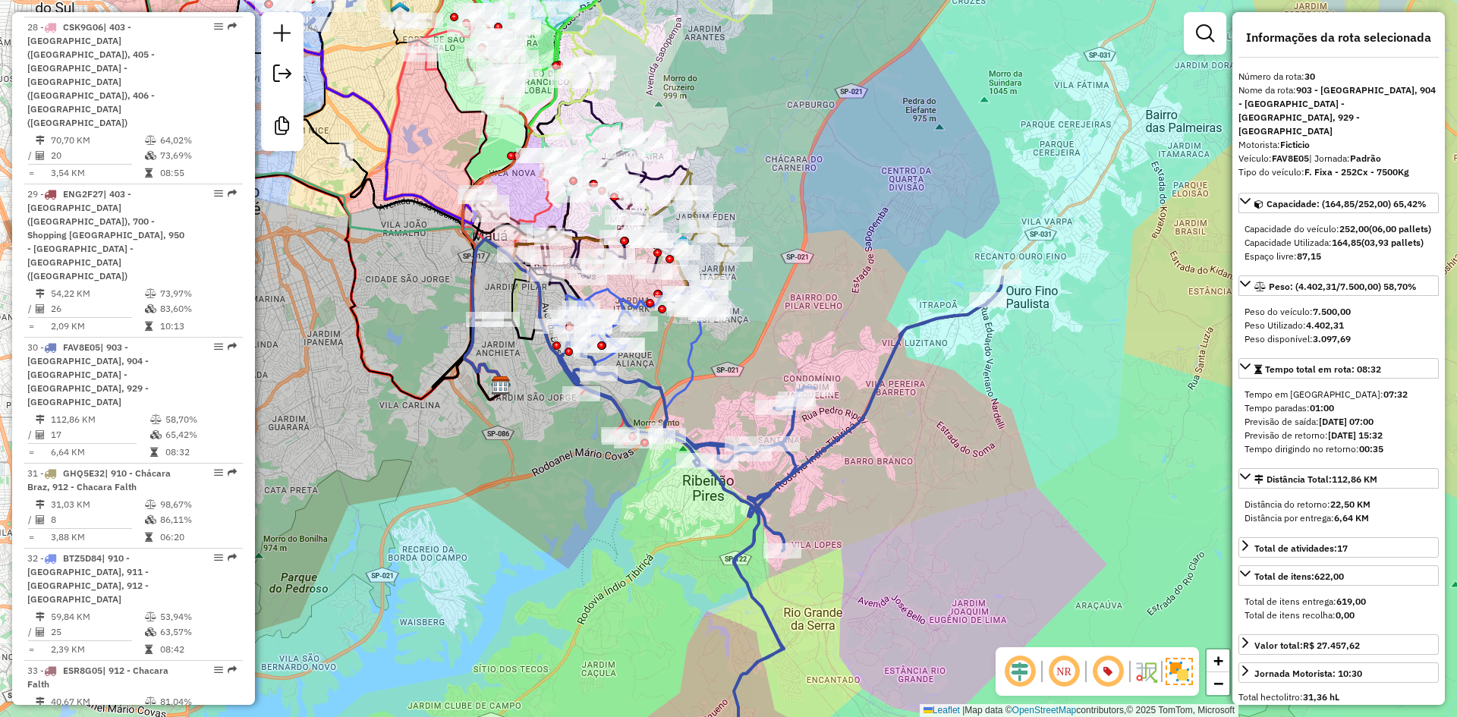
scroll to position [3408, 0]
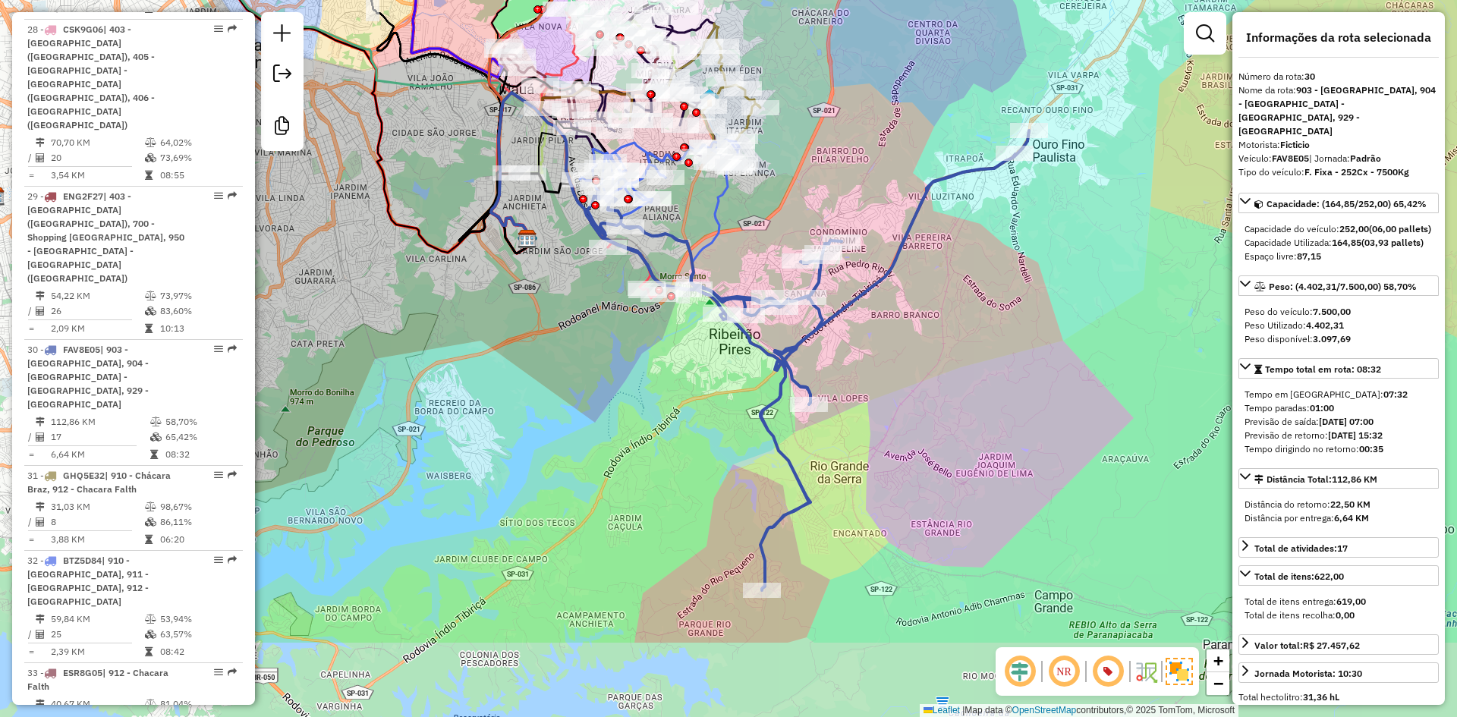
drag, startPoint x: 828, startPoint y: 351, endPoint x: 853, endPoint y: 213, distance: 140.4
click at [853, 213] on div "Janela de atendimento Grade de atendimento Capacidade Transportadoras Veículos …" at bounding box center [728, 358] width 1457 height 717
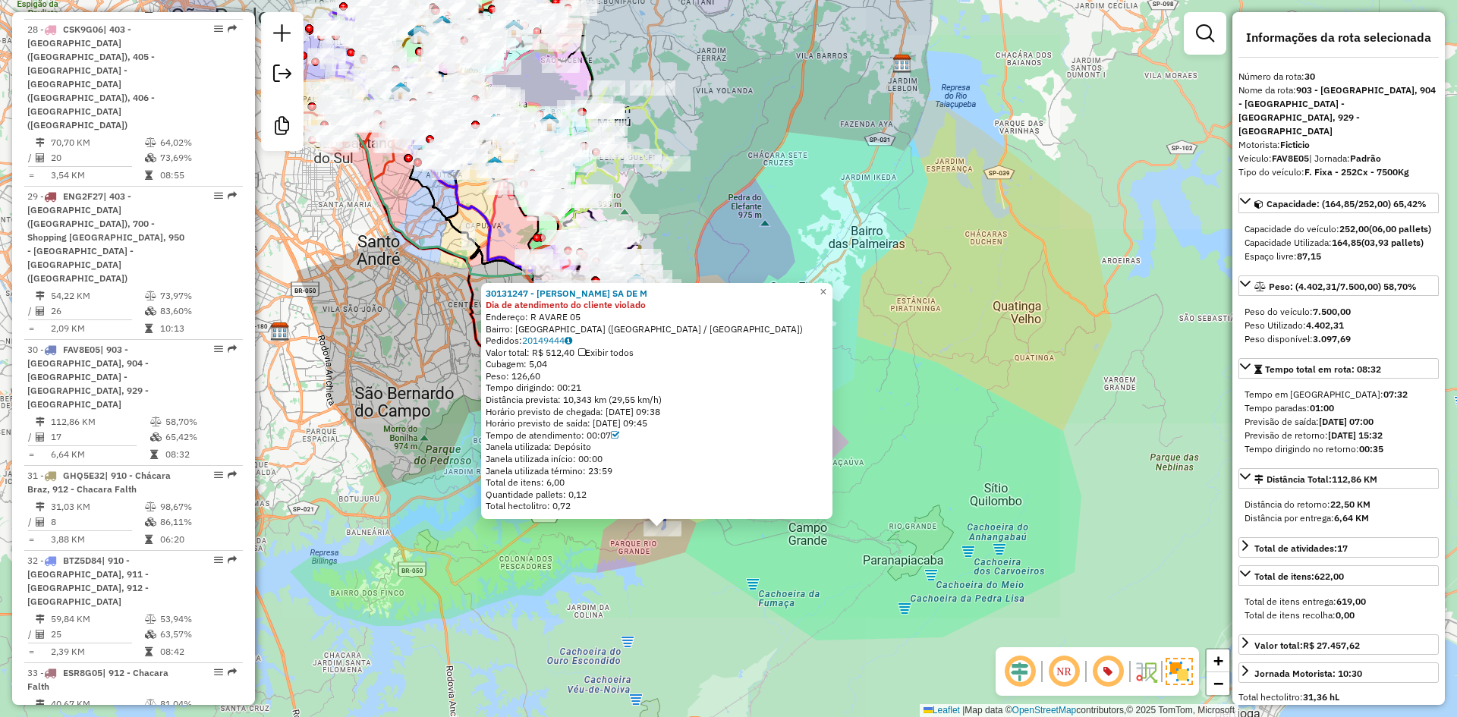
click at [606, 593] on div "Rota 30 - Placa FAV8E05 30131247 - MARIA DA LUZ SA DE M 30131247 - MARIA DA LUZ…" at bounding box center [728, 358] width 1457 height 717
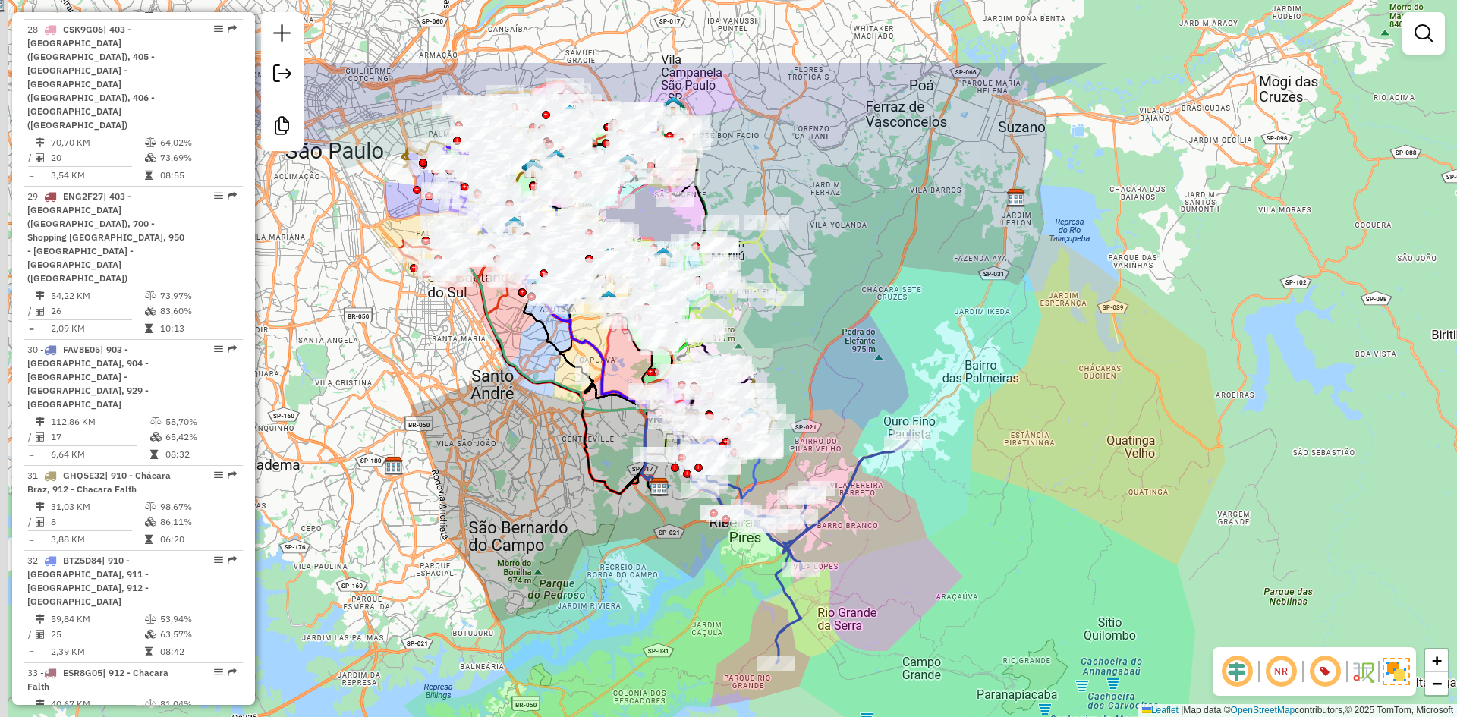
drag, startPoint x: 451, startPoint y: 452, endPoint x: 565, endPoint y: 586, distance: 176.1
click at [565, 586] on div "Janela de atendimento Grade de atendimento Capacidade Transportadoras Veículos …" at bounding box center [728, 358] width 1457 height 717
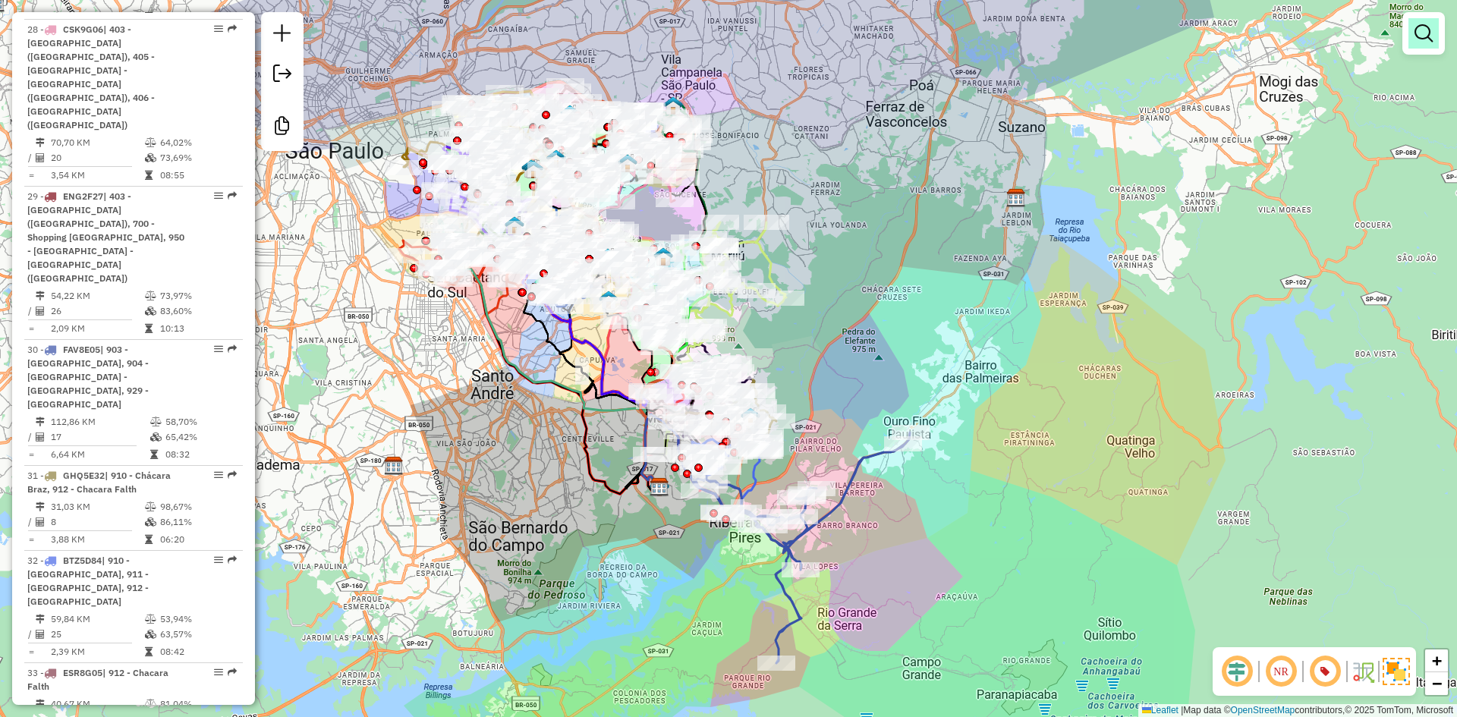
click at [1418, 46] on link at bounding box center [1424, 33] width 30 height 30
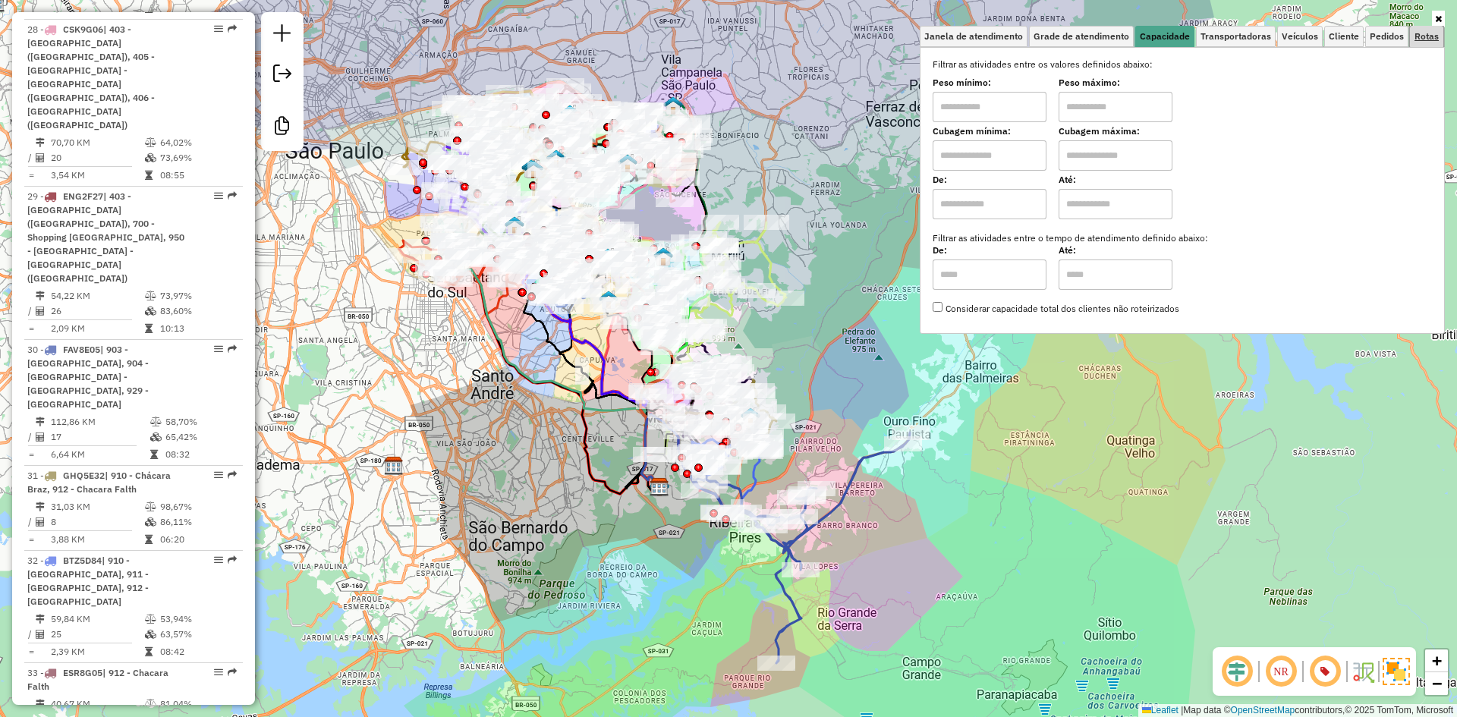
click at [1422, 38] on span "Rotas" at bounding box center [1427, 36] width 24 height 9
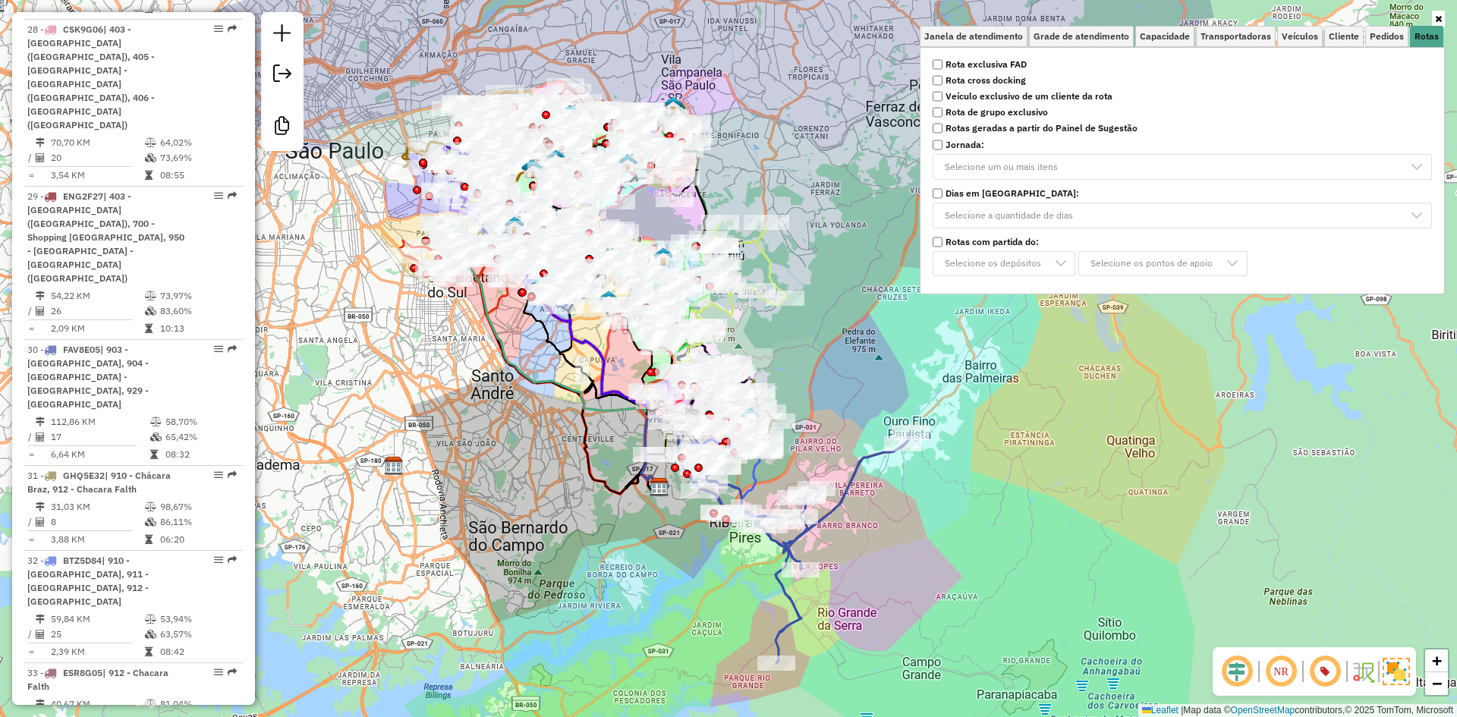
click at [1017, 67] on strong "Rota exclusiva FAD" at bounding box center [986, 65] width 81 height 14
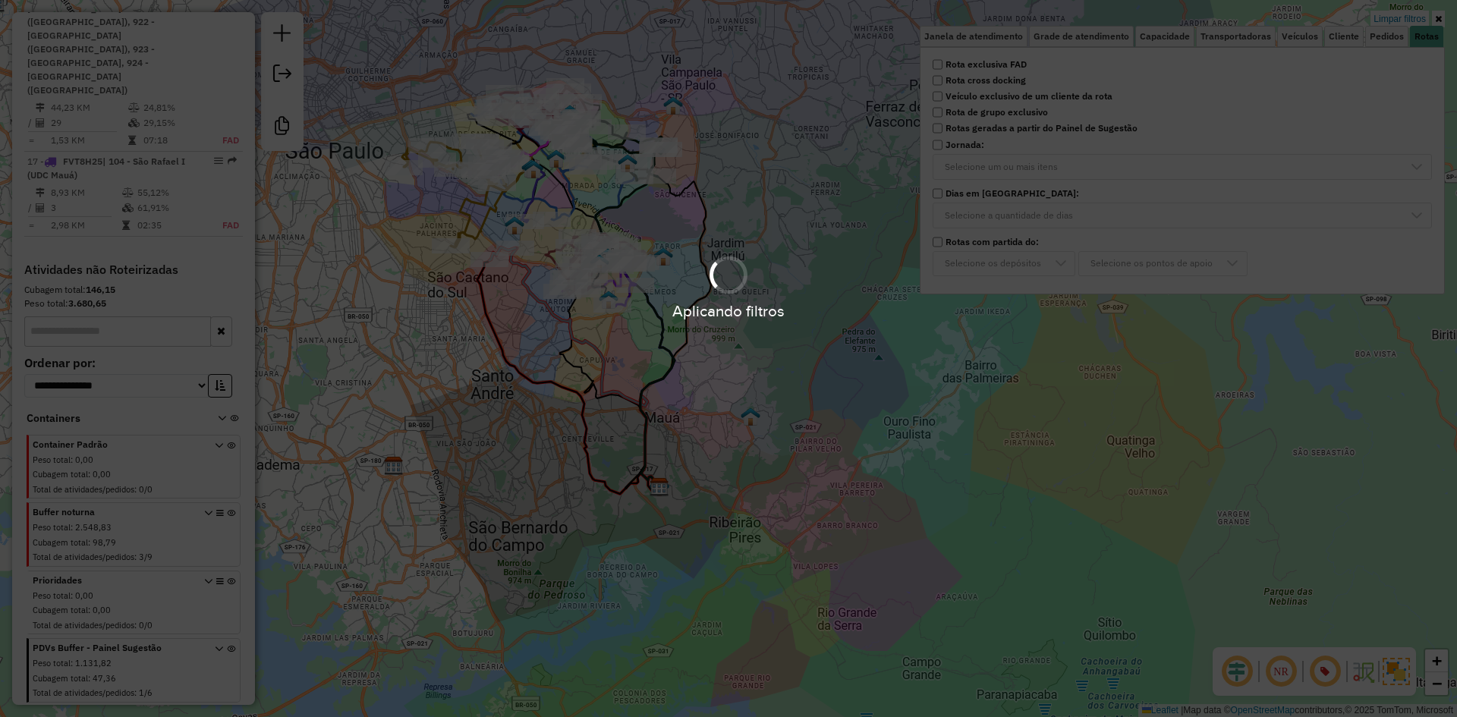
scroll to position [1445, 0]
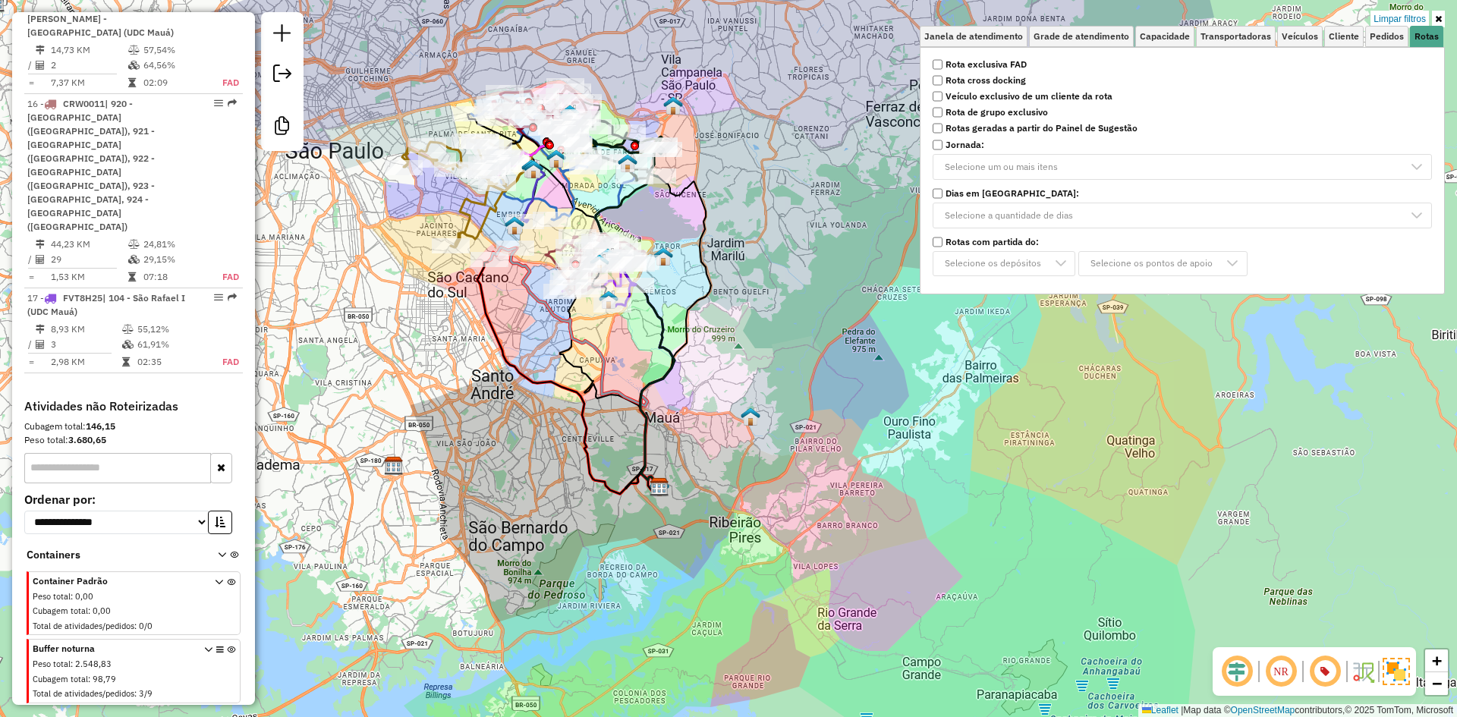
click at [966, 532] on div "Limpar filtros Janela de atendimento Grade de atendimento Capacidade Transporta…" at bounding box center [728, 358] width 1457 height 717
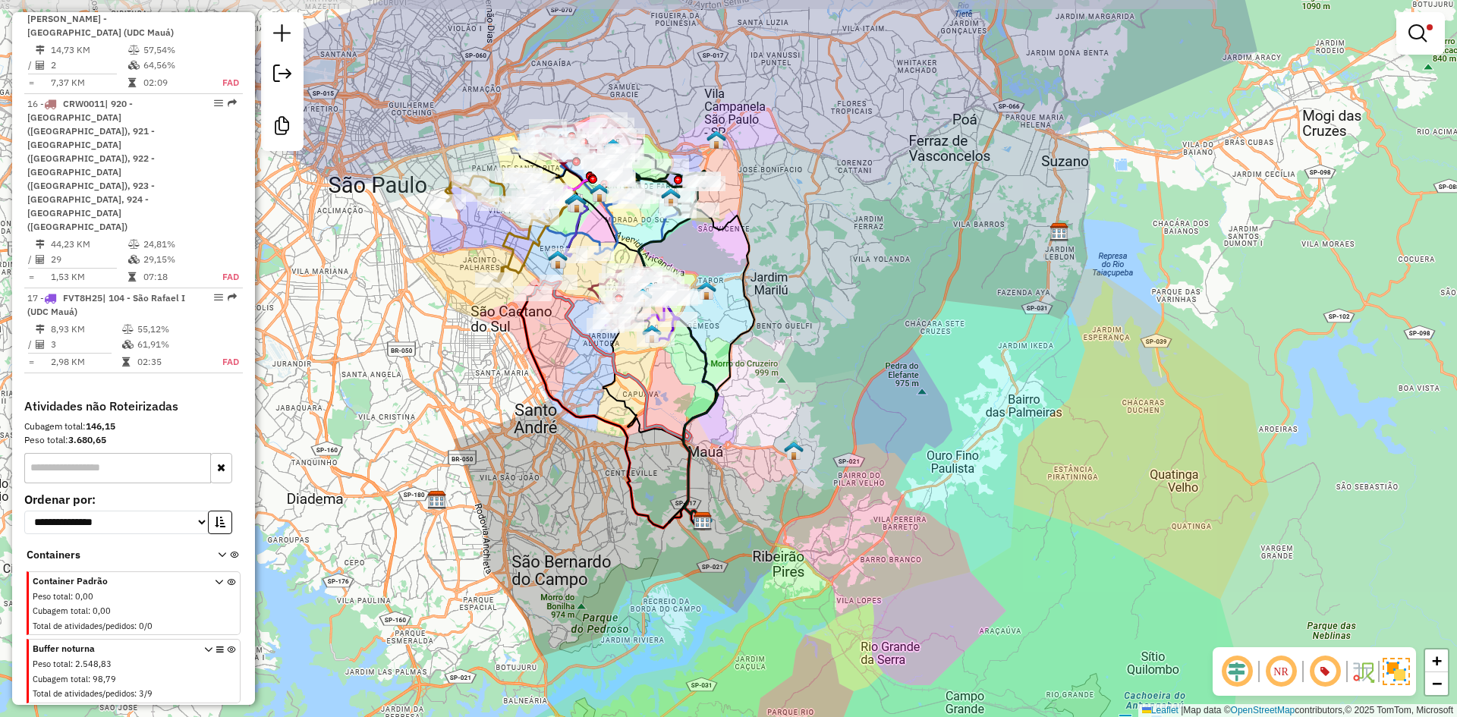
drag, startPoint x: 791, startPoint y: 470, endPoint x: 834, endPoint y: 504, distance: 55.1
click at [834, 504] on div "Limpar filtros Janela de atendimento Grade de atendimento Capacidade Transporta…" at bounding box center [728, 358] width 1457 height 717
click at [1419, 30] on em at bounding box center [1418, 33] width 18 height 18
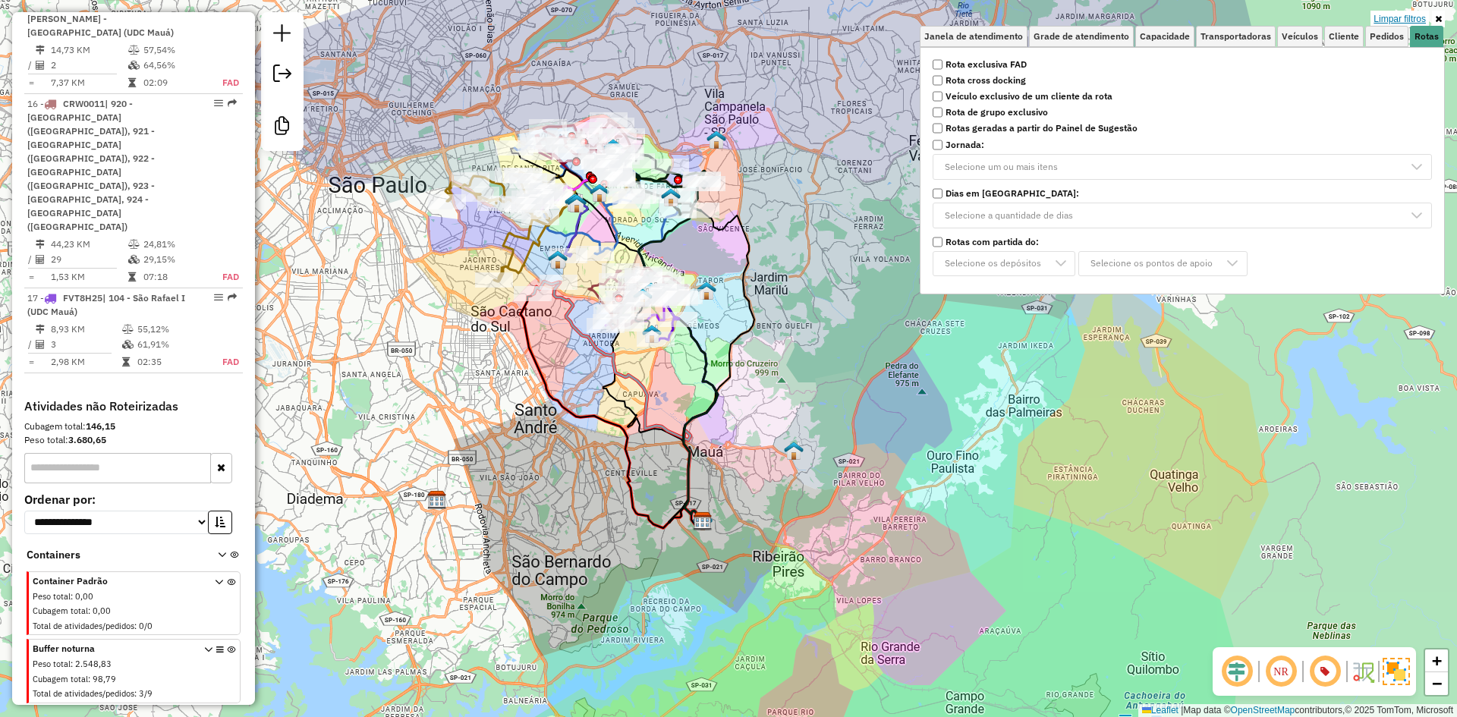
click at [1408, 20] on link "Limpar filtros" at bounding box center [1400, 19] width 58 height 17
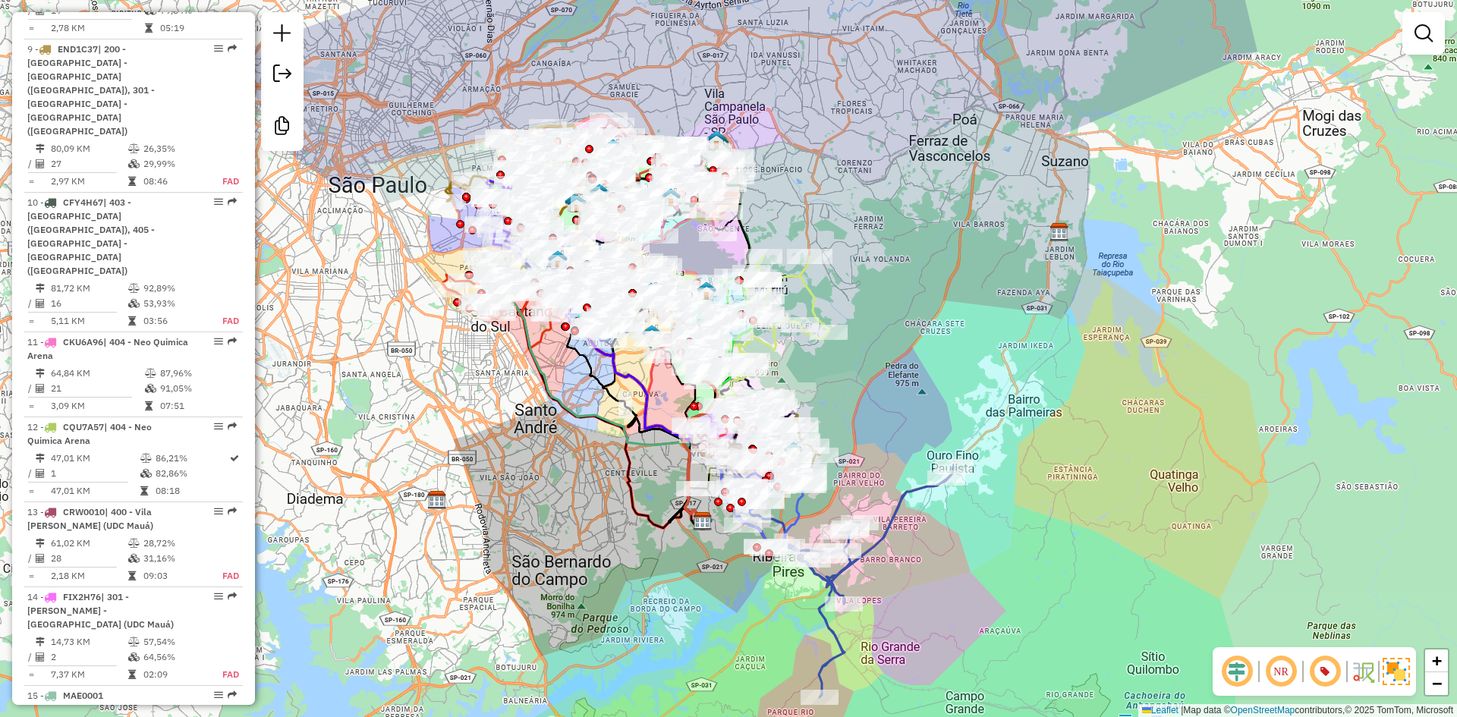
scroll to position [3408, 0]
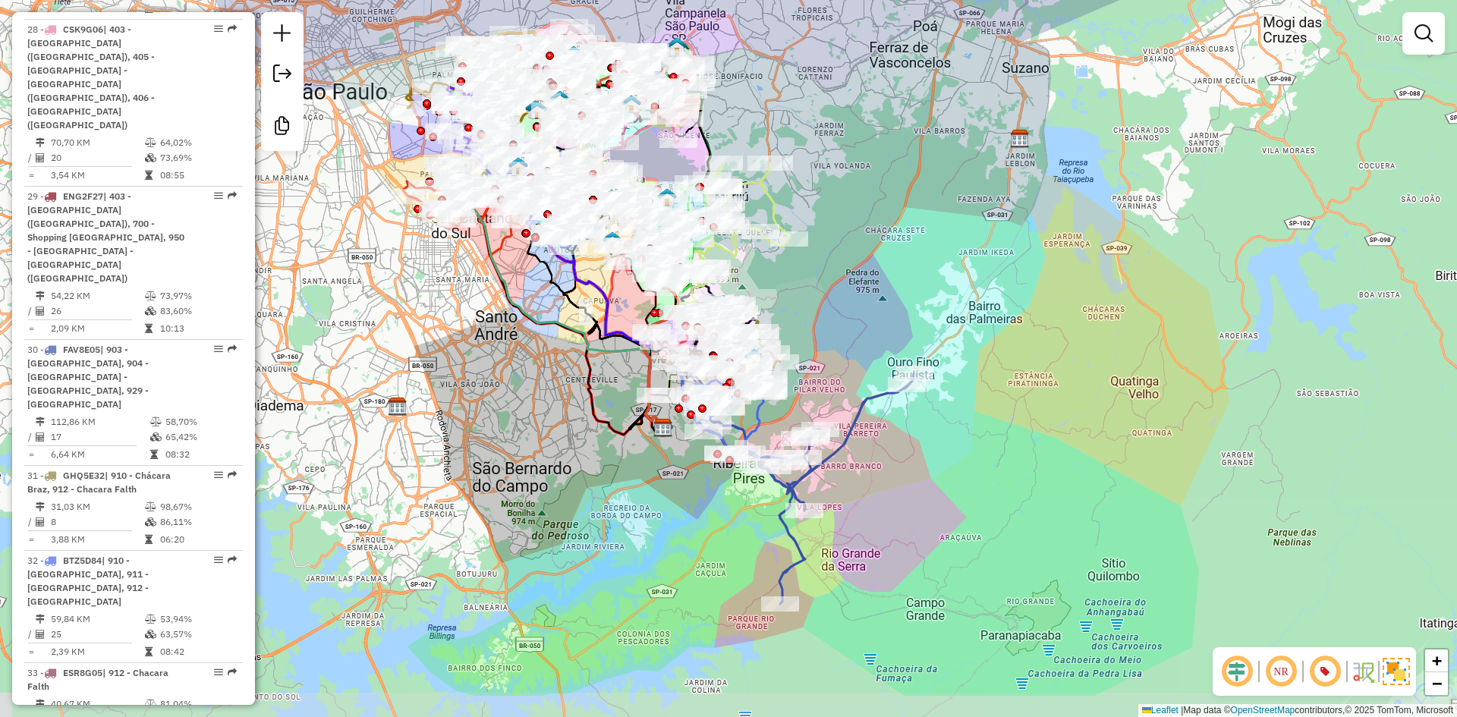
drag, startPoint x: 913, startPoint y: 376, endPoint x: 874, endPoint y: 282, distance: 101.4
click at [874, 282] on div "Janela de atendimento Grade de atendimento Capacidade Transportadoras Veículos …" at bounding box center [728, 358] width 1457 height 717
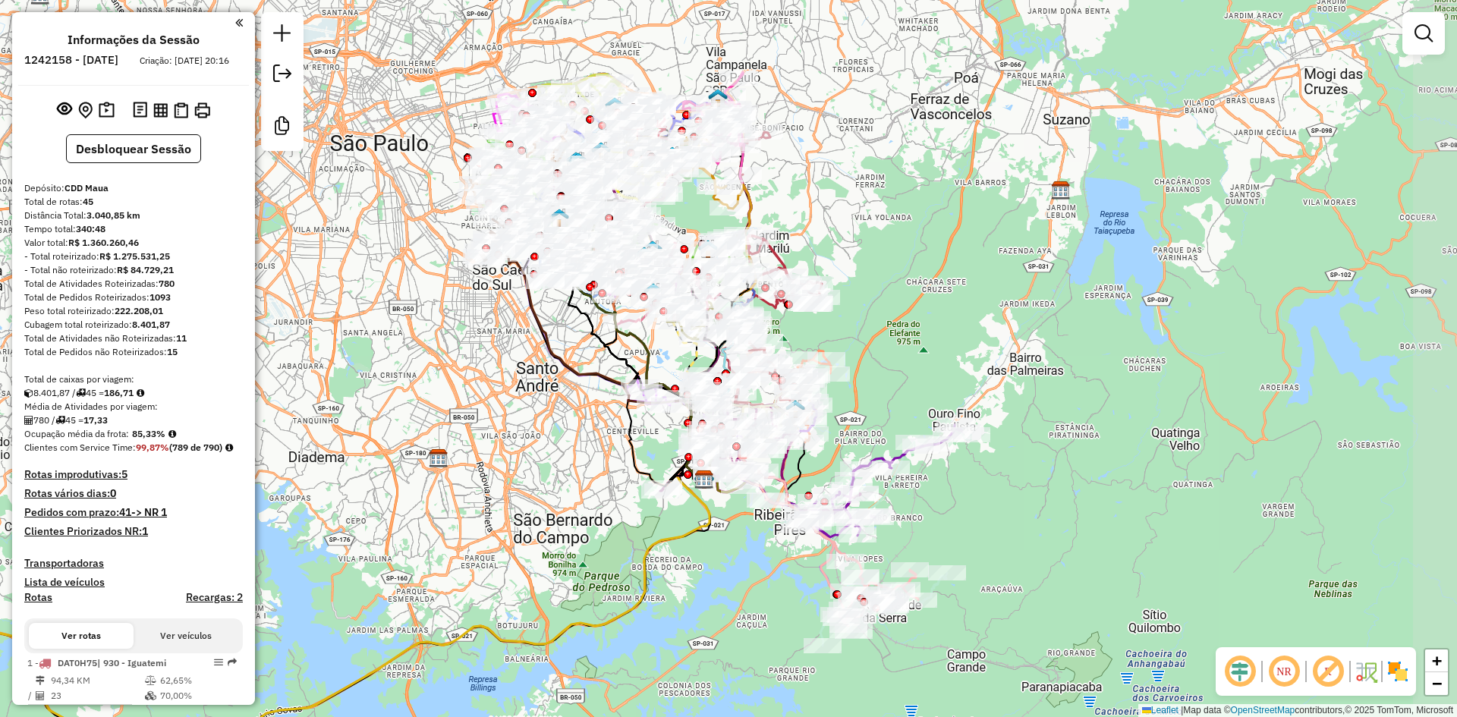
drag, startPoint x: 577, startPoint y: 375, endPoint x: 465, endPoint y: 371, distance: 112.4
click at [465, 371] on div "Janela de atendimento Grade de atendimento Capacidade Transportadoras Veículos …" at bounding box center [728, 358] width 1457 height 717
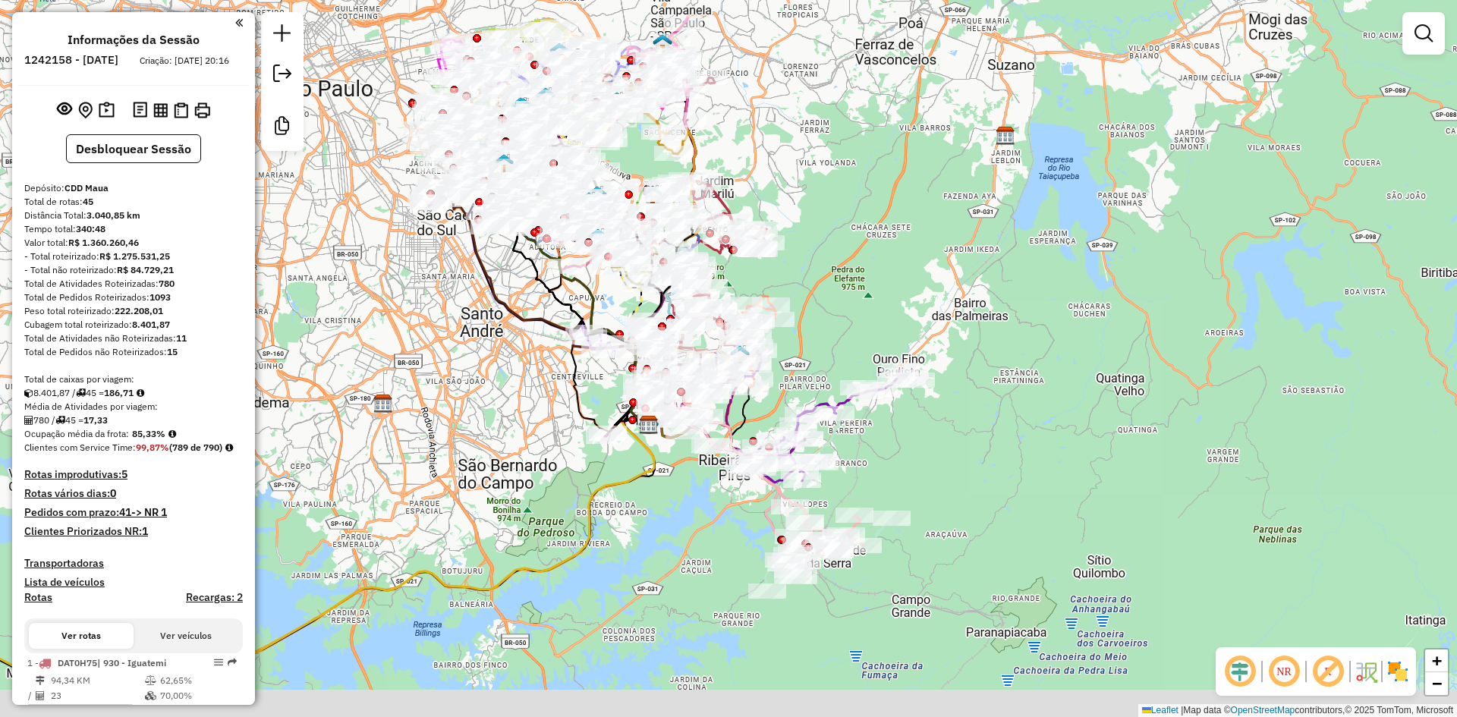
drag, startPoint x: 553, startPoint y: 484, endPoint x: 495, endPoint y: 425, distance: 82.1
click at [491, 425] on div "Janela de atendimento Grade de atendimento Capacidade Transportadoras Veículos …" at bounding box center [728, 358] width 1457 height 717
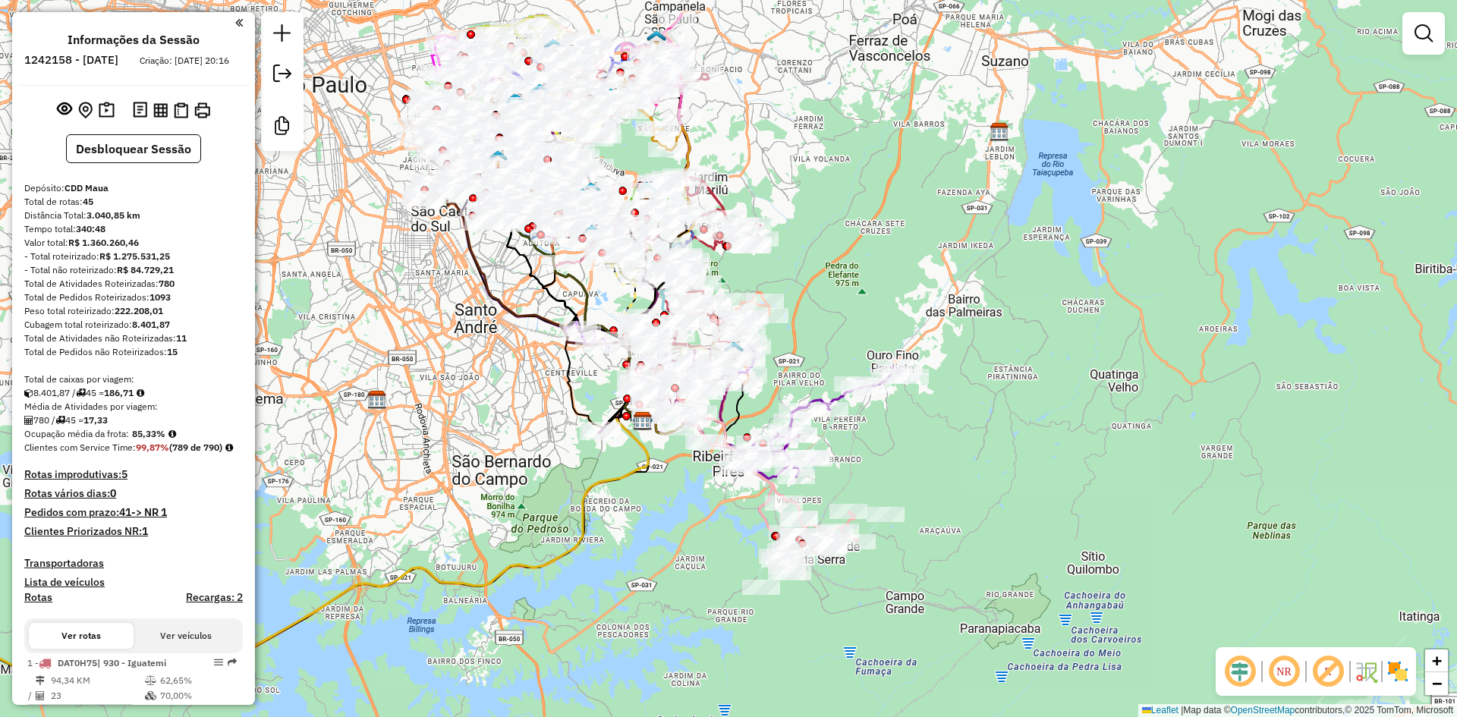
drag, startPoint x: 1240, startPoint y: 663, endPoint x: 1263, endPoint y: 663, distance: 22.8
click at [1241, 663] on em at bounding box center [1240, 672] width 36 height 36
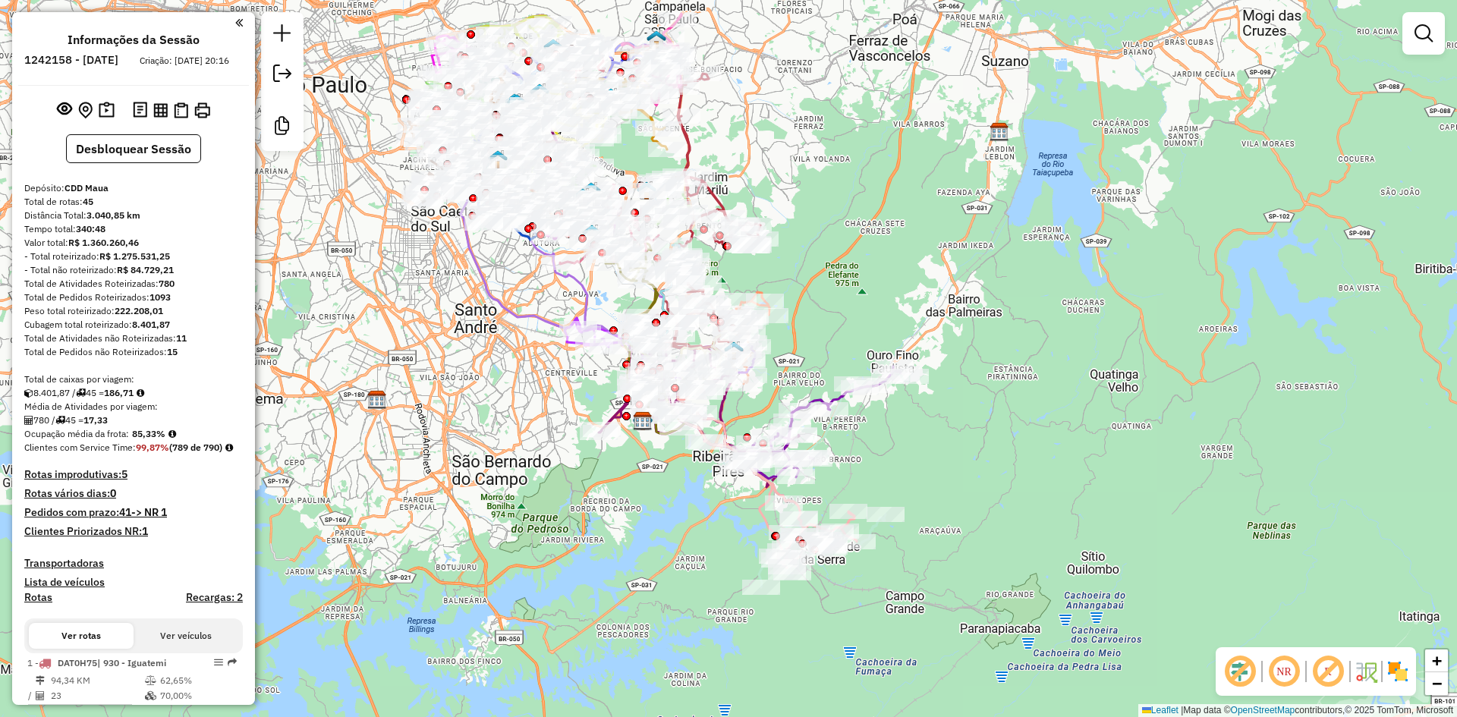
click at [1390, 670] on img at bounding box center [1398, 672] width 24 height 24
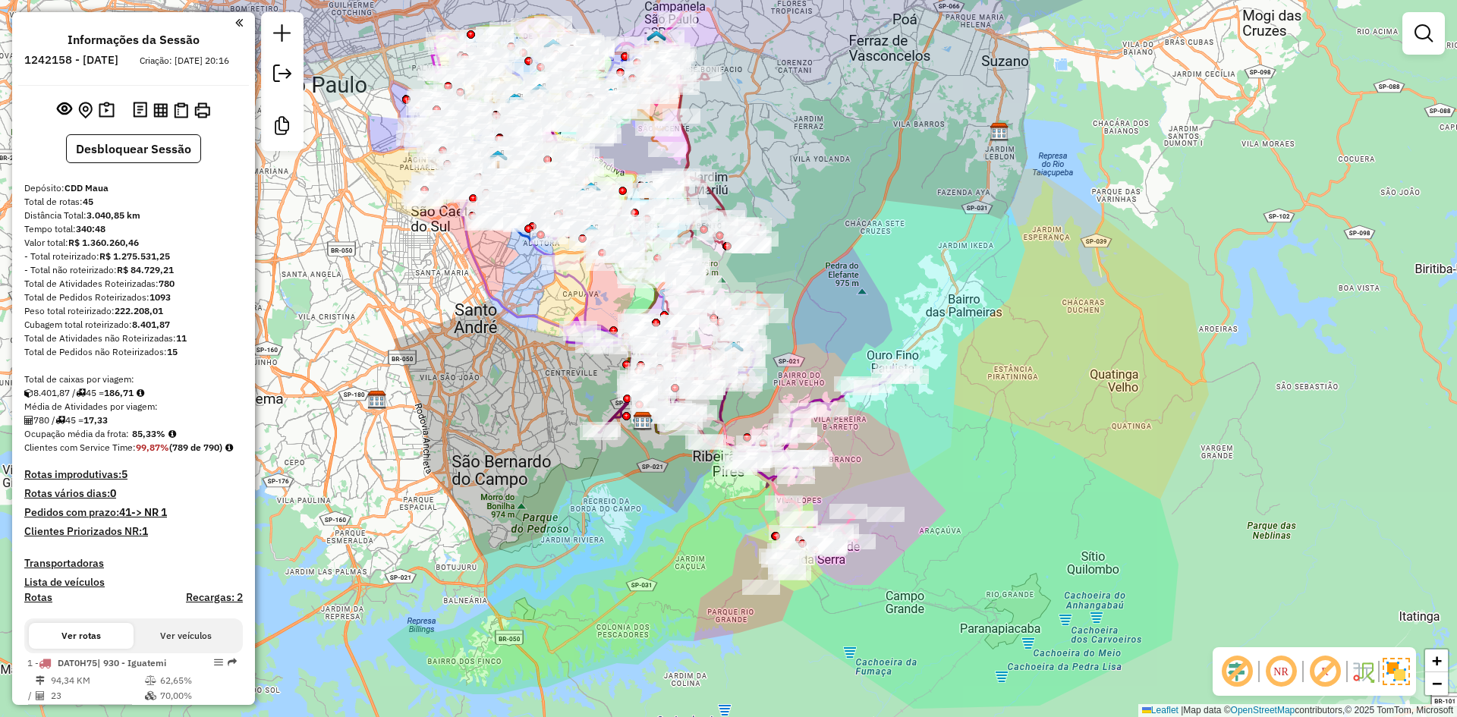
click at [1338, 673] on em at bounding box center [1325, 672] width 36 height 36
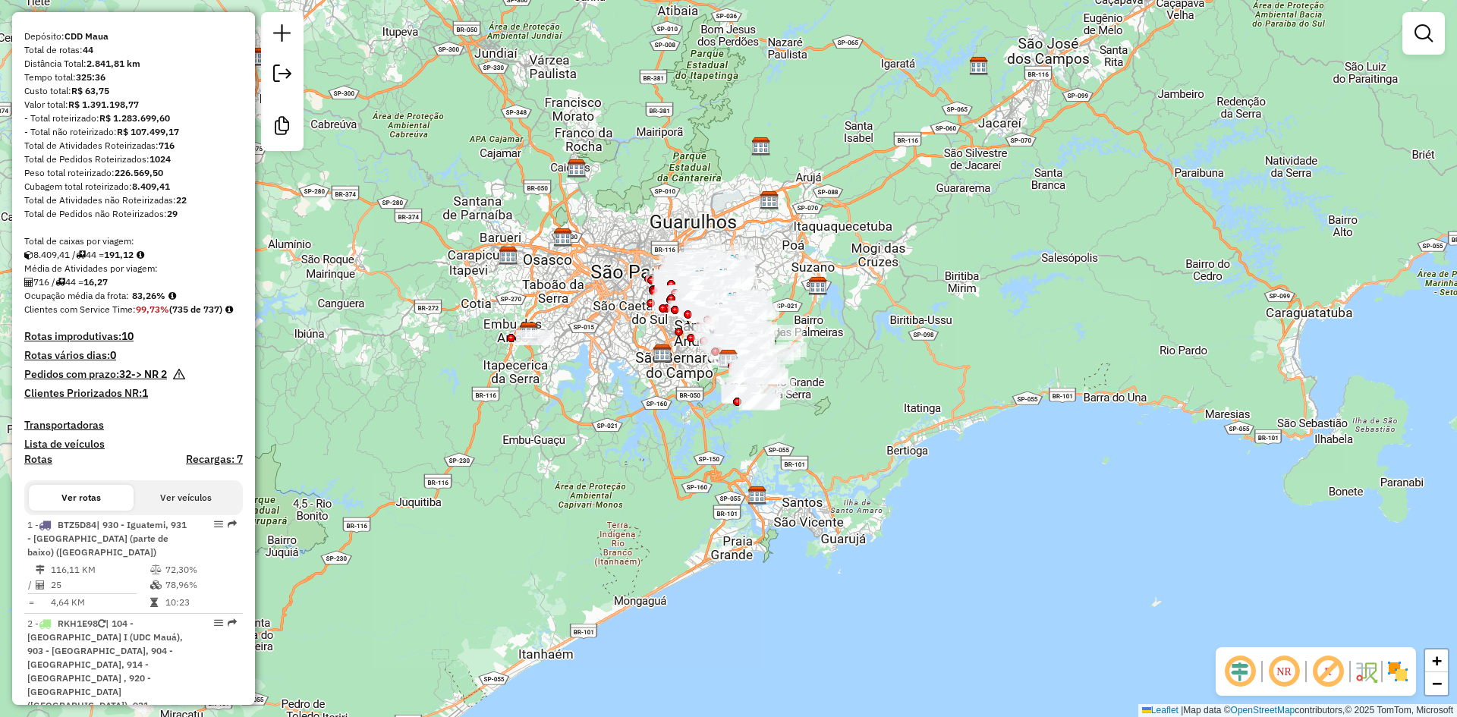
scroll to position [380, 0]
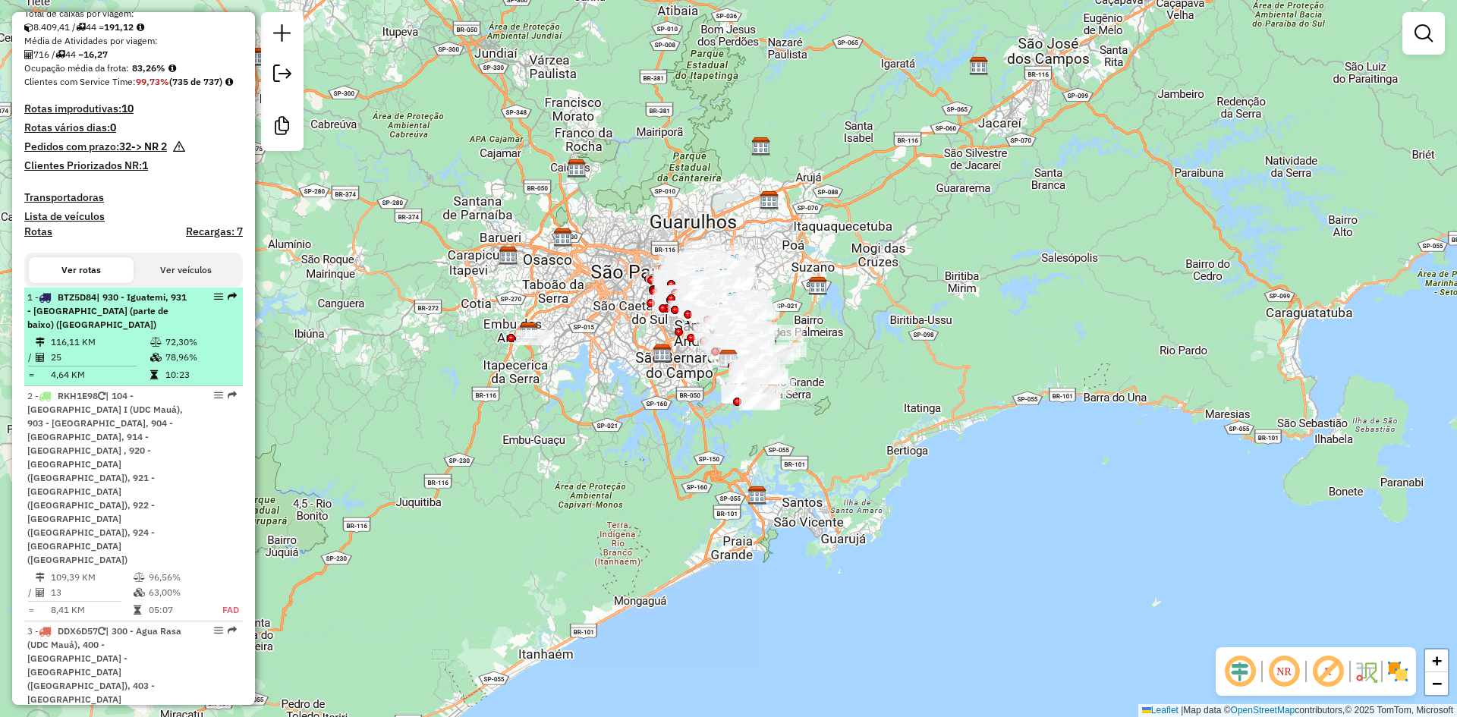
click at [190, 350] on td "72,30%" at bounding box center [201, 342] width 72 height 15
select select "**********"
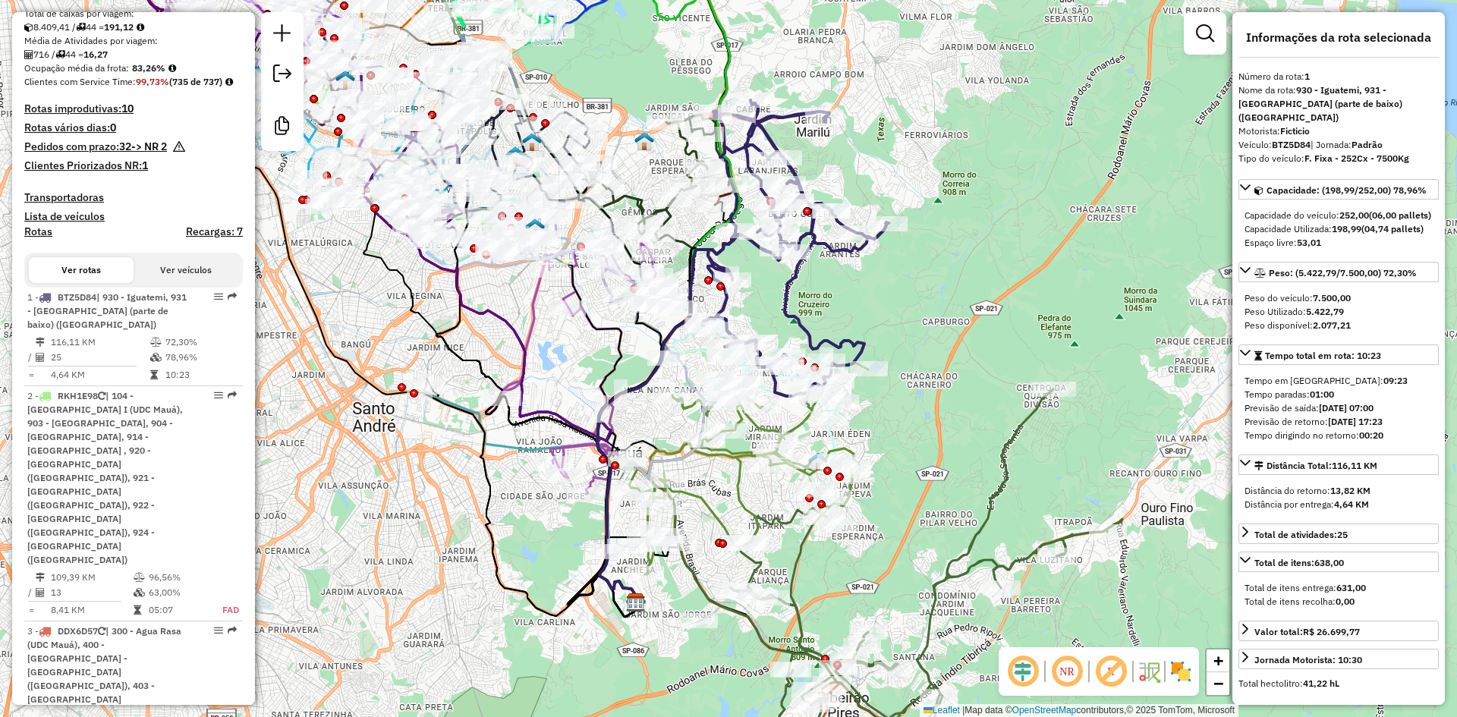
click at [1029, 671] on em at bounding box center [1023, 672] width 36 height 36
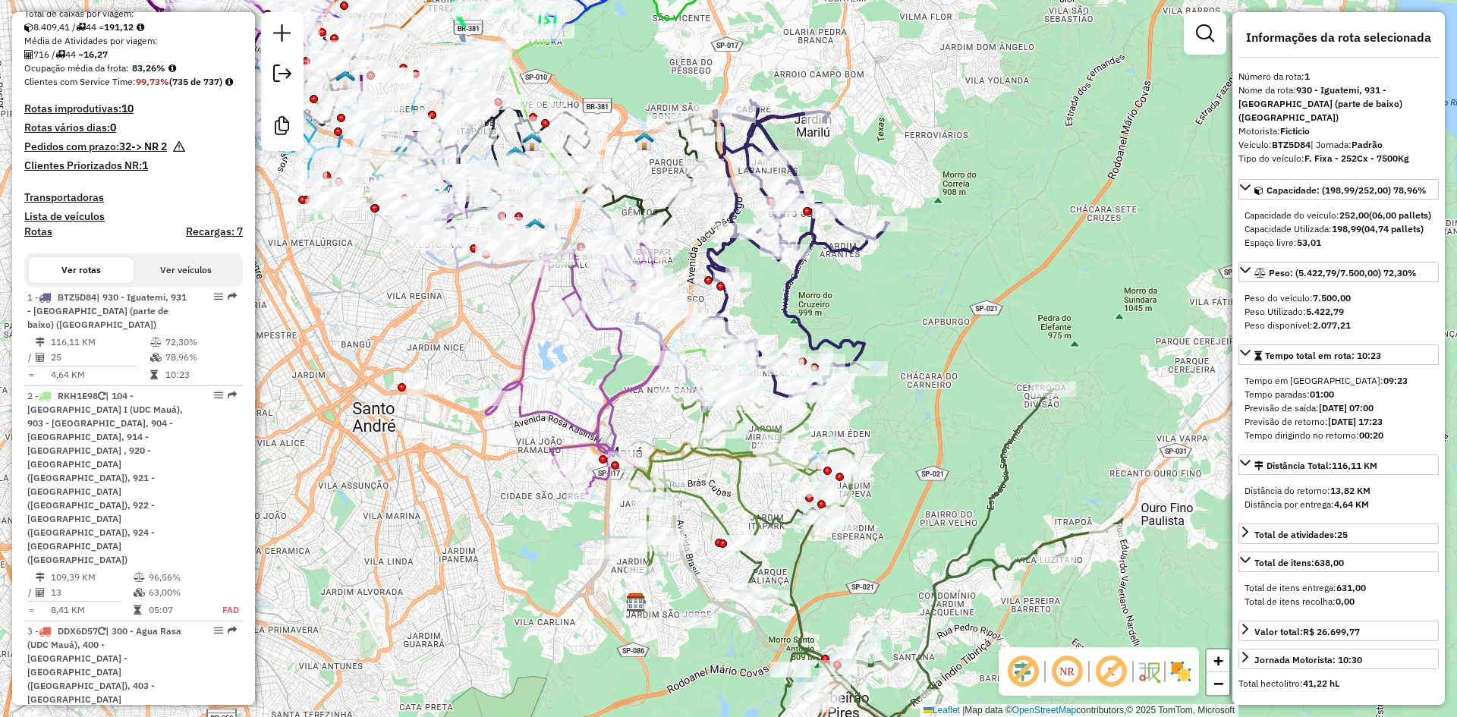
click at [1182, 668] on img at bounding box center [1181, 672] width 24 height 24
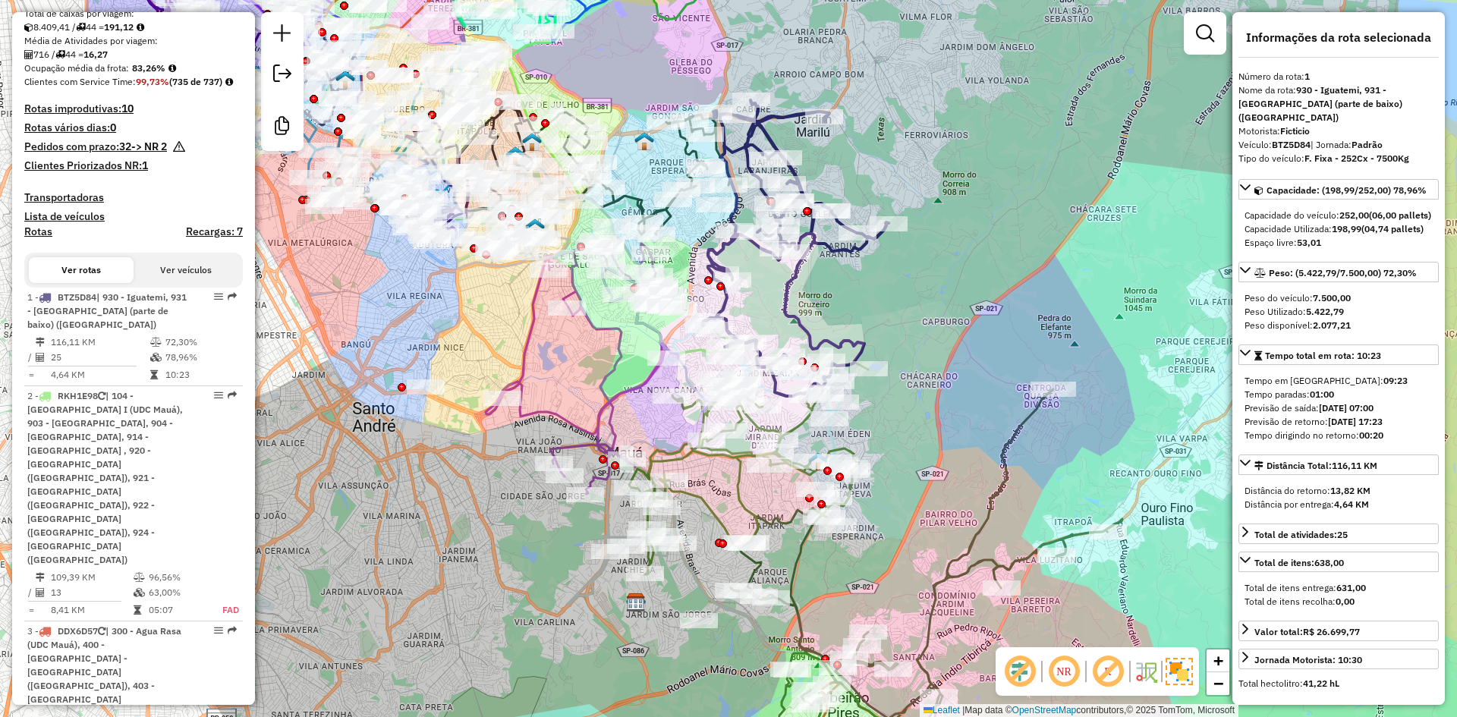
click at [1117, 671] on em at bounding box center [1108, 672] width 36 height 36
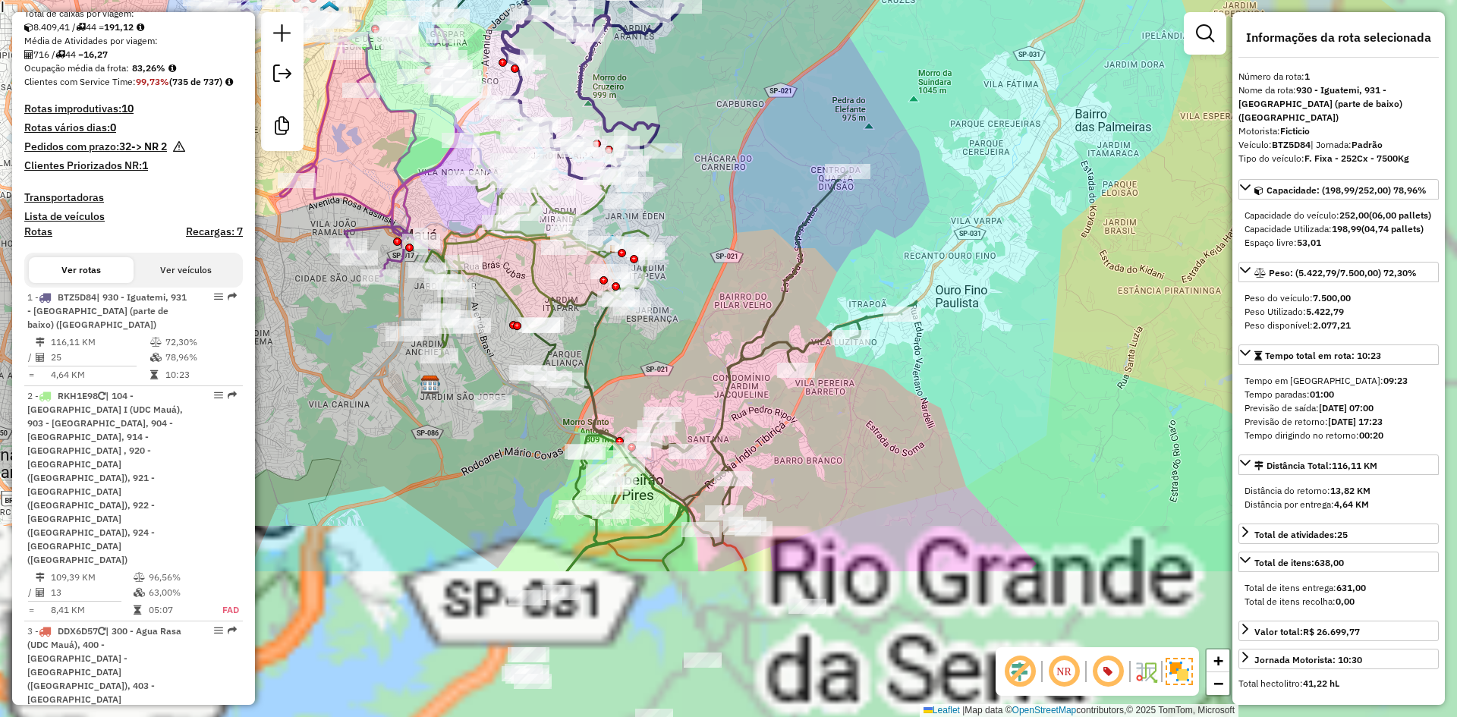
drag, startPoint x: 1093, startPoint y: 198, endPoint x: 872, endPoint y: -35, distance: 321.1
click at [872, 0] on html "Aguarde... Pop-up bloqueado! Seu navegador bloqueou automáticamente a abertura …" at bounding box center [728, 358] width 1457 height 717
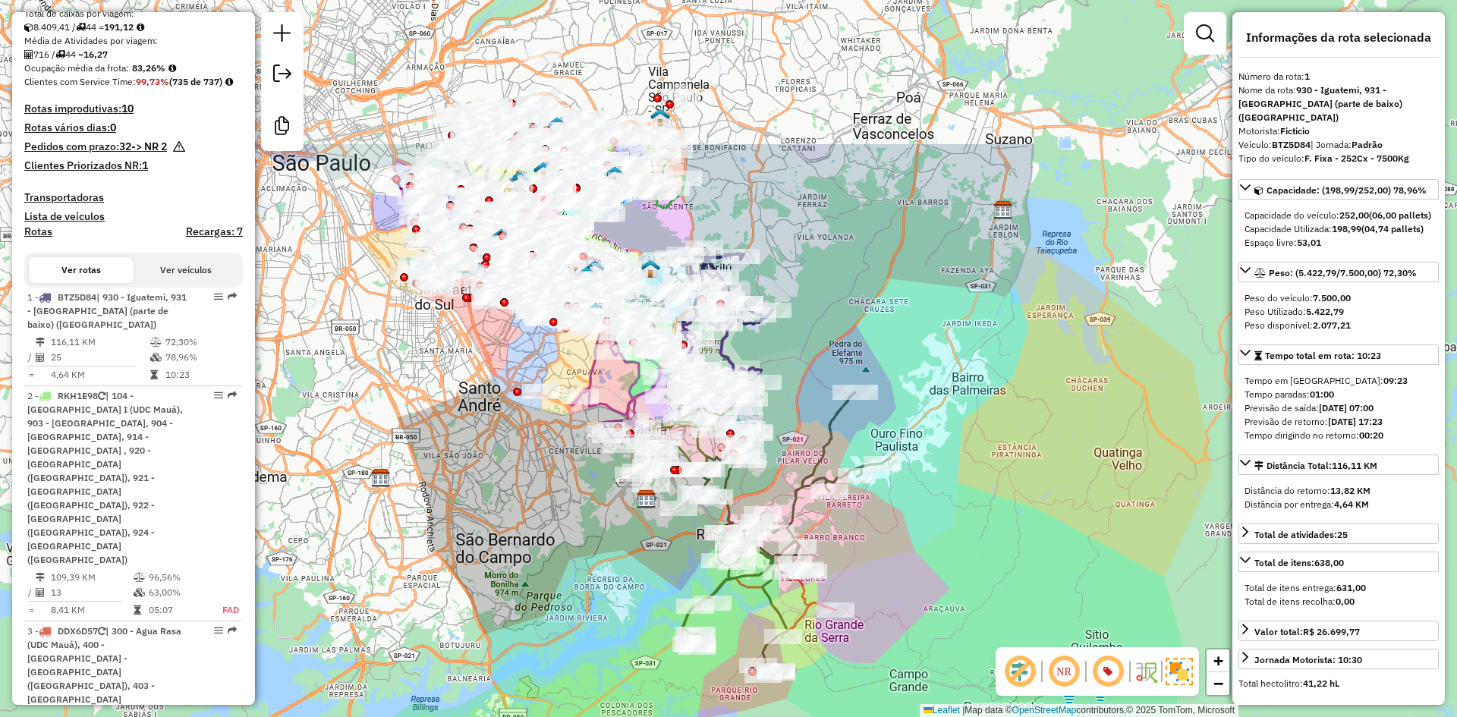
drag, startPoint x: 1007, startPoint y: 193, endPoint x: 969, endPoint y: 396, distance: 207.1
click at [969, 396] on div "Janela de atendimento Grade de atendimento Capacidade Transportadoras Veículos …" at bounding box center [728, 358] width 1457 height 717
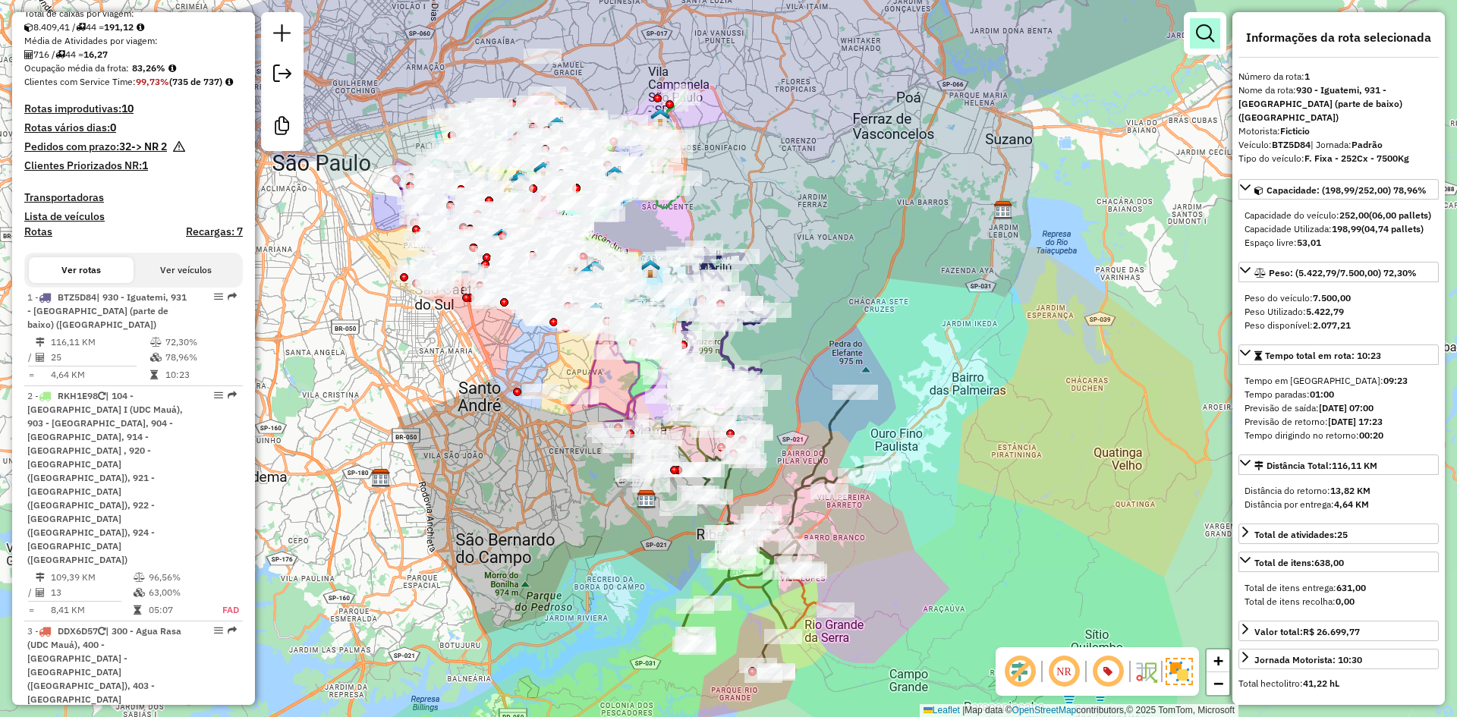
click at [1202, 32] on em at bounding box center [1205, 33] width 18 height 18
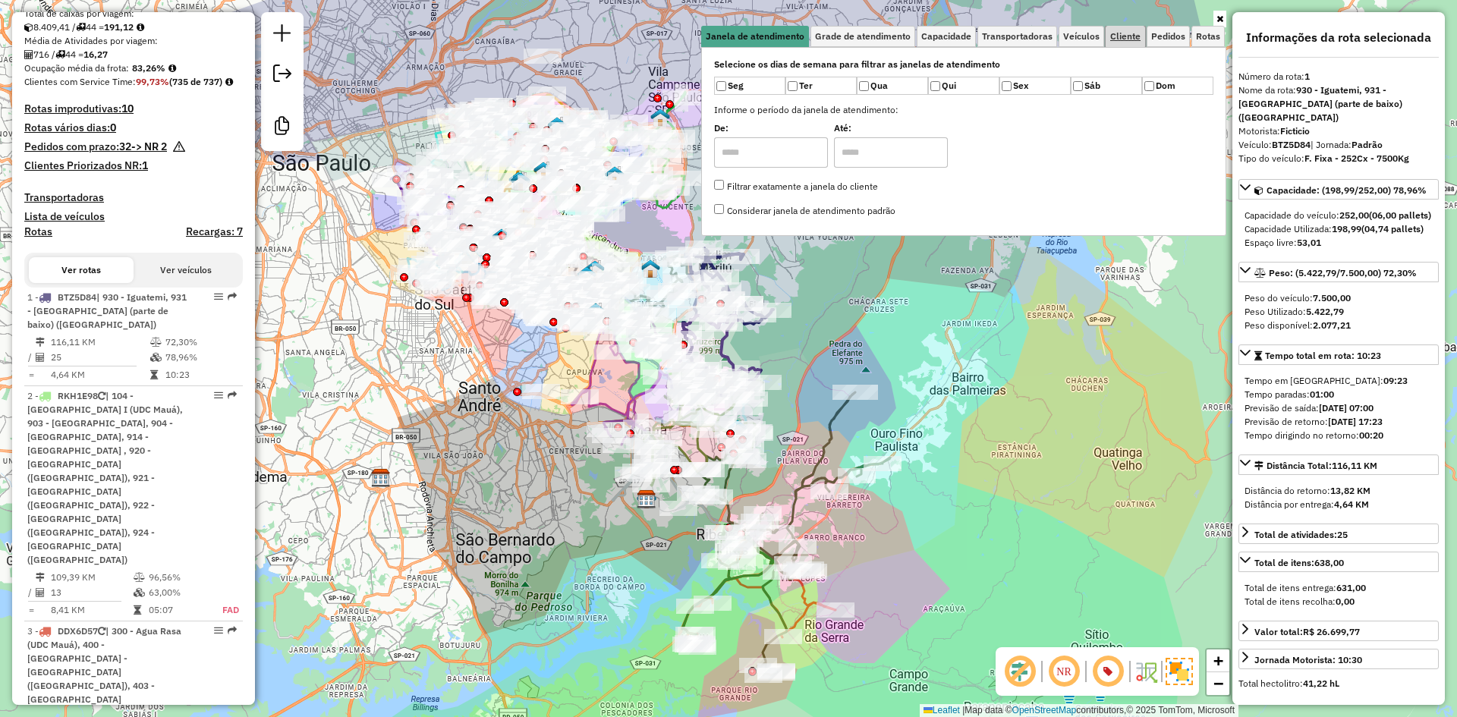
click at [1125, 33] on span "Cliente" at bounding box center [1126, 36] width 30 height 9
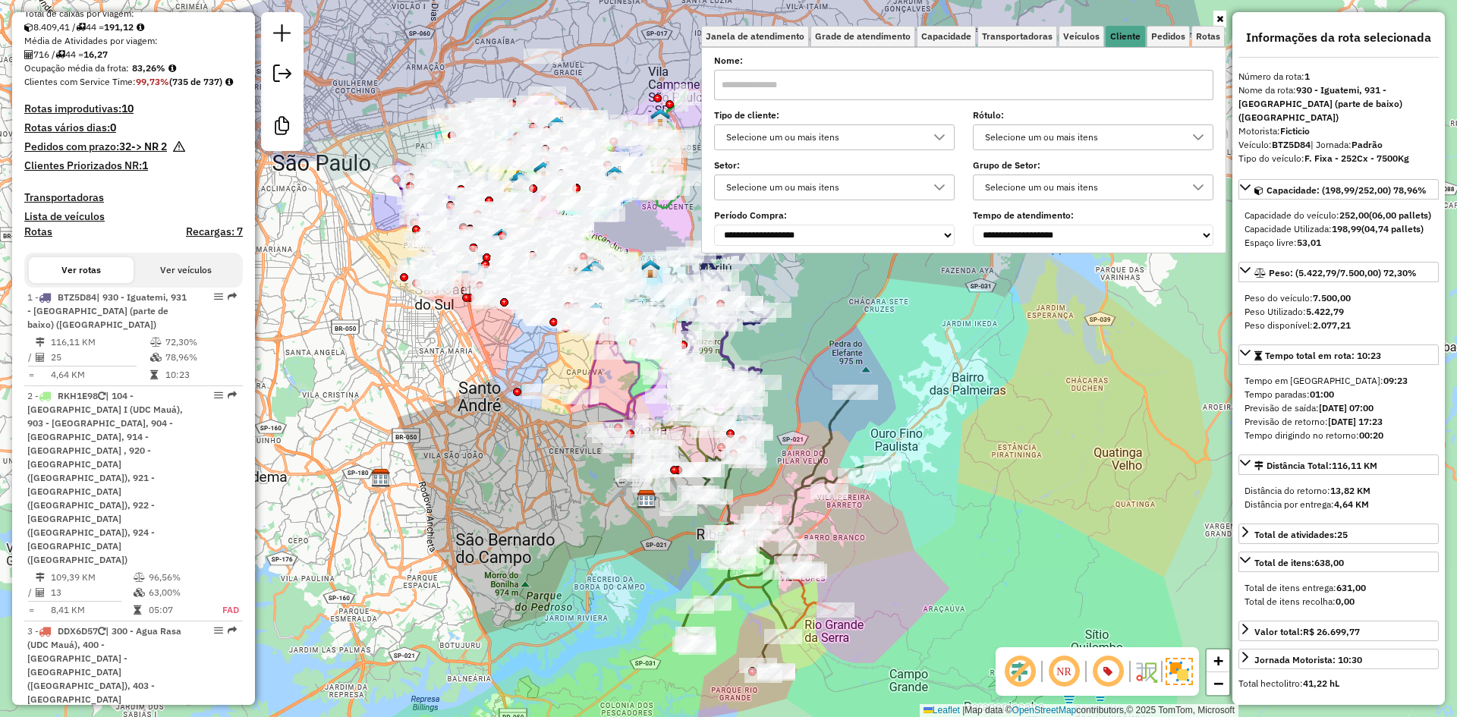
click at [777, 124] on div "Selecione um ou mais itens" at bounding box center [834, 137] width 241 height 26
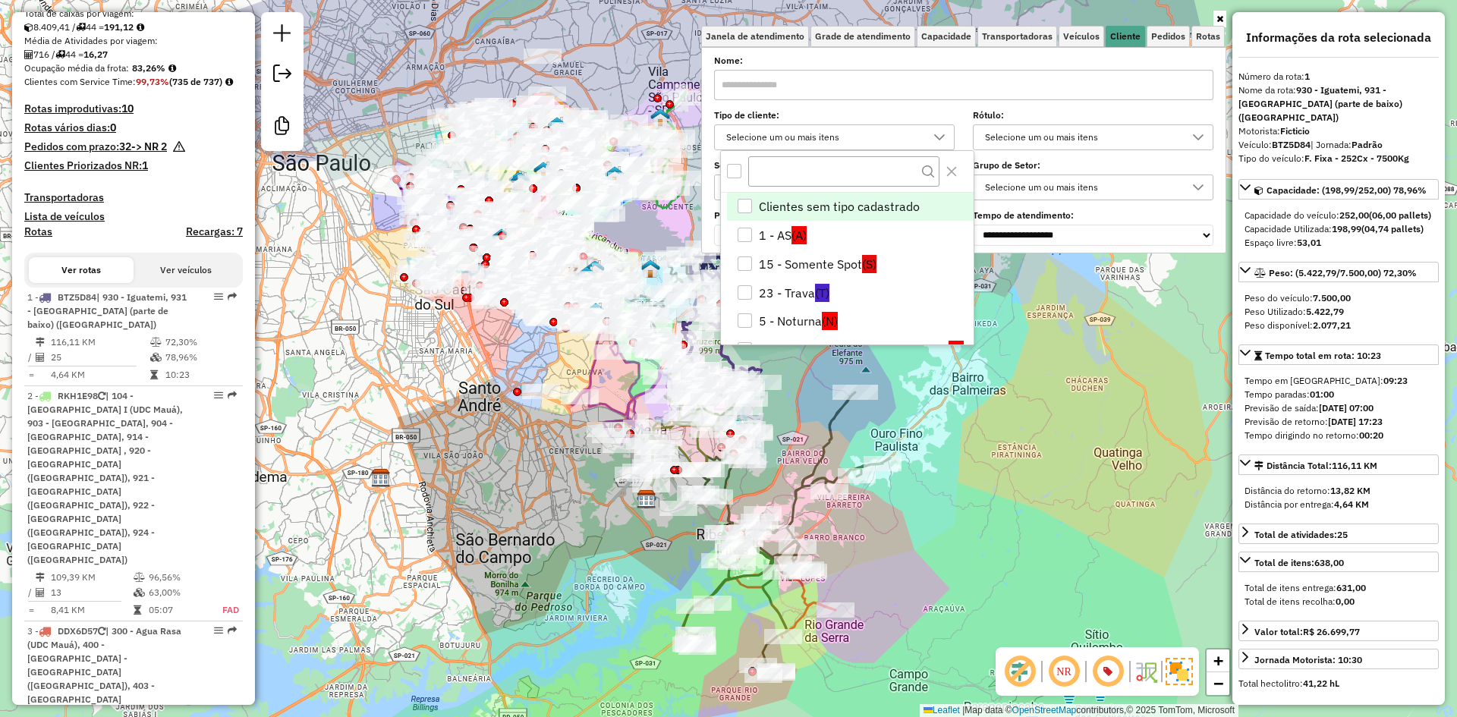
scroll to position [9, 52]
click at [777, 124] on div "Selecione um ou mais itens" at bounding box center [834, 137] width 241 height 26
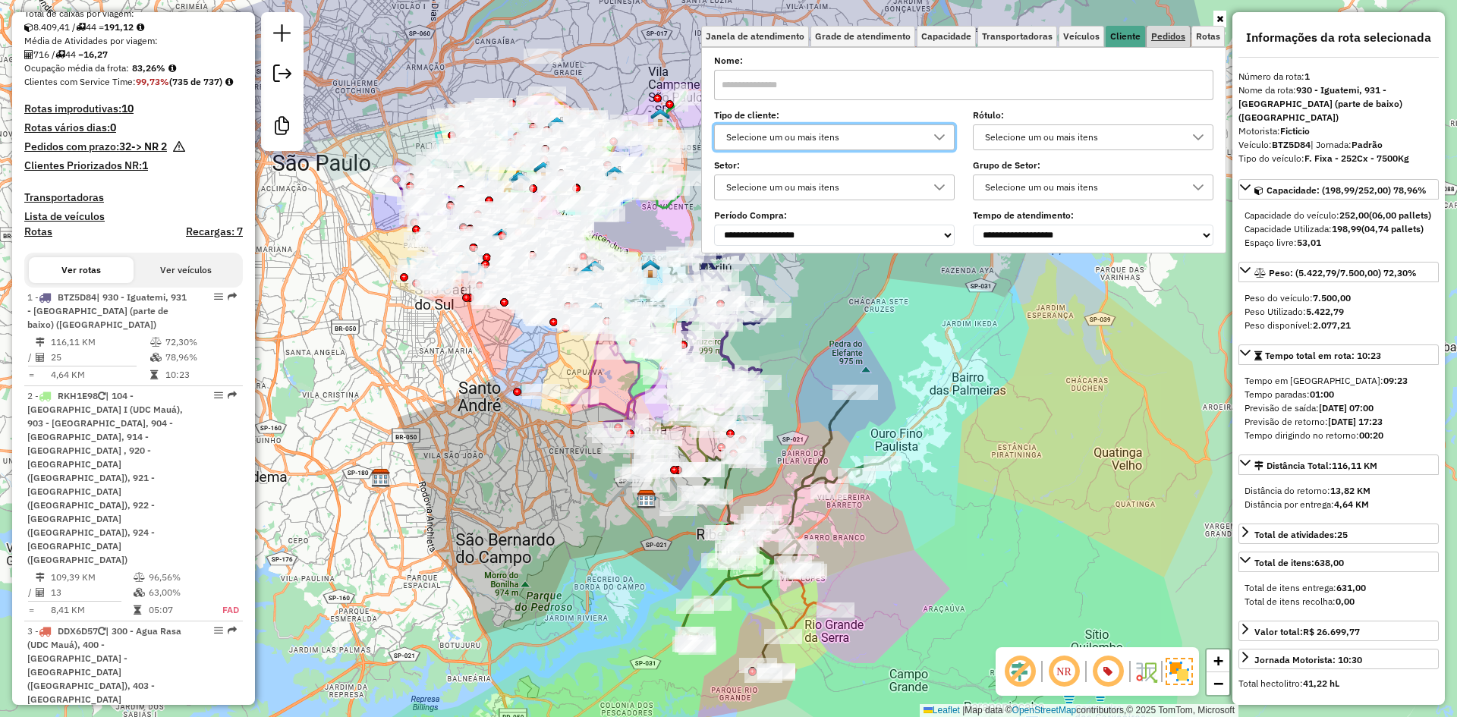
click at [1165, 40] on span "Pedidos" at bounding box center [1169, 36] width 34 height 9
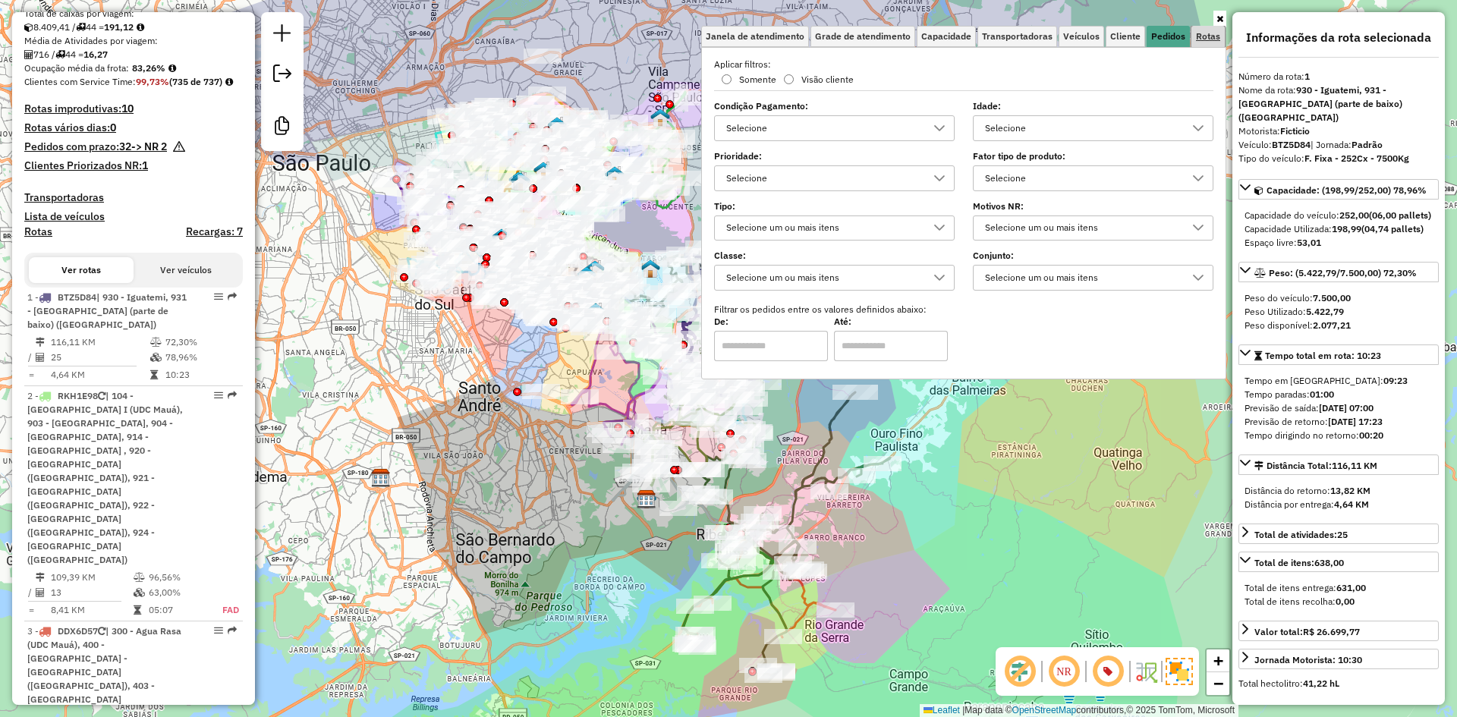
click at [1193, 30] on link "Rotas" at bounding box center [1208, 36] width 33 height 21
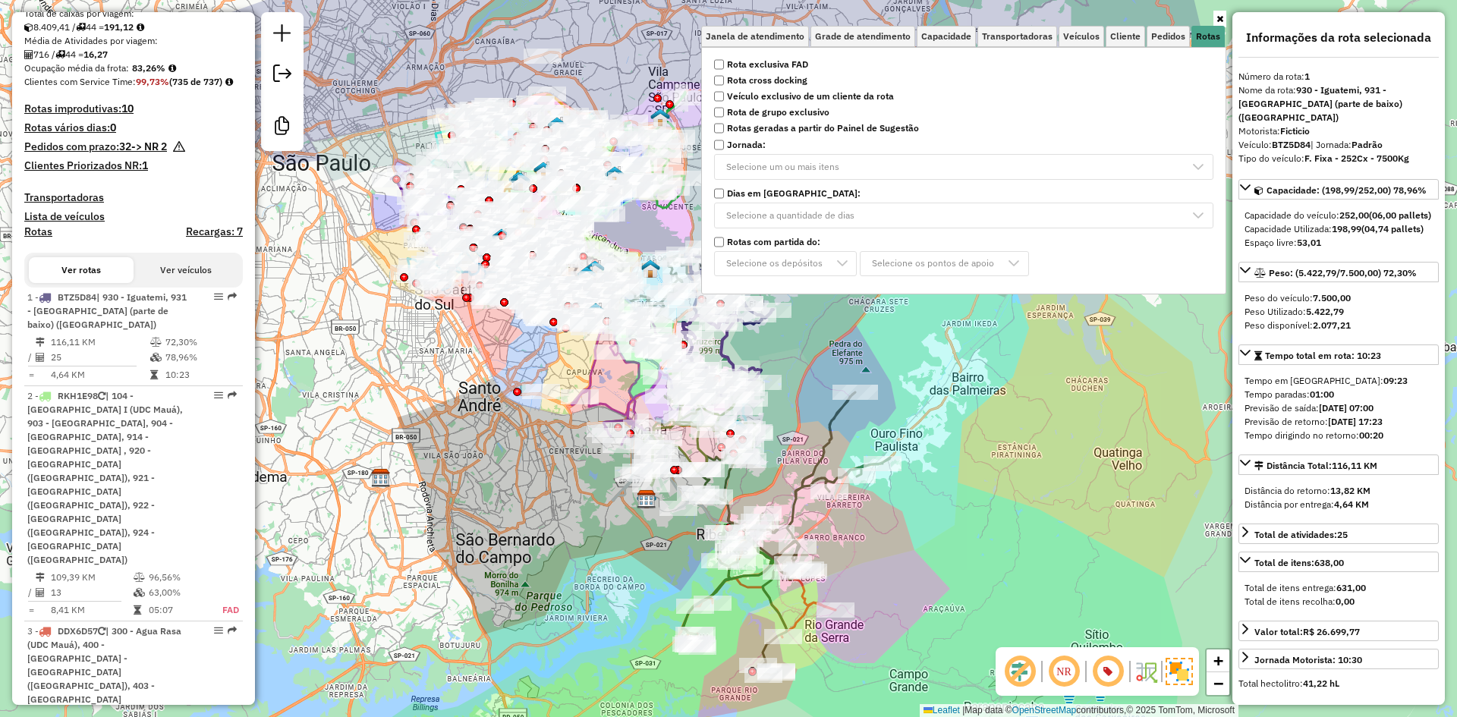
click at [791, 67] on strong "Rota exclusiva FAD" at bounding box center [767, 65] width 81 height 14
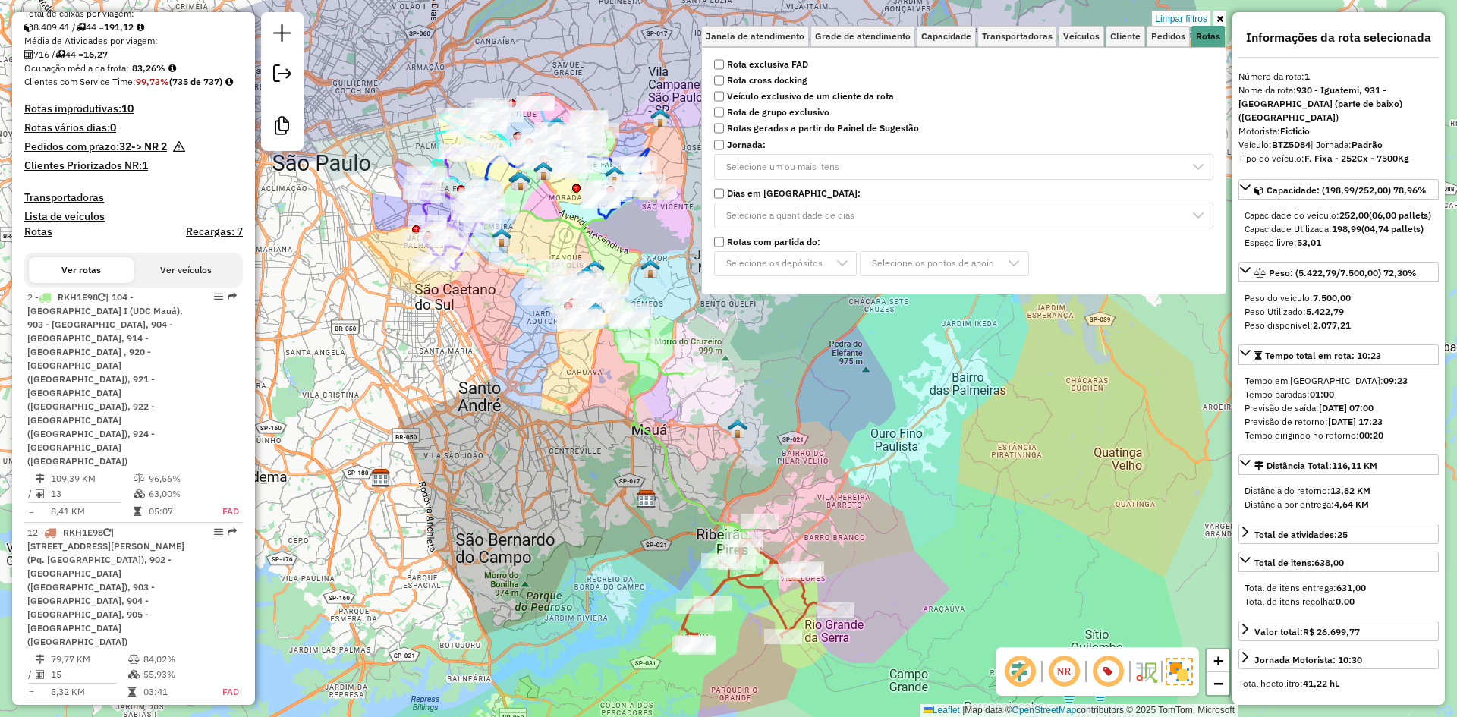
click at [988, 434] on div "Limpar filtros Janela de atendimento Grade de atendimento Capacidade Transporta…" at bounding box center [728, 358] width 1457 height 717
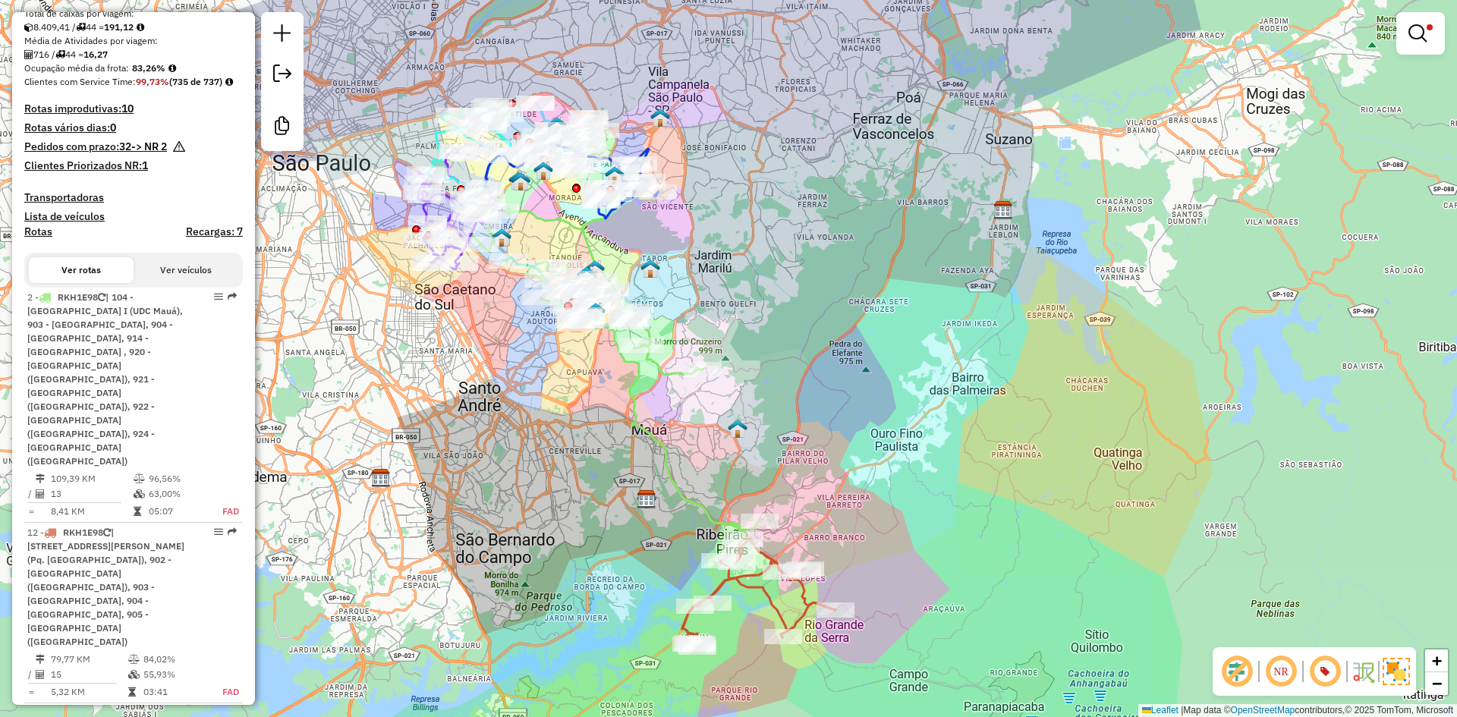
click at [770, 594] on icon at bounding box center [758, 594] width 153 height 108
select select "**********"
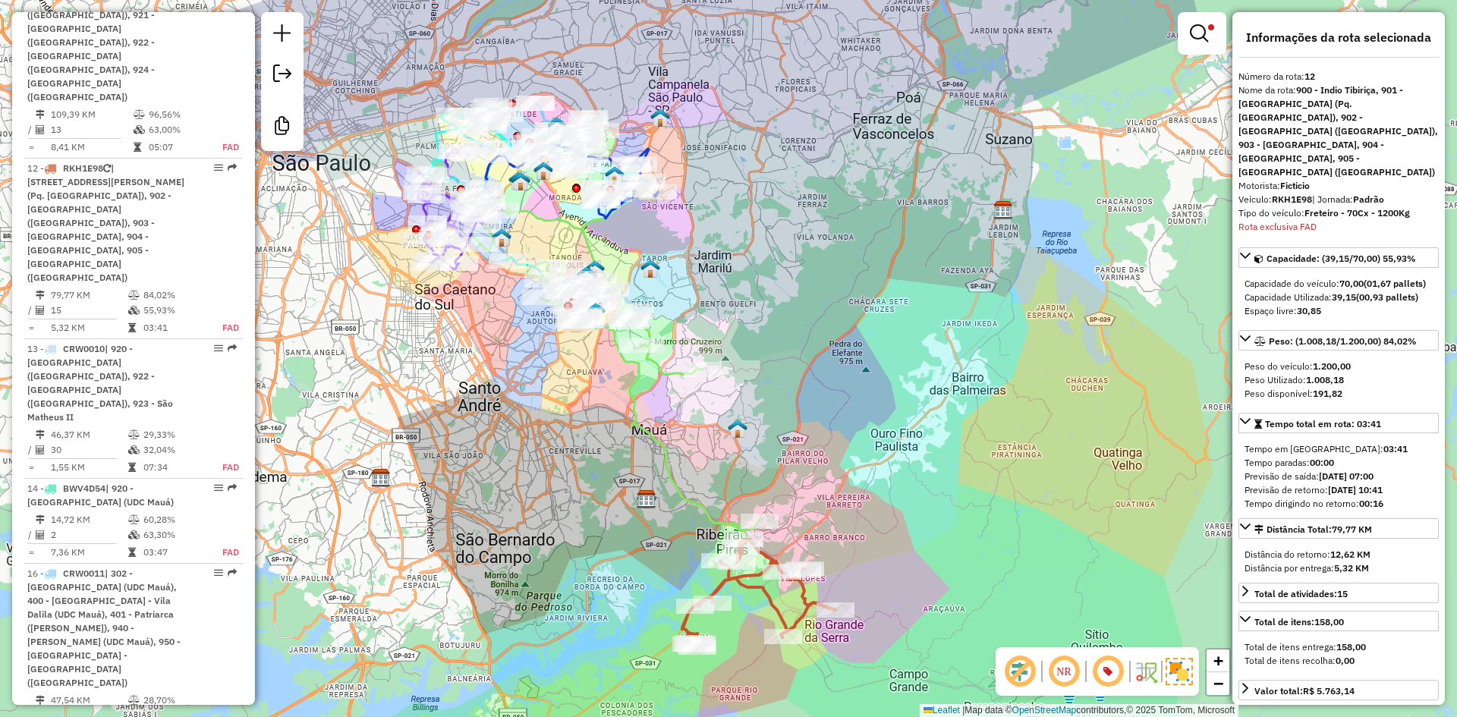
scroll to position [863, 0]
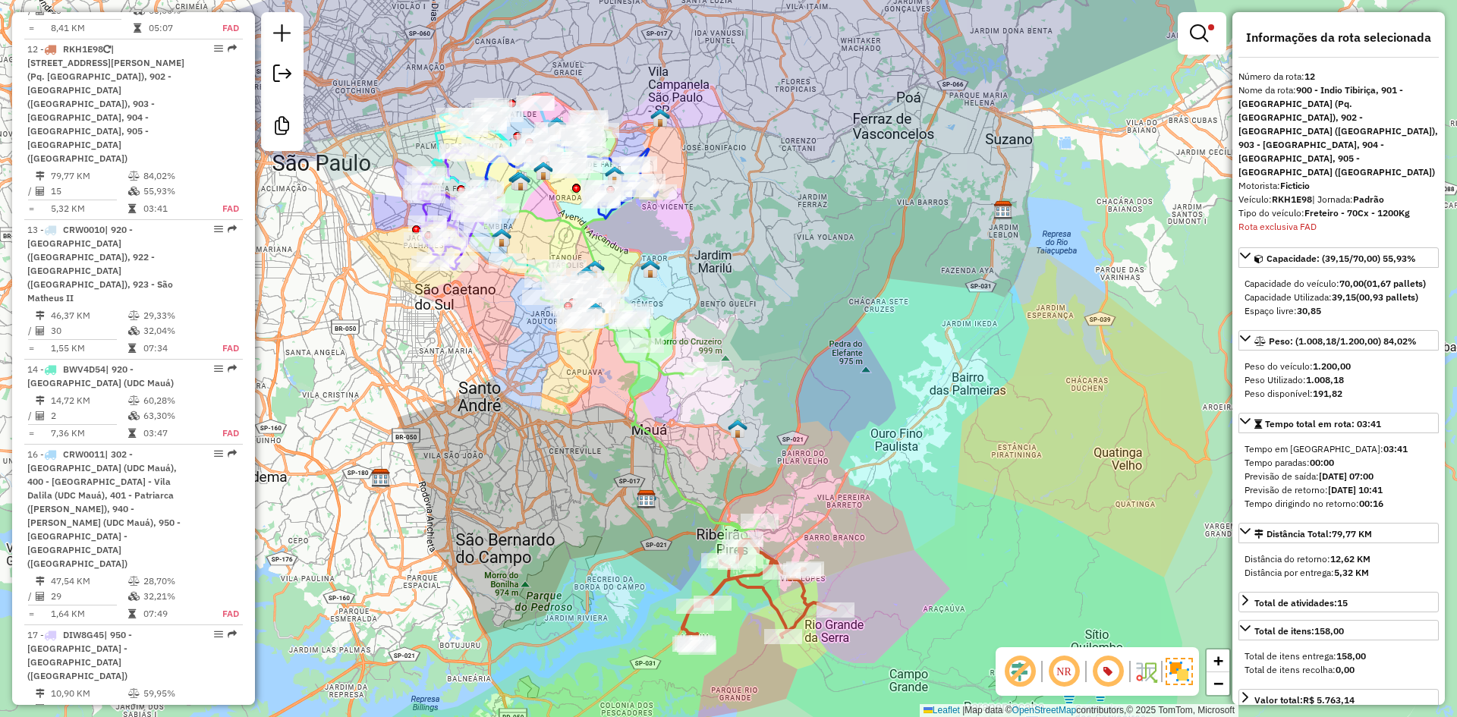
click at [693, 480] on div "Limpar filtros Janela de atendimento Grade de atendimento Capacidade Transporta…" at bounding box center [728, 358] width 1457 height 717
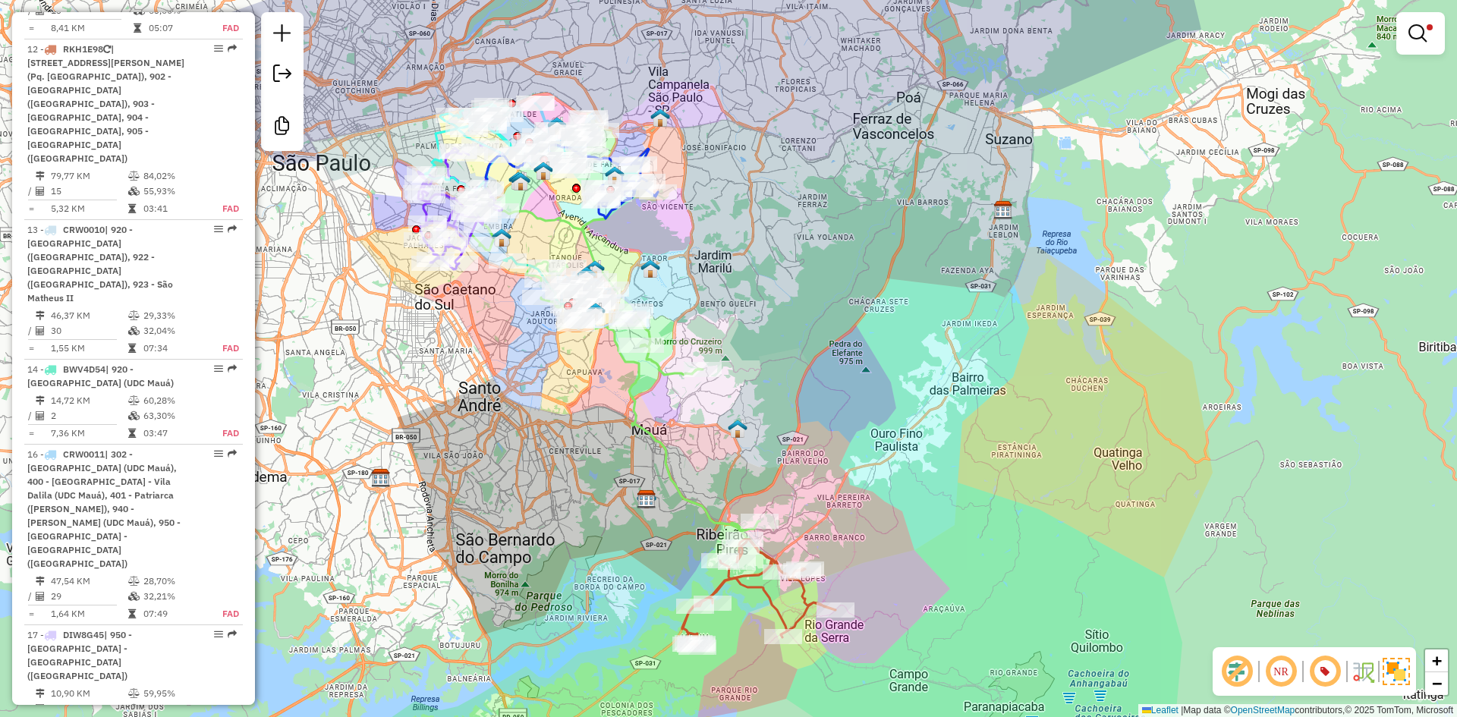
click at [687, 483] on div "Limpar filtros Janela de atendimento Grade de atendimento Capacidade Transporta…" at bounding box center [728, 358] width 1457 height 717
click at [679, 487] on icon at bounding box center [615, 365] width 288 height 368
select select "**********"
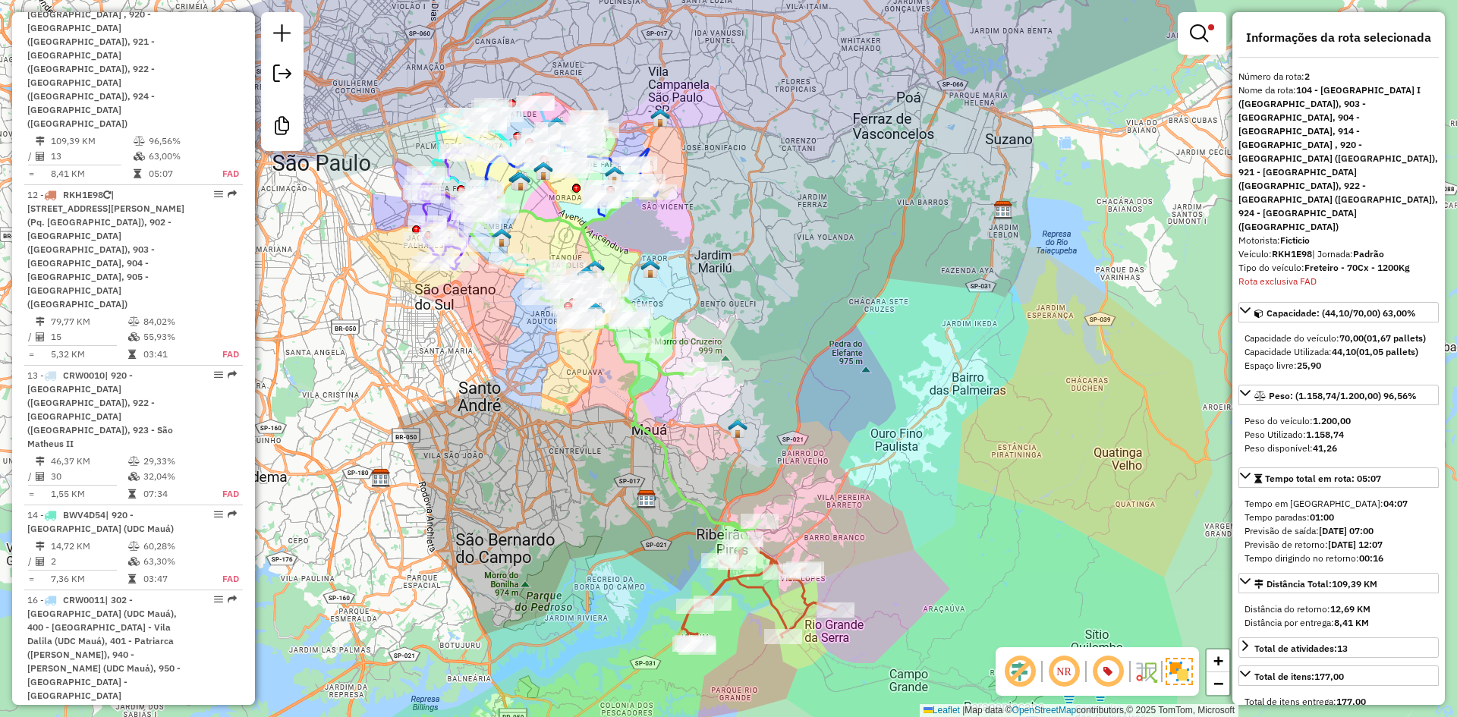
scroll to position [682, 0]
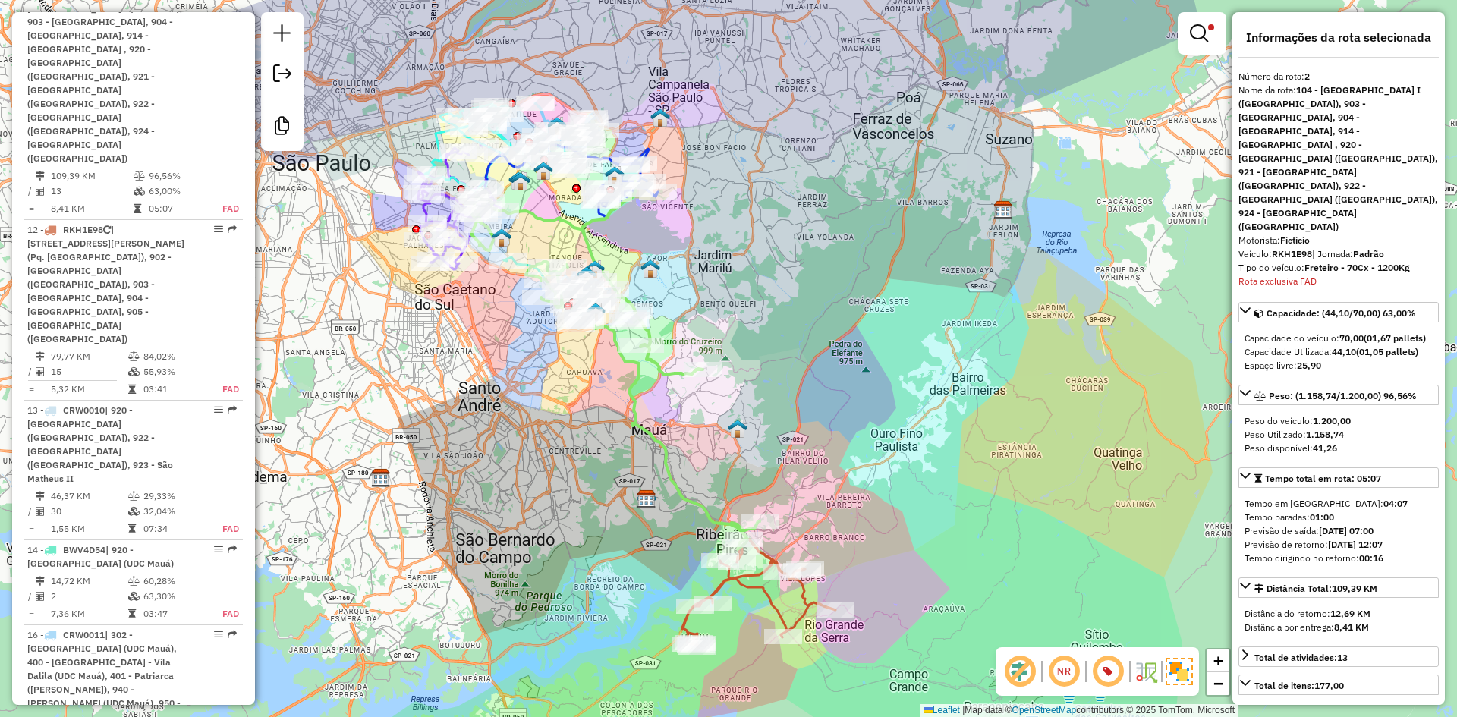
click at [742, 584] on icon at bounding box center [758, 594] width 153 height 108
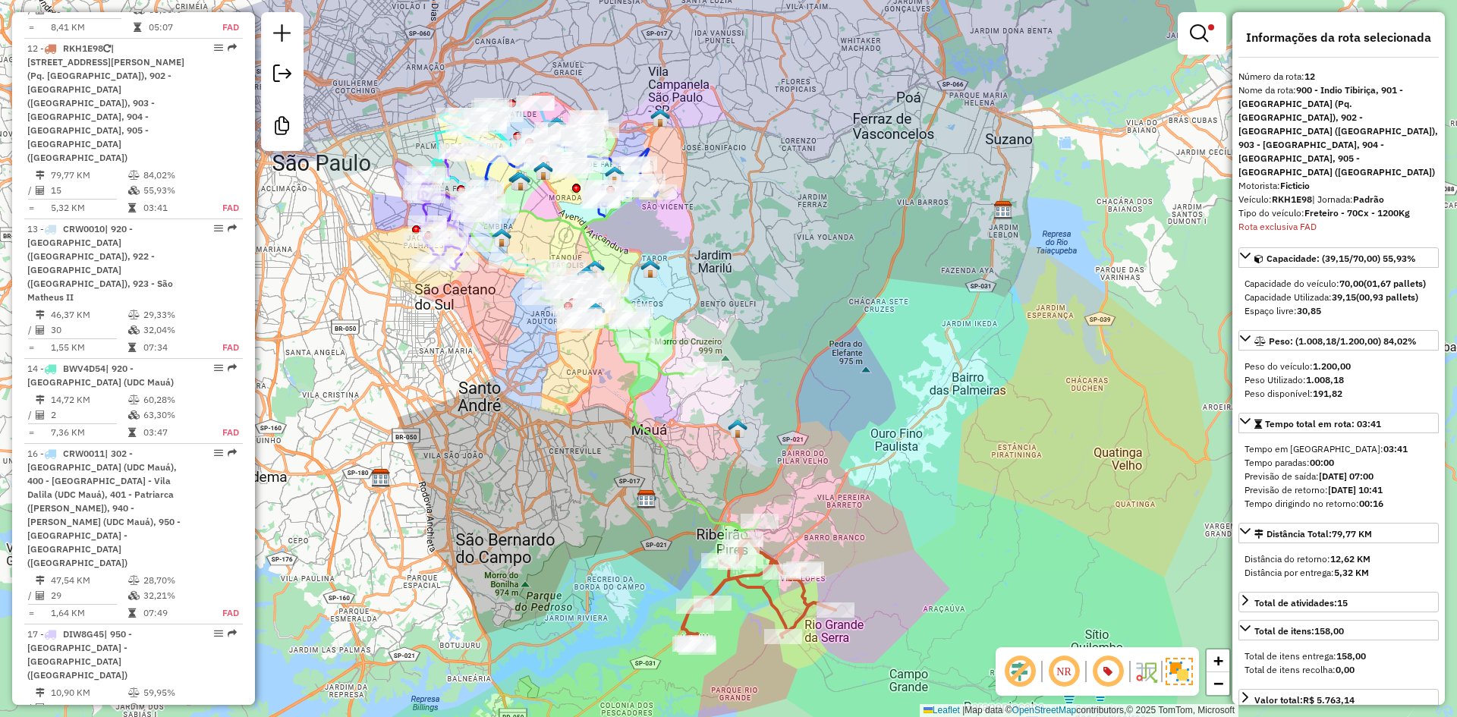
scroll to position [863, 0]
click at [629, 392] on icon at bounding box center [615, 365] width 288 height 368
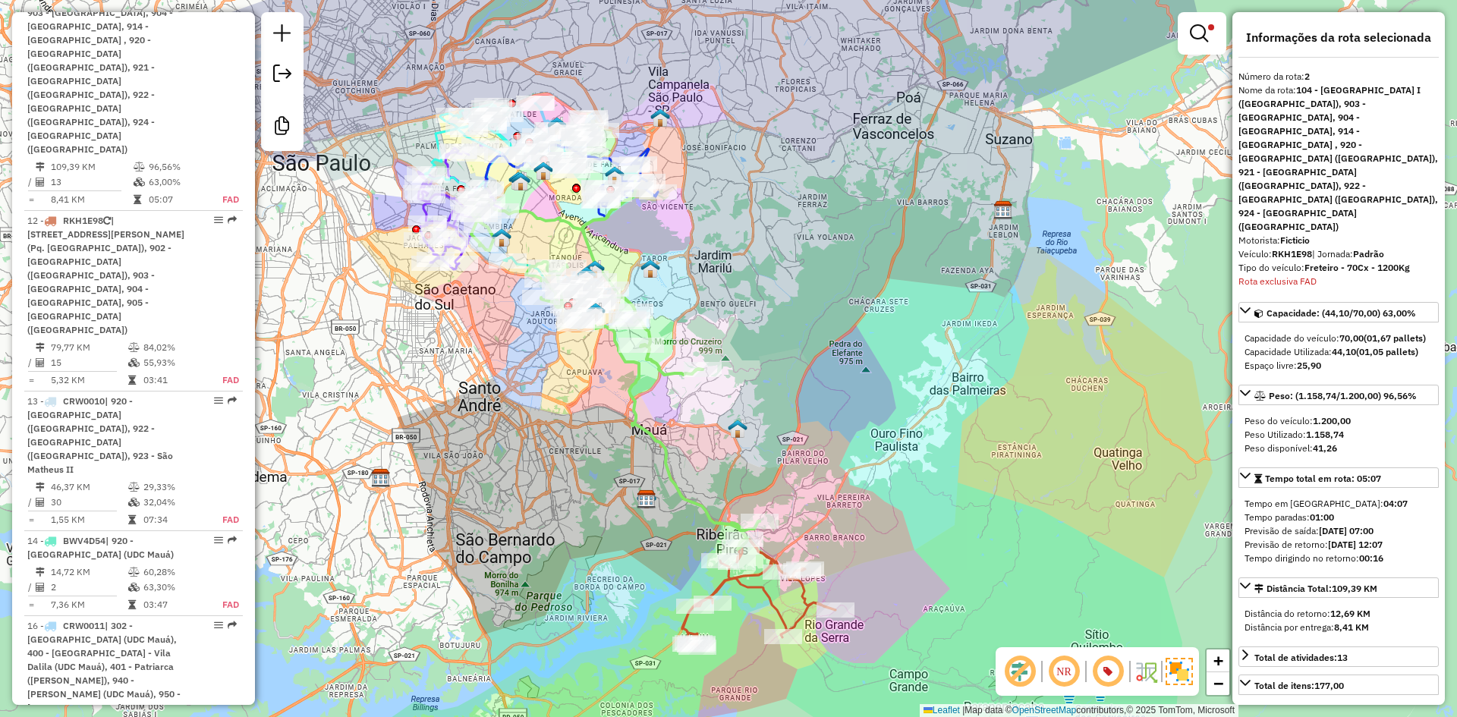
scroll to position [682, 0]
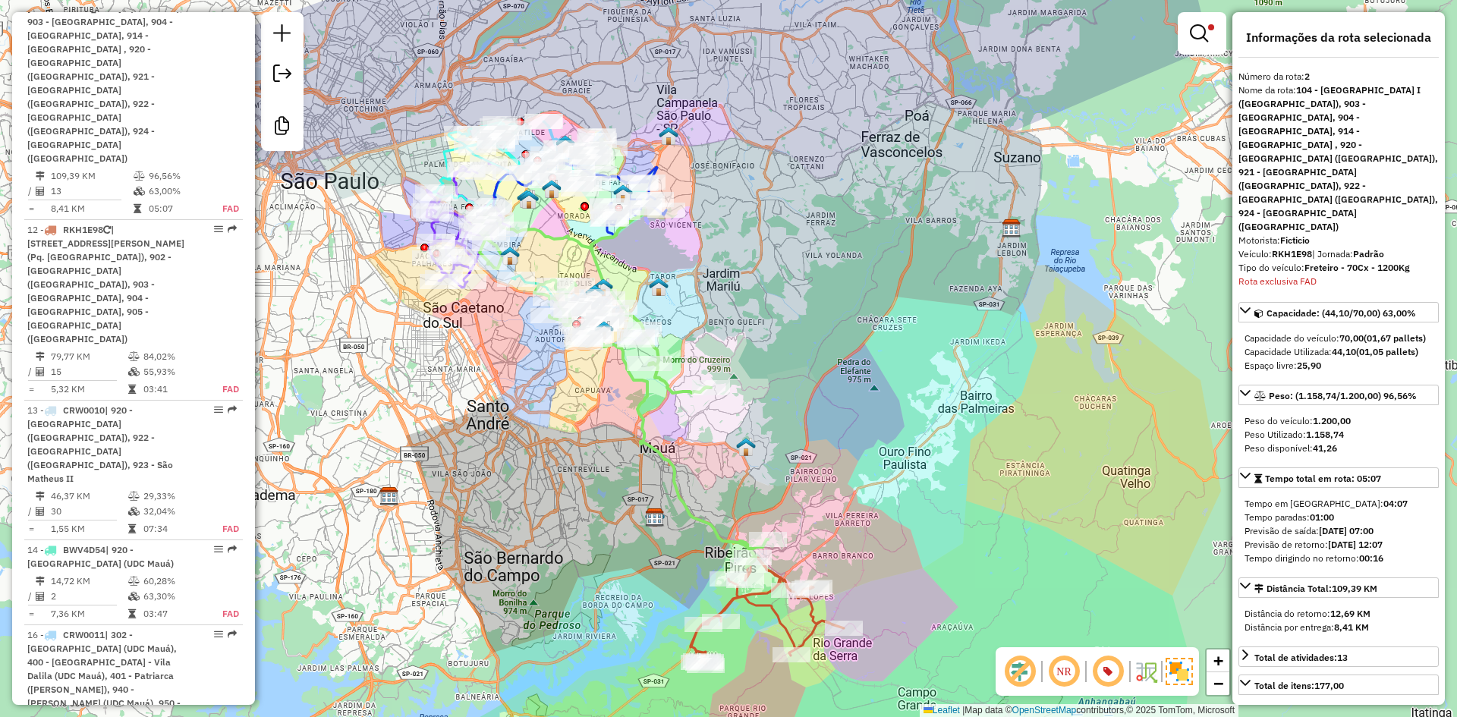
drag, startPoint x: 578, startPoint y: 428, endPoint x: 586, endPoint y: 446, distance: 20.0
click at [586, 446] on div "Limpar filtros Janela de atendimento Grade de atendimento Capacidade Transporta…" at bounding box center [728, 358] width 1457 height 717
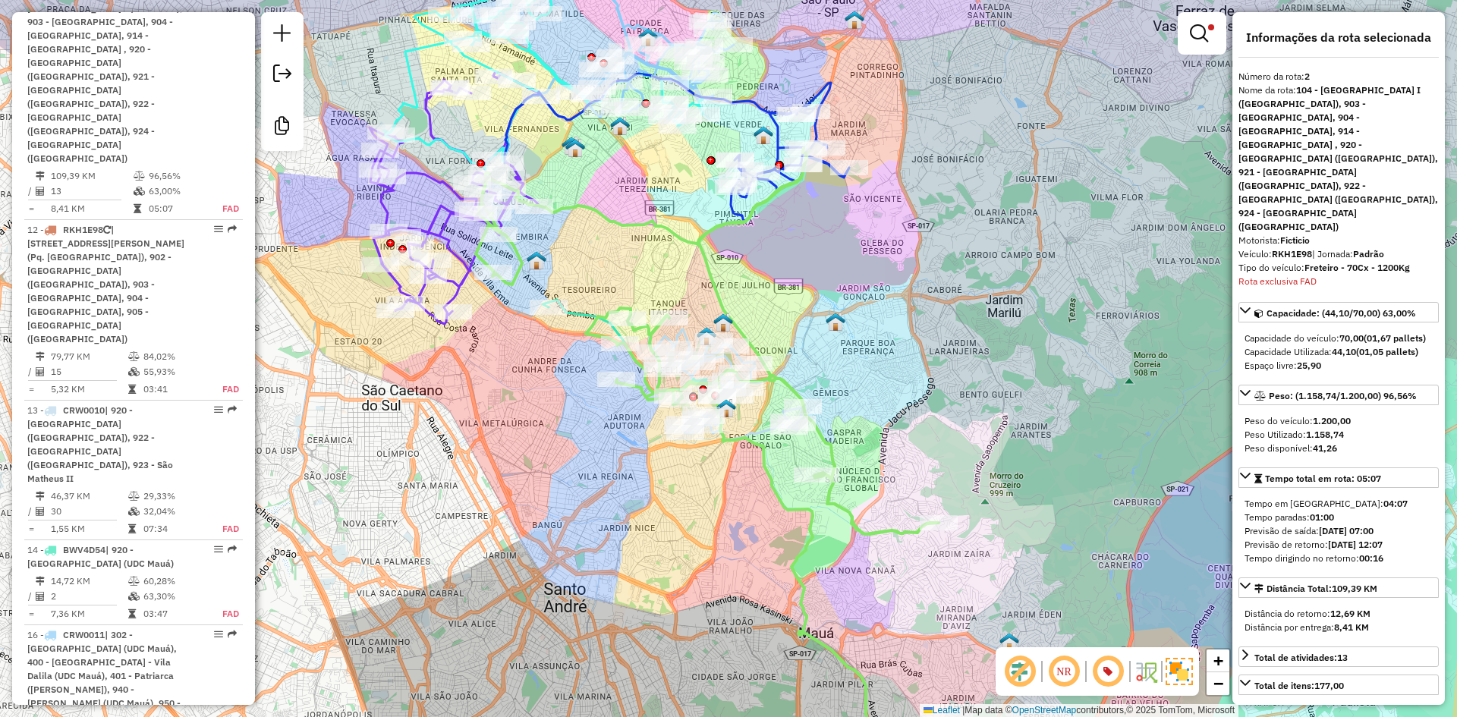
click at [587, 336] on icon at bounding box center [707, 468] width 463 height 641
click at [594, 336] on icon at bounding box center [707, 468] width 463 height 641
click at [459, 287] on icon at bounding box center [455, 197] width 171 height 253
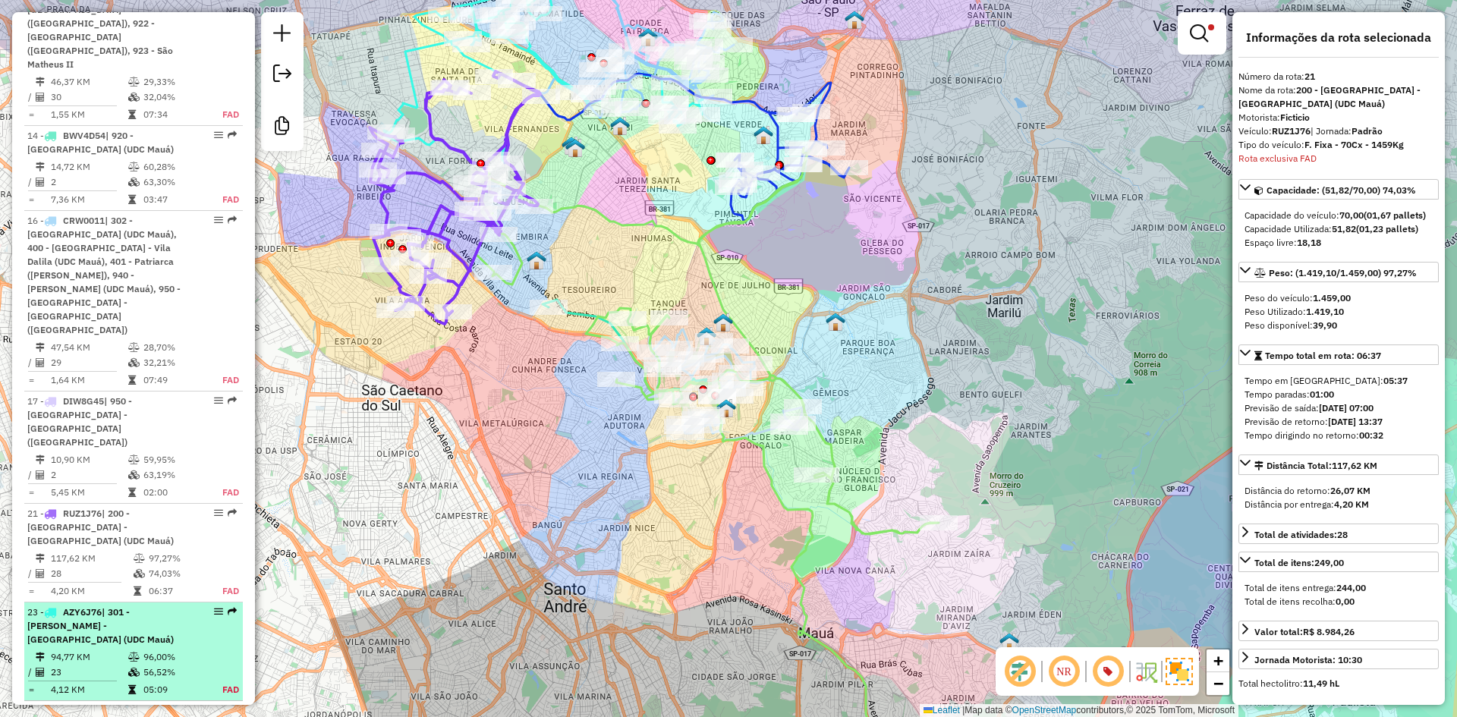
scroll to position [1173, 0]
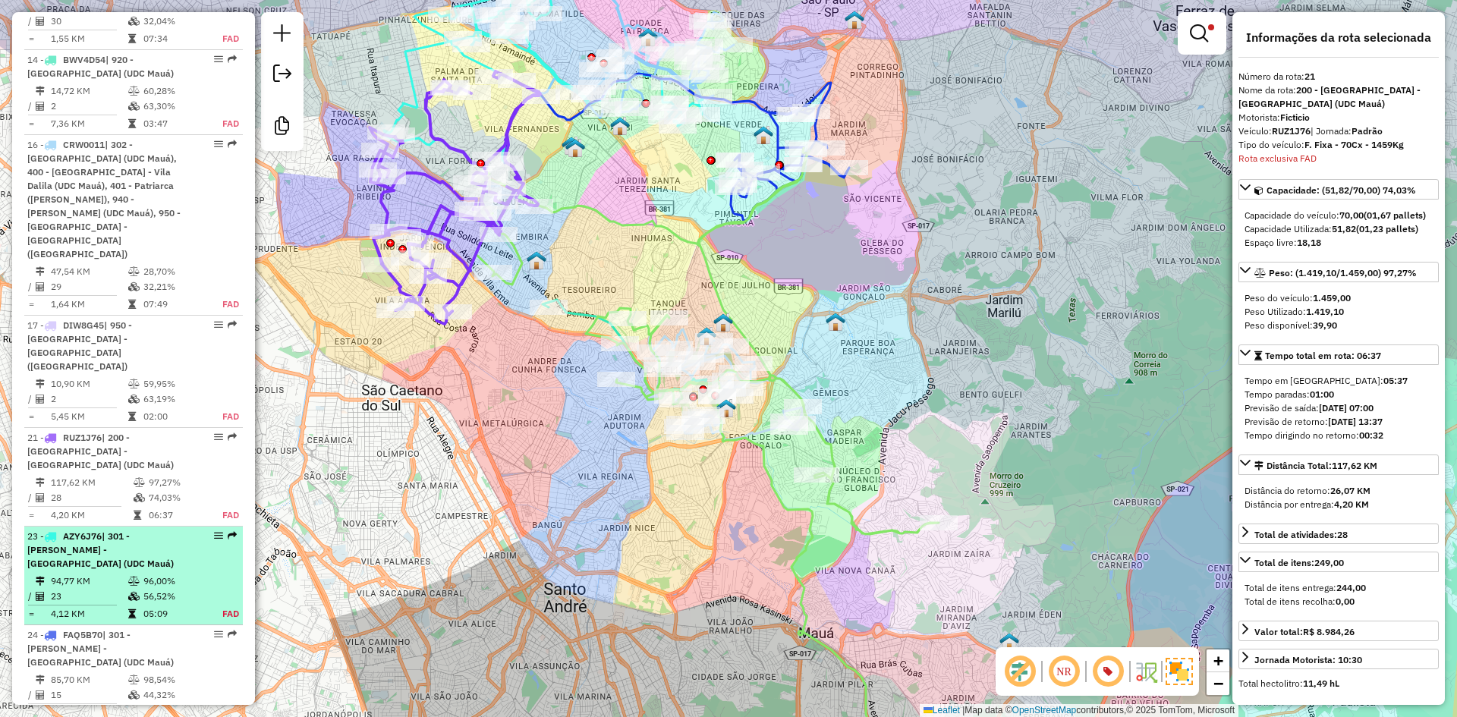
click at [181, 589] on td "56,52%" at bounding box center [174, 596] width 63 height 15
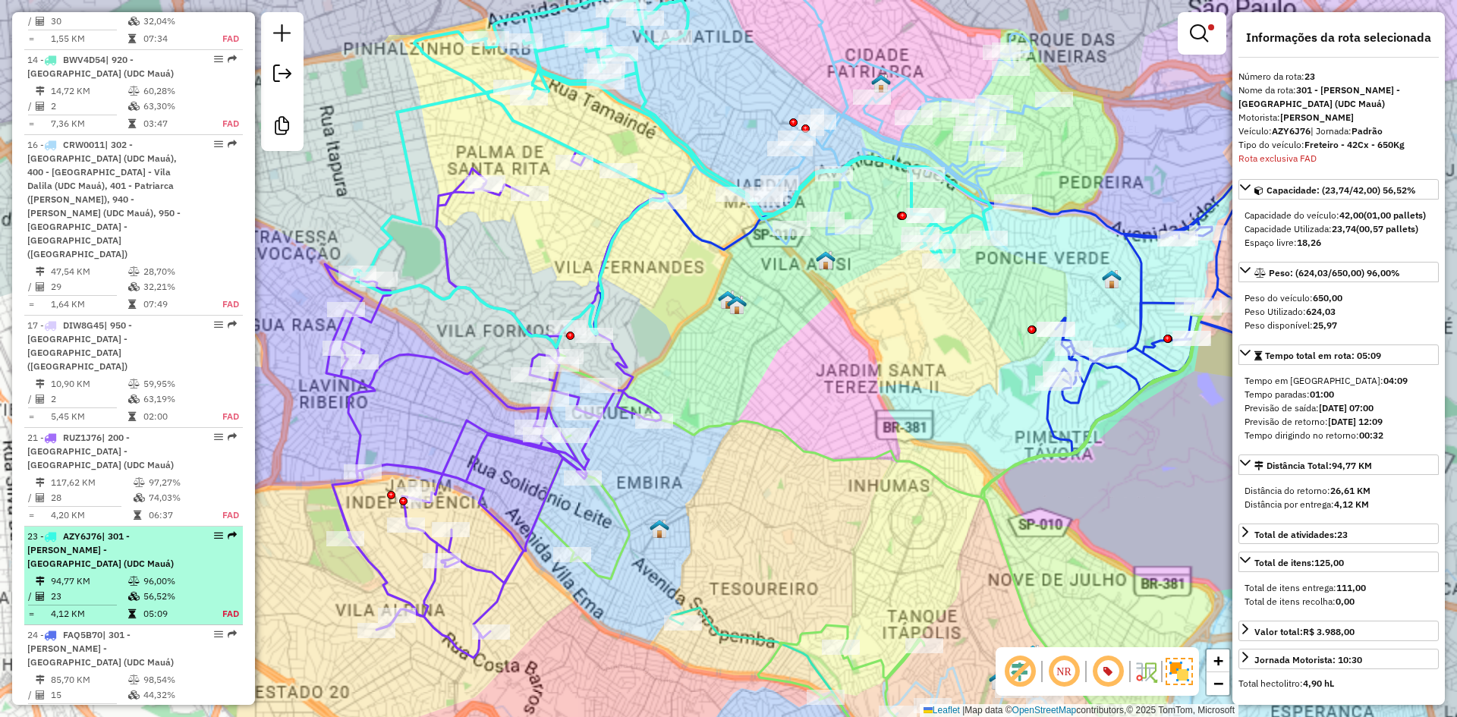
scroll to position [1401, 0]
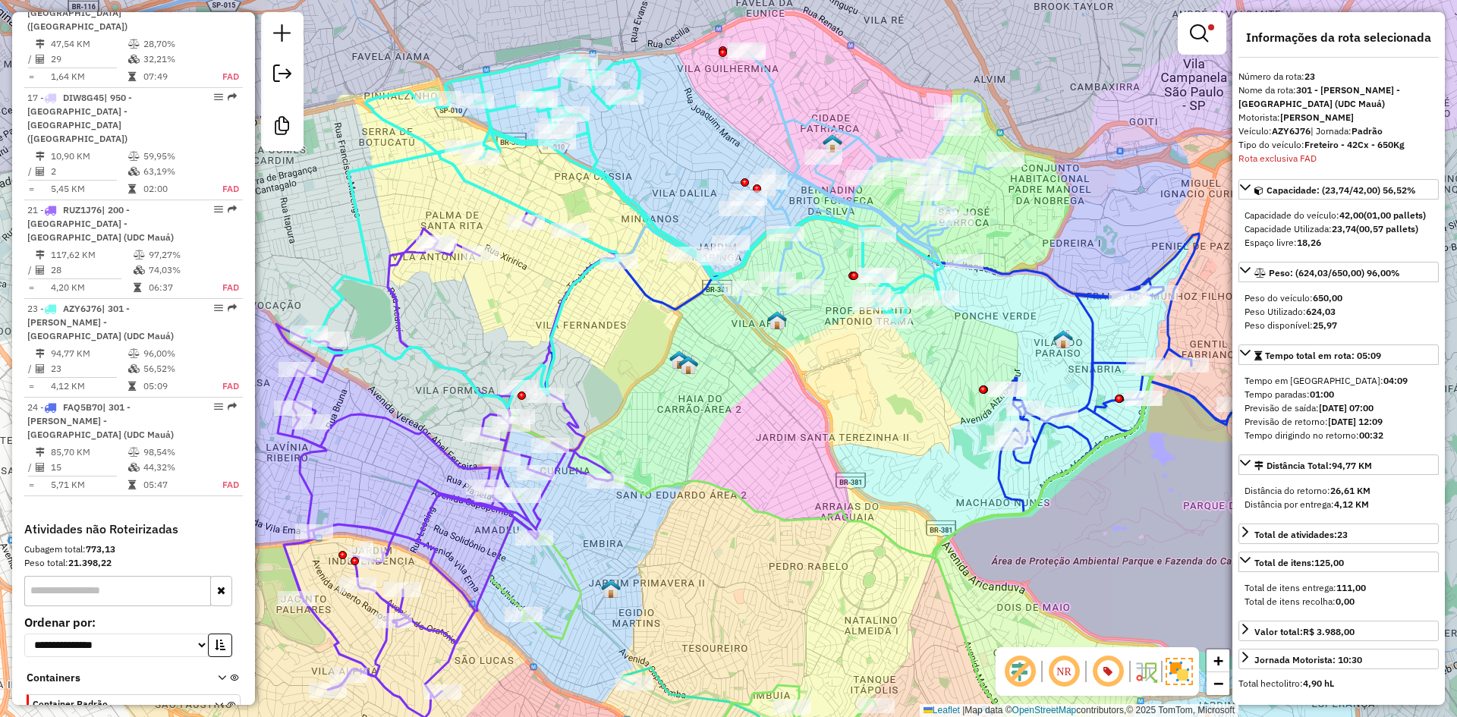
drag, startPoint x: 768, startPoint y: 354, endPoint x: 720, endPoint y: 414, distance: 77.2
click at [720, 414] on div "Limpar filtros Janela de atendimento Grade de atendimento Capacidade Transporta…" at bounding box center [728, 358] width 1457 height 717
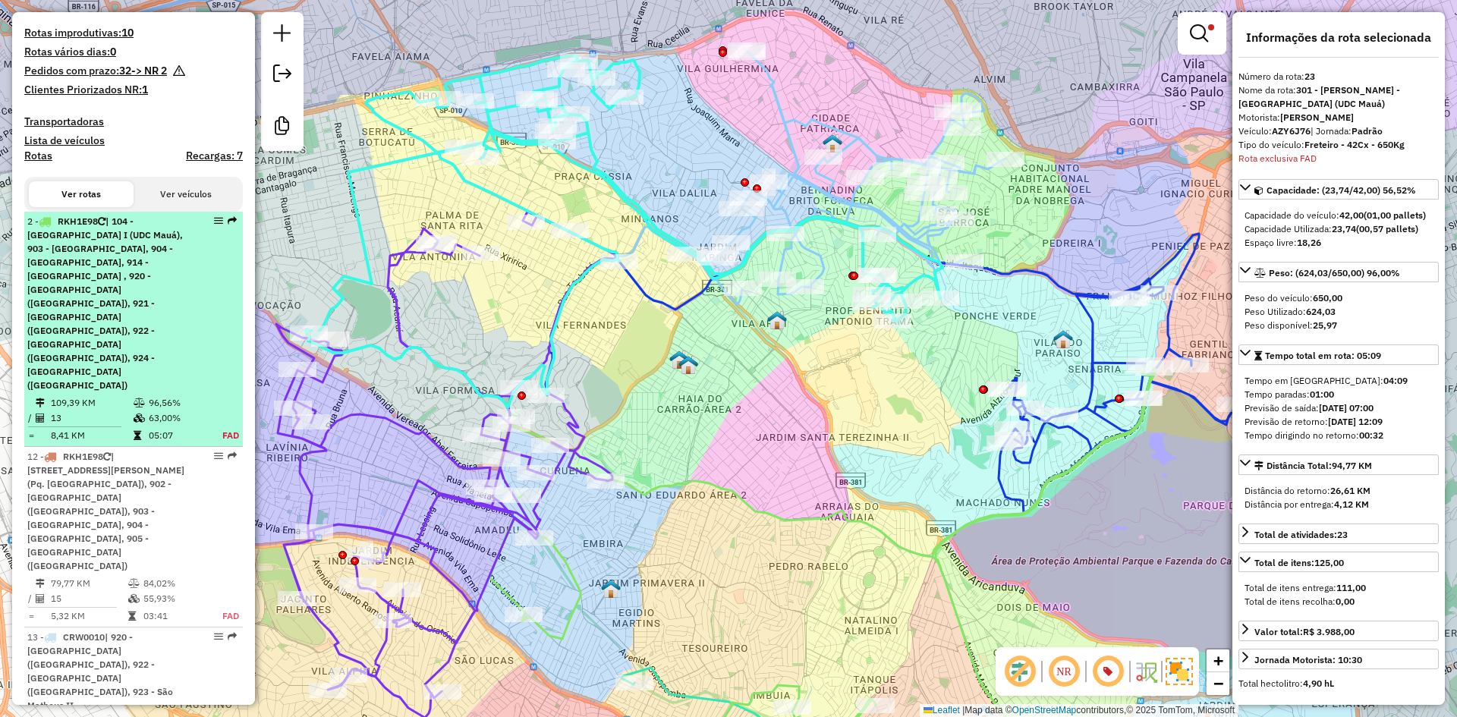
scroll to position [531, 0]
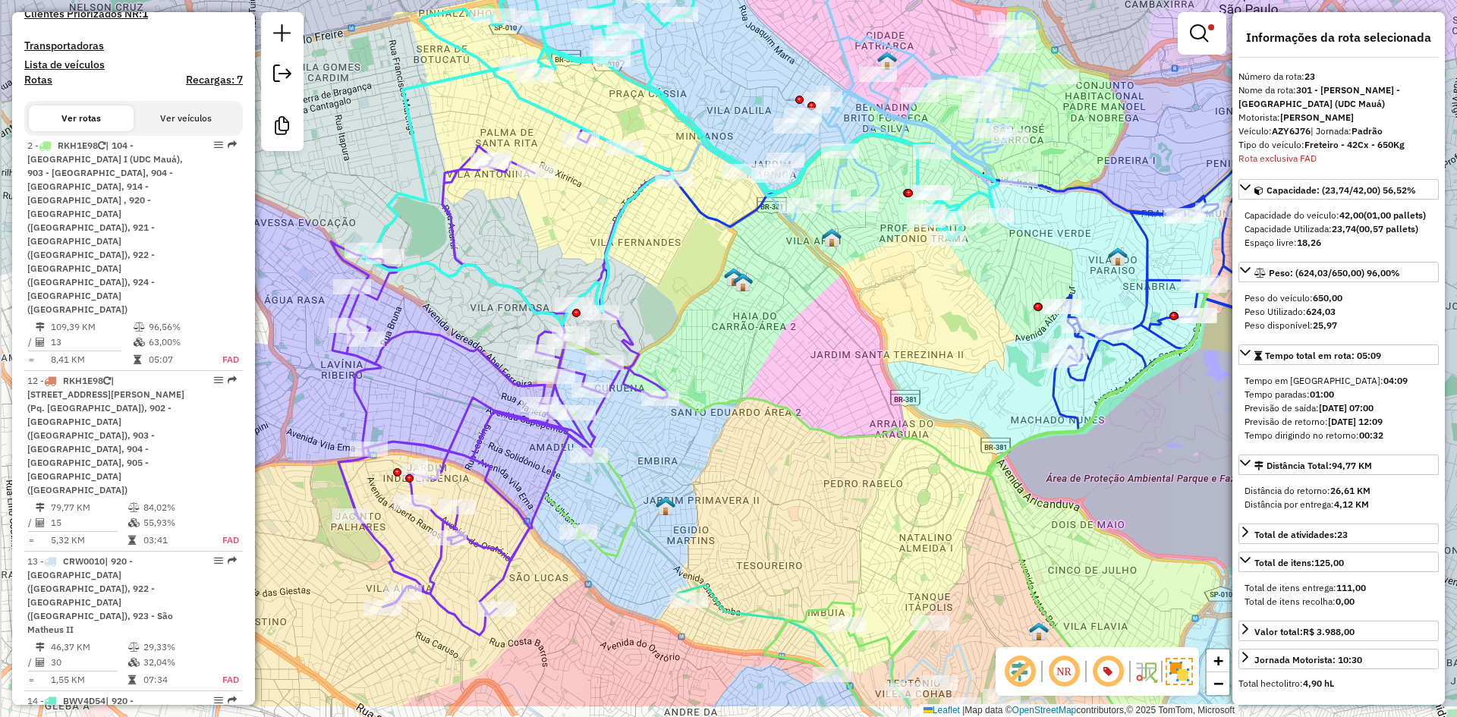
drag, startPoint x: 819, startPoint y: 422, endPoint x: 874, endPoint y: 339, distance: 99.2
click at [874, 339] on div "Limpar filtros Janela de atendimento Grade de atendimento Capacidade Transporta…" at bounding box center [728, 358] width 1457 height 717
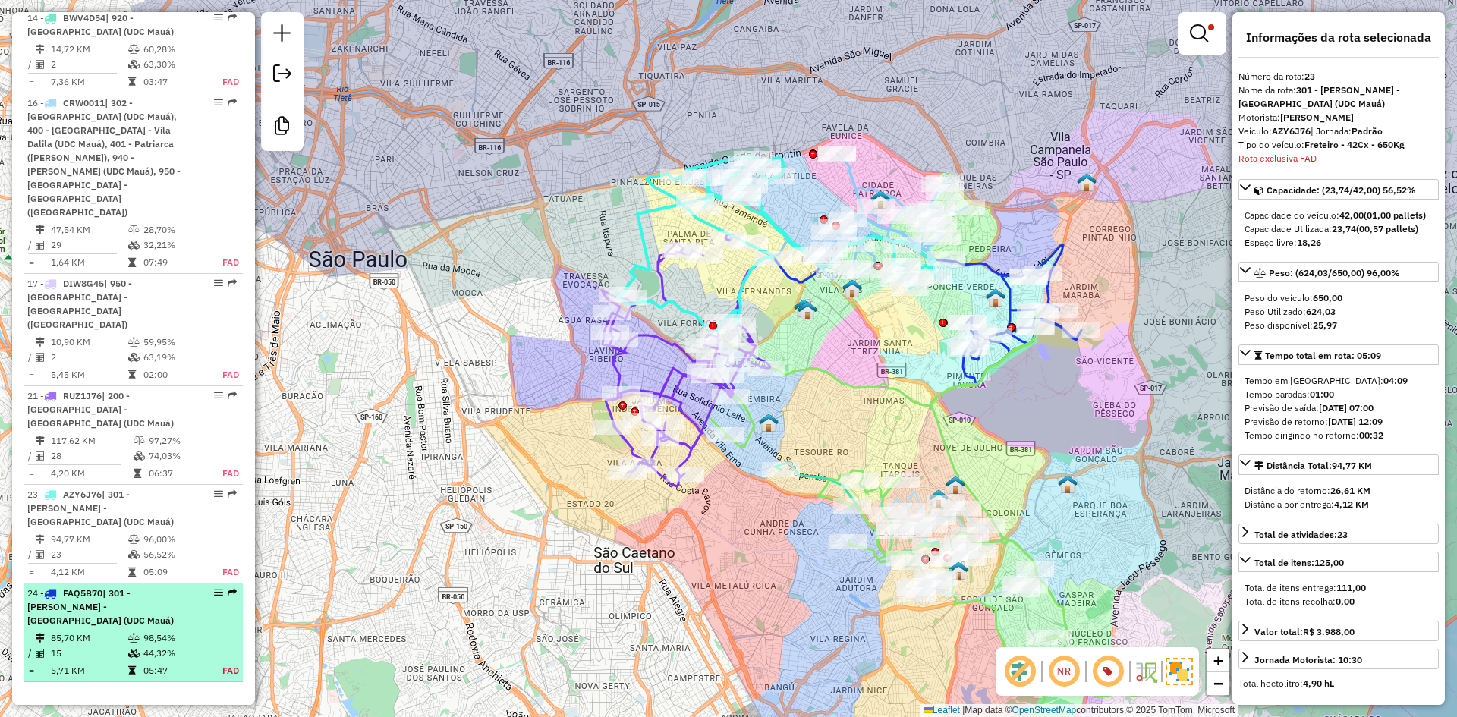
scroll to position [1401, 0]
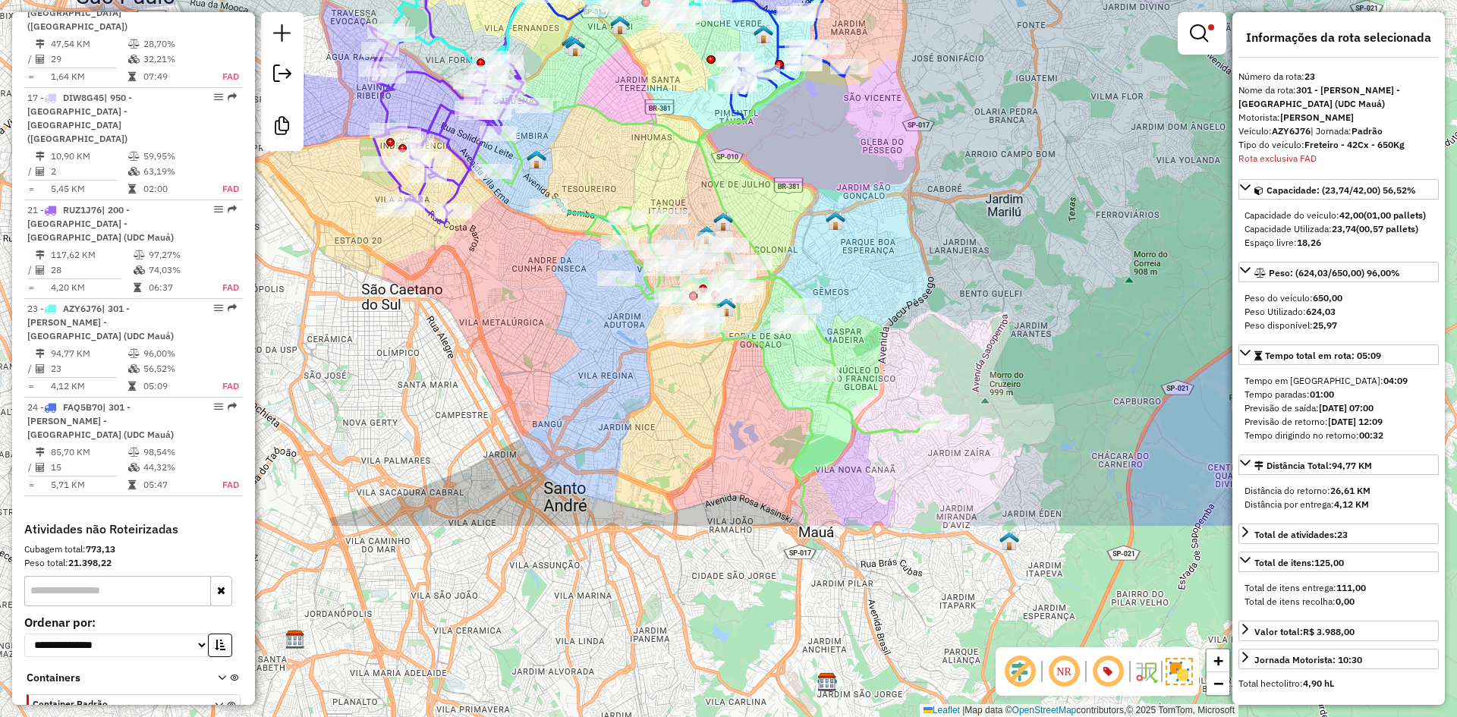
drag, startPoint x: 686, startPoint y: 573, endPoint x: 454, endPoint y: 310, distance: 351.2
click at [454, 310] on div "Limpar filtros Janela de atendimento Grade de atendimento Capacidade Transporta…" at bounding box center [728, 358] width 1457 height 717
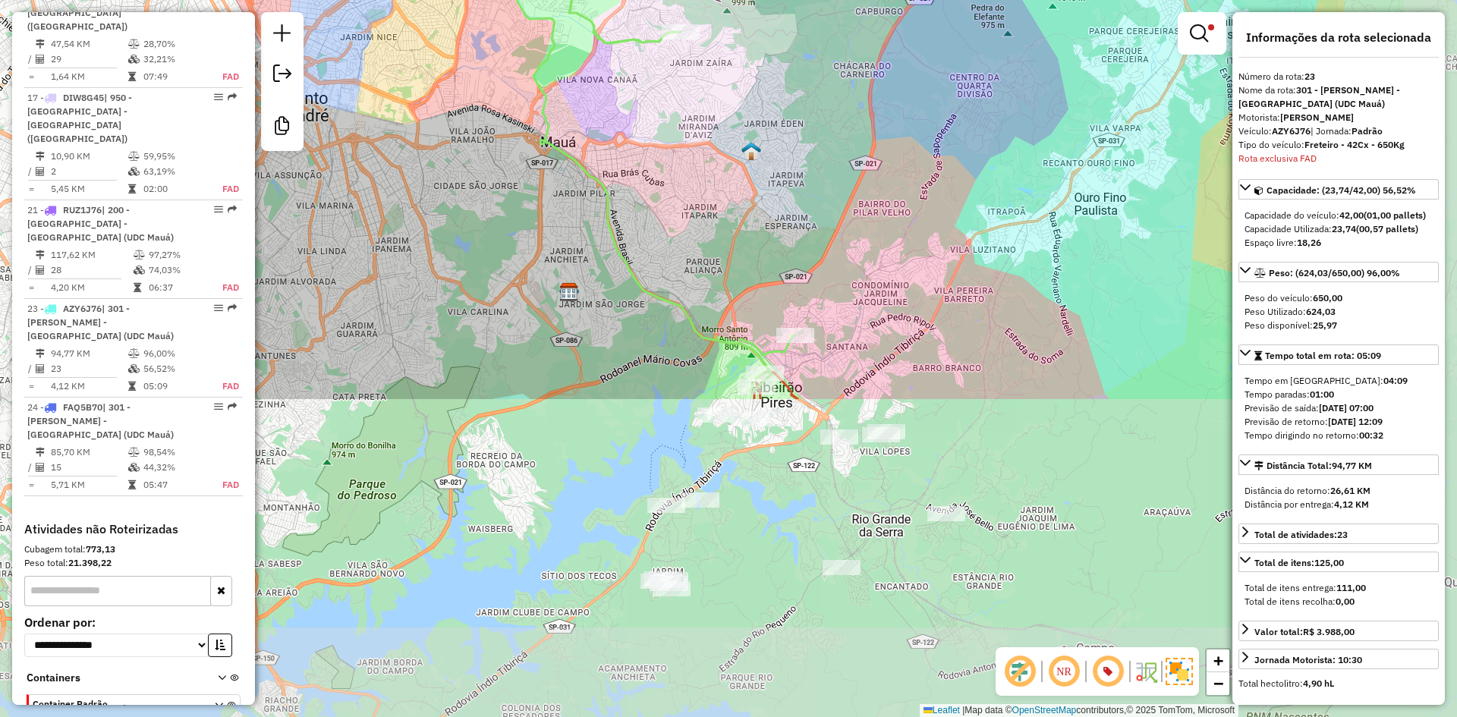
drag, startPoint x: 550, startPoint y: 382, endPoint x: 324, endPoint y: 28, distance: 419.5
click at [324, 28] on div "Limpar filtros Janela de atendimento Grade de atendimento Capacidade Transporta…" at bounding box center [728, 358] width 1457 height 717
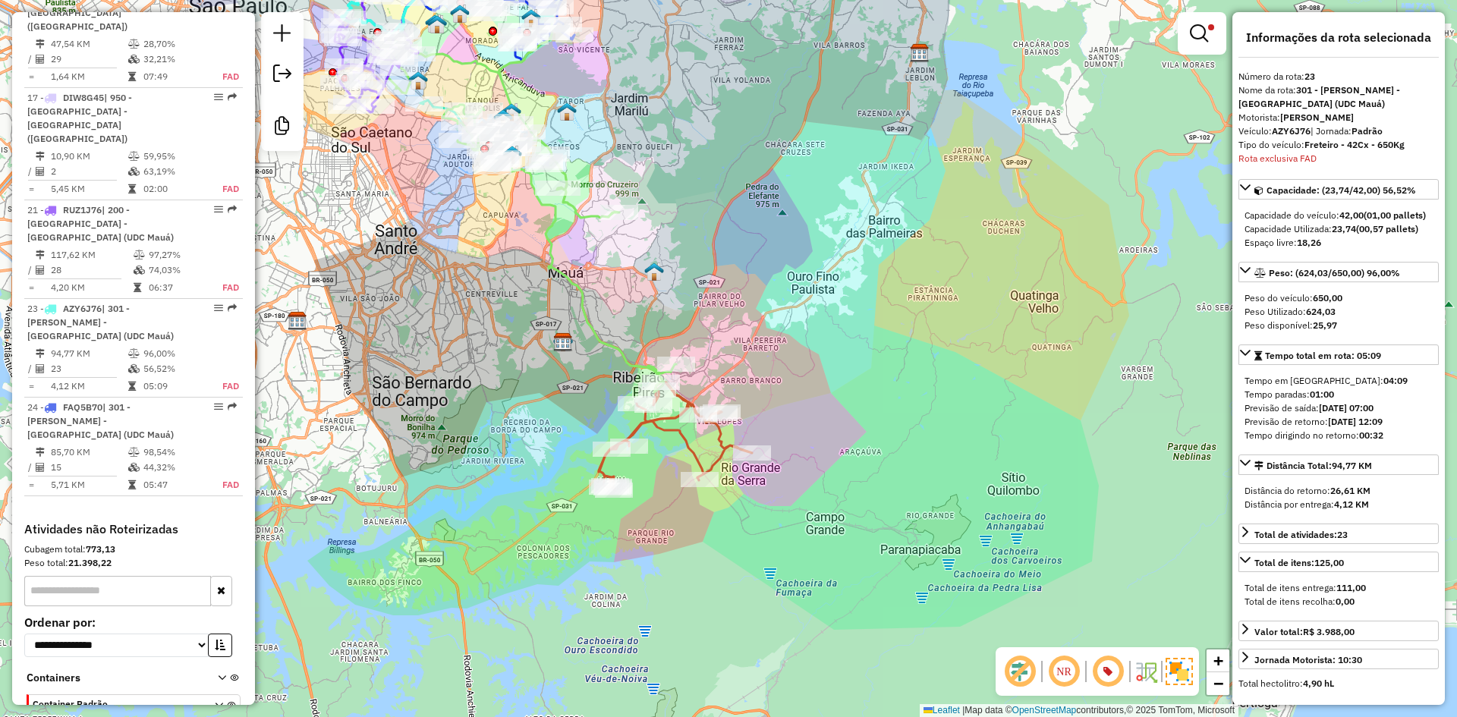
click at [680, 443] on icon at bounding box center [675, 437] width 153 height 108
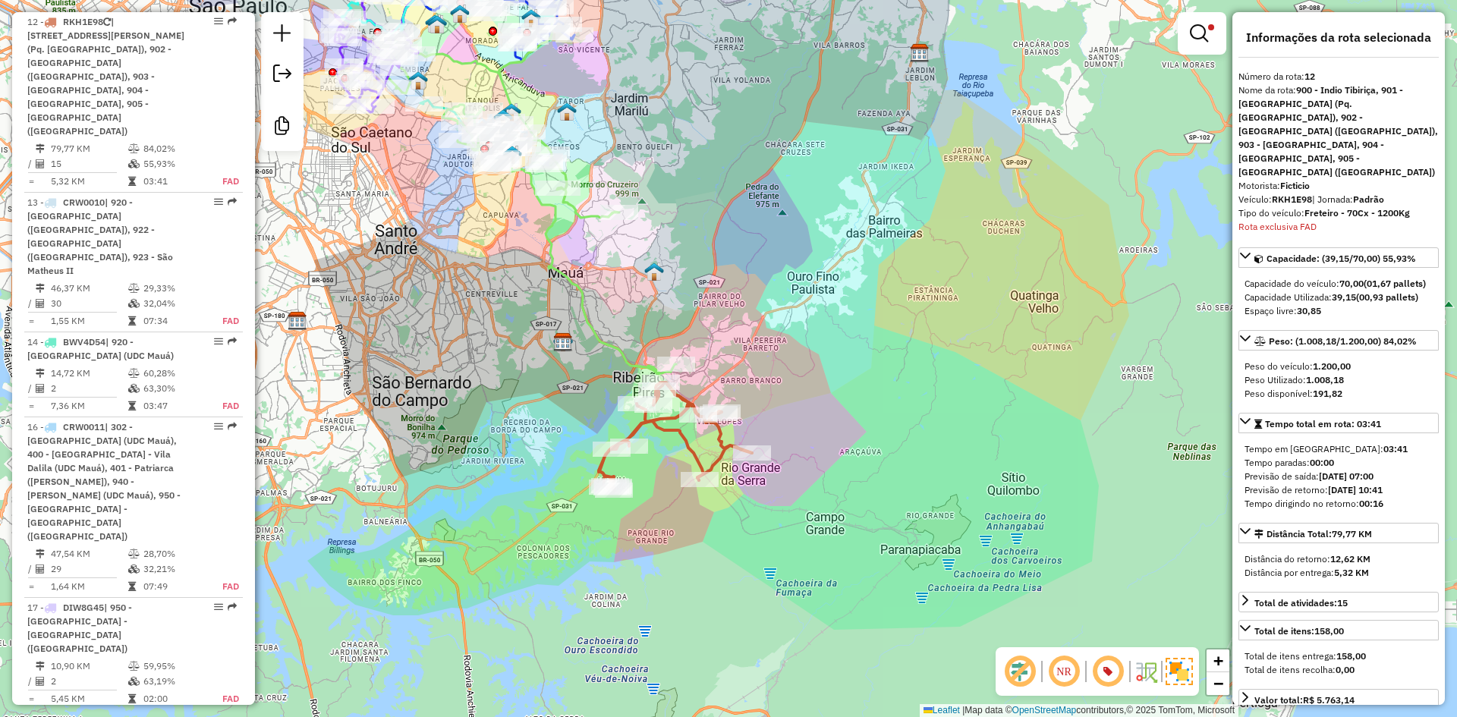
scroll to position [863, 0]
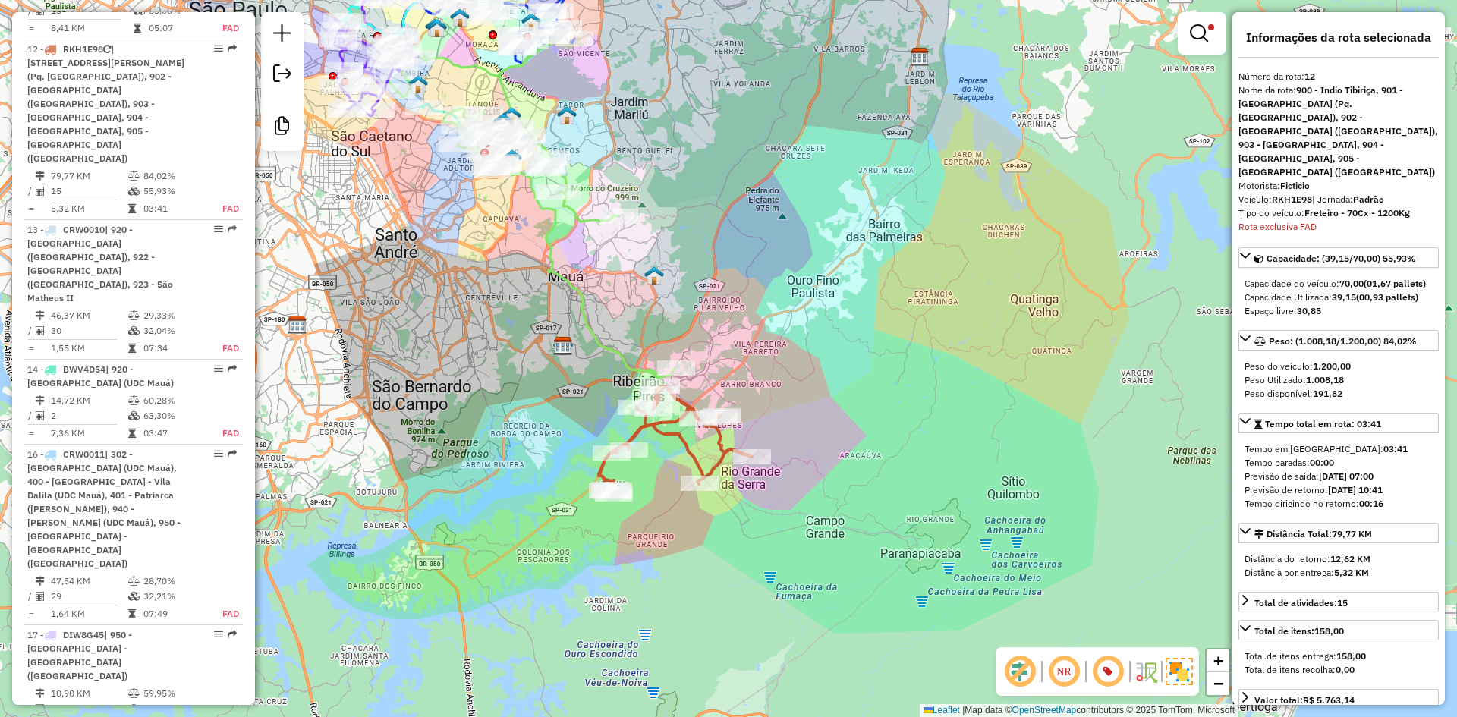
drag, startPoint x: 553, startPoint y: 431, endPoint x: 570, endPoint y: 483, distance: 54.5
click at [570, 483] on div "Limpar filtros Janela de atendimento Grade de atendimento Capacidade Transporta…" at bounding box center [728, 358] width 1457 height 717
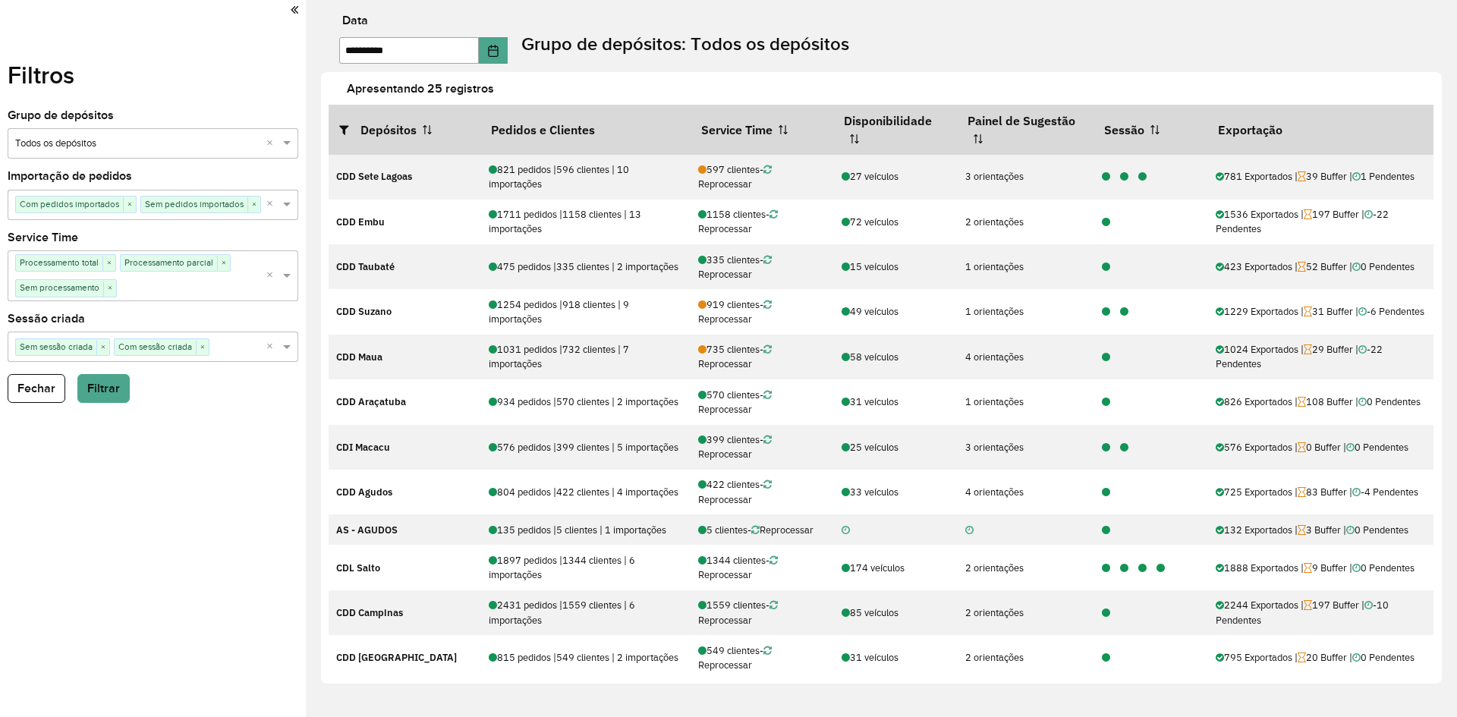
scroll to position [76, 0]
